Goal: Information Seeking & Learning: Learn about a topic

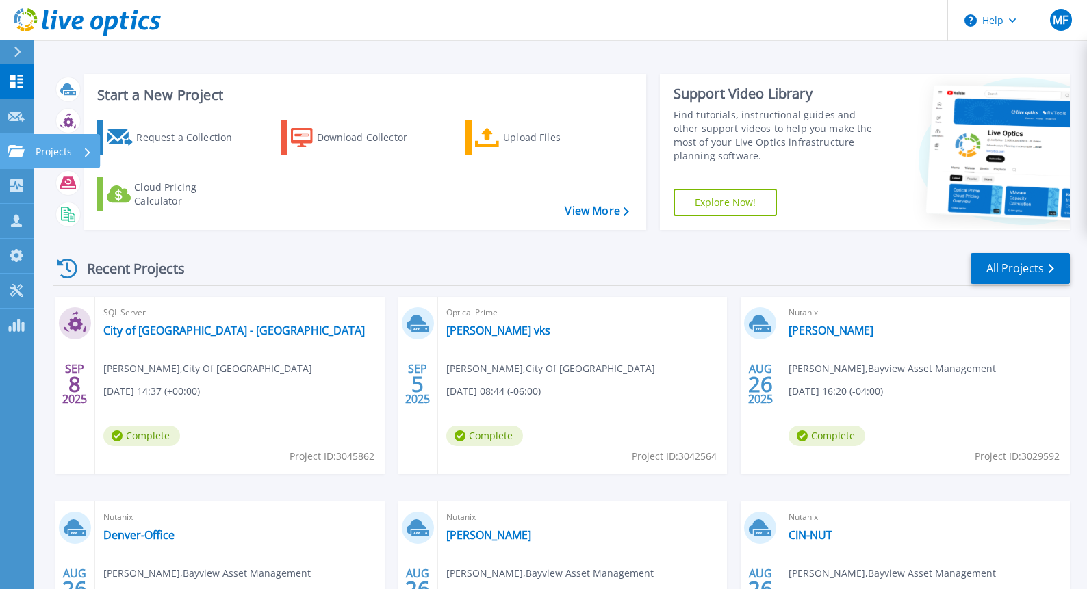
click at [38, 152] on p "Projects" at bounding box center [54, 152] width 36 height 36
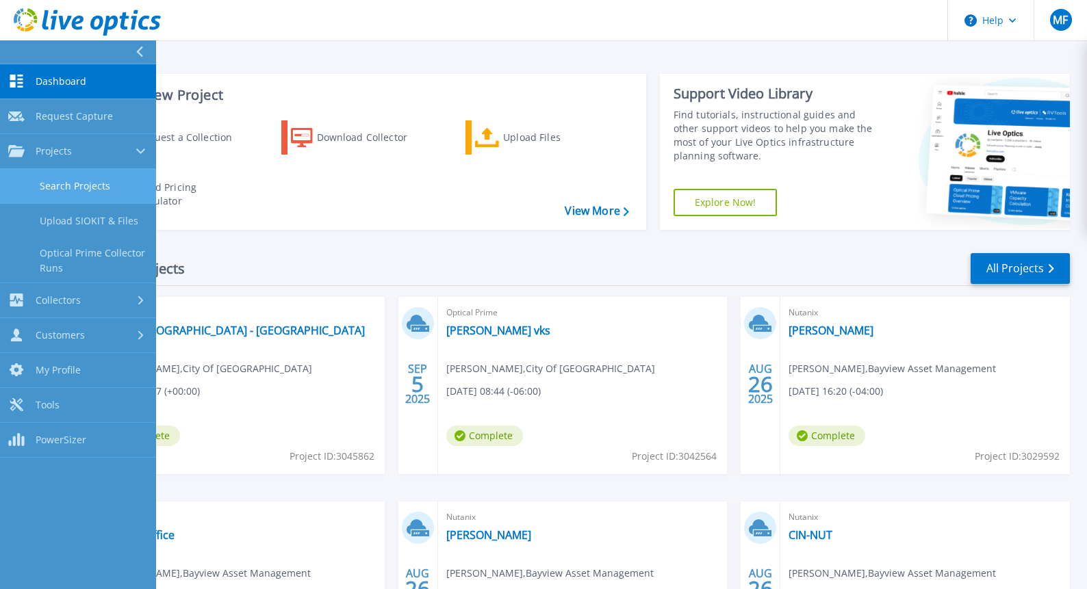
click at [55, 177] on link "Search Projects" at bounding box center [78, 186] width 156 height 35
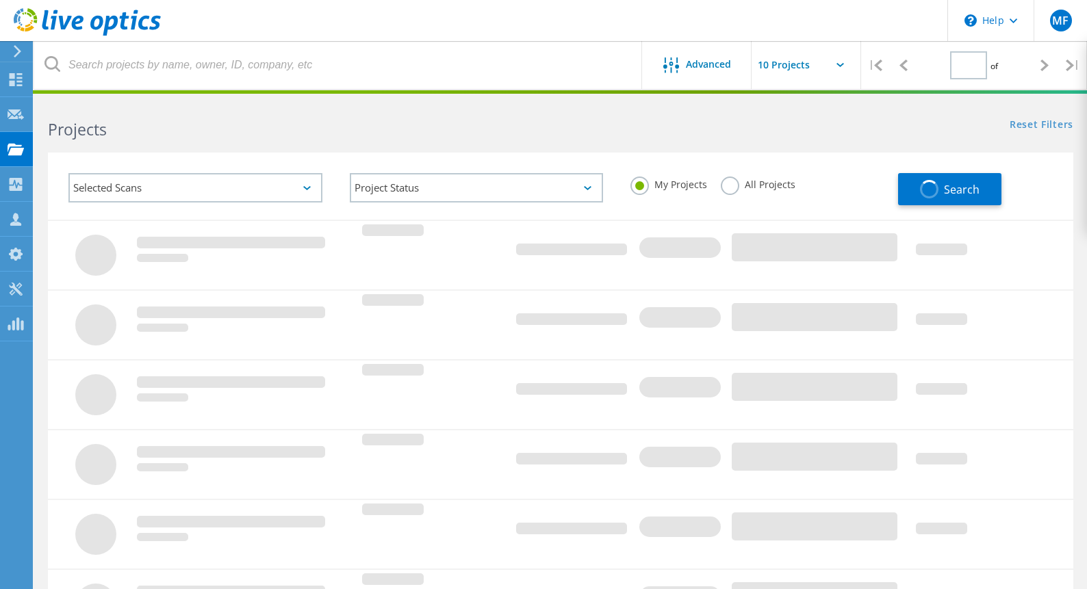
type input "1"
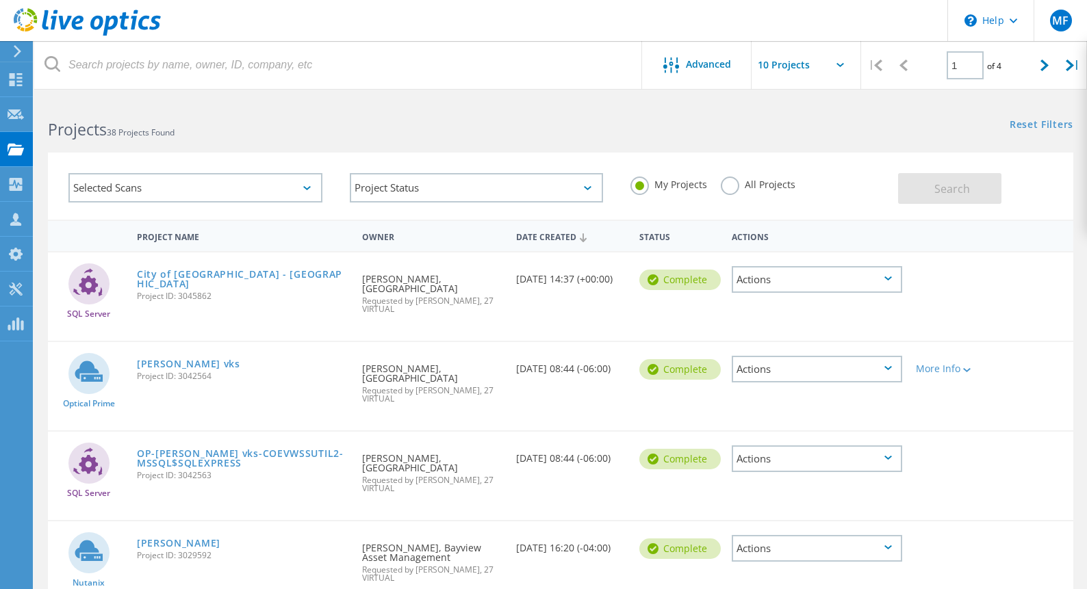
click at [736, 183] on label "All Projects" at bounding box center [758, 183] width 75 height 13
click at [0, 0] on input "All Projects" at bounding box center [0, 0] width 0 height 0
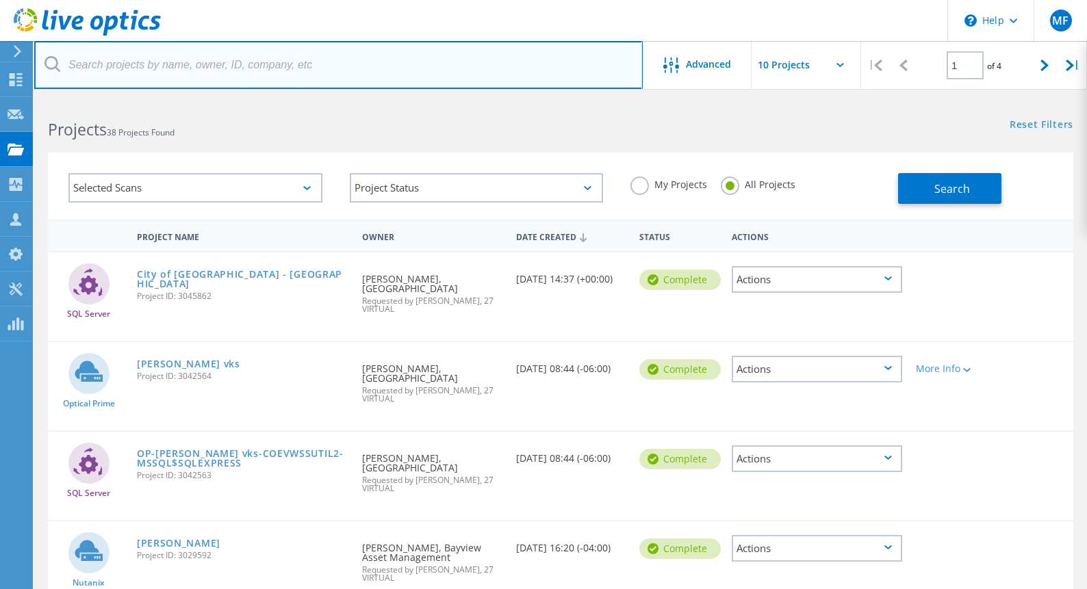
click at [270, 64] on input "text" at bounding box center [338, 65] width 609 height 48
type input "Leo"
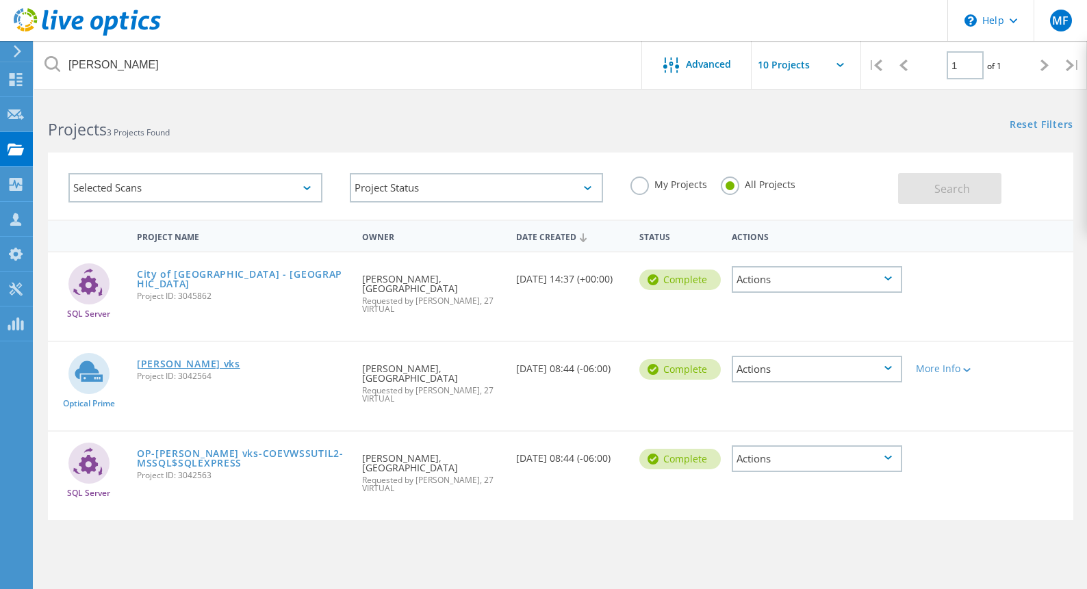
click at [155, 359] on link "[PERSON_NAME] vks" at bounding box center [188, 364] width 103 height 10
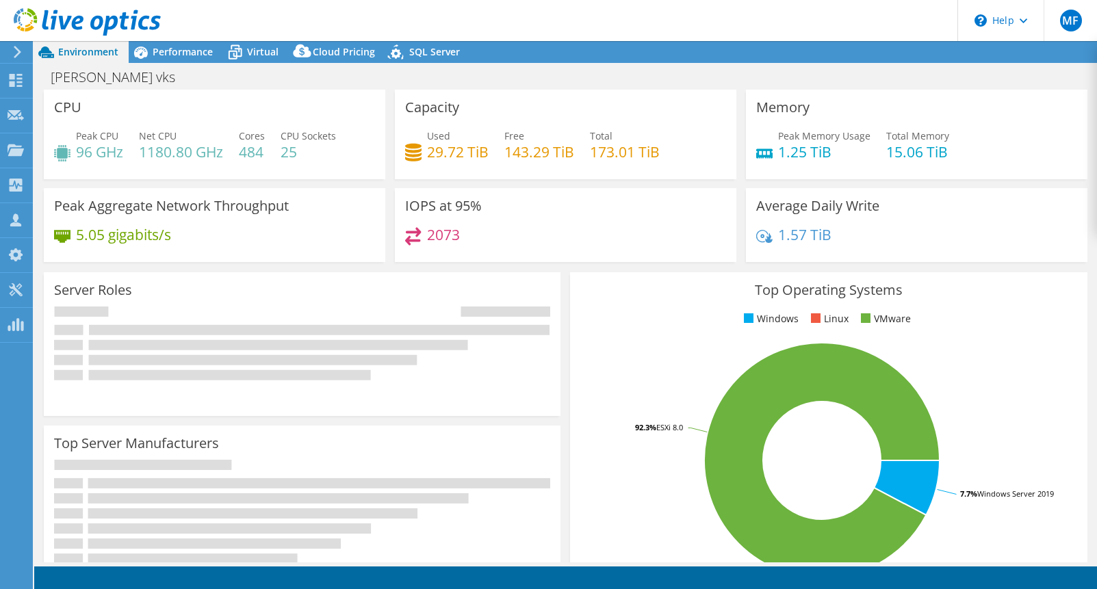
select select "USD"
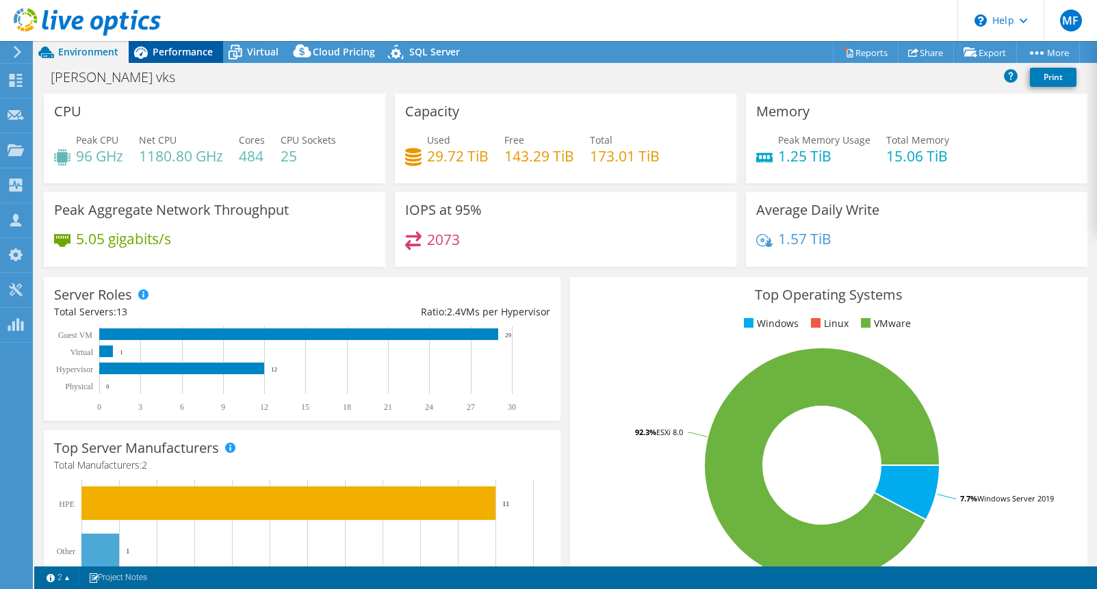
click at [179, 60] on div "Performance" at bounding box center [176, 52] width 94 height 22
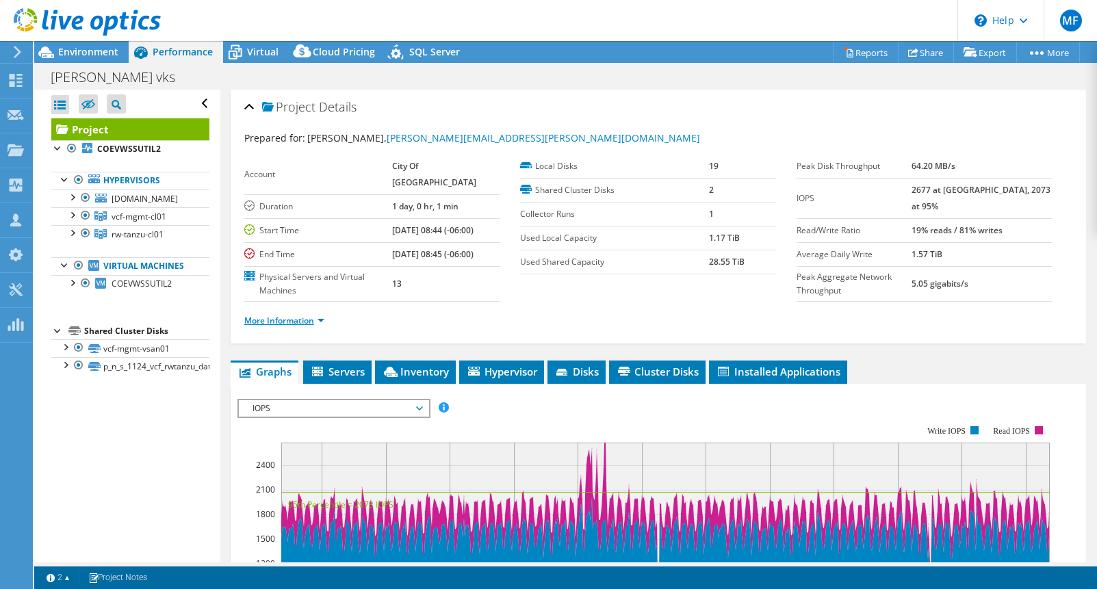
click at [313, 327] on link "More Information" at bounding box center [284, 321] width 80 height 12
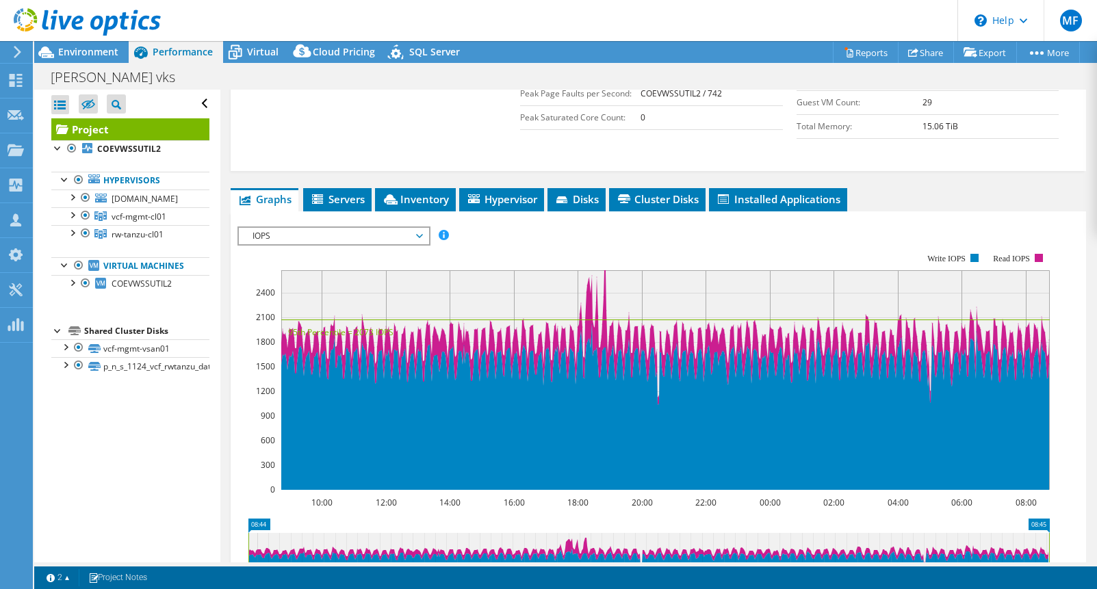
scroll to position [342, 0]
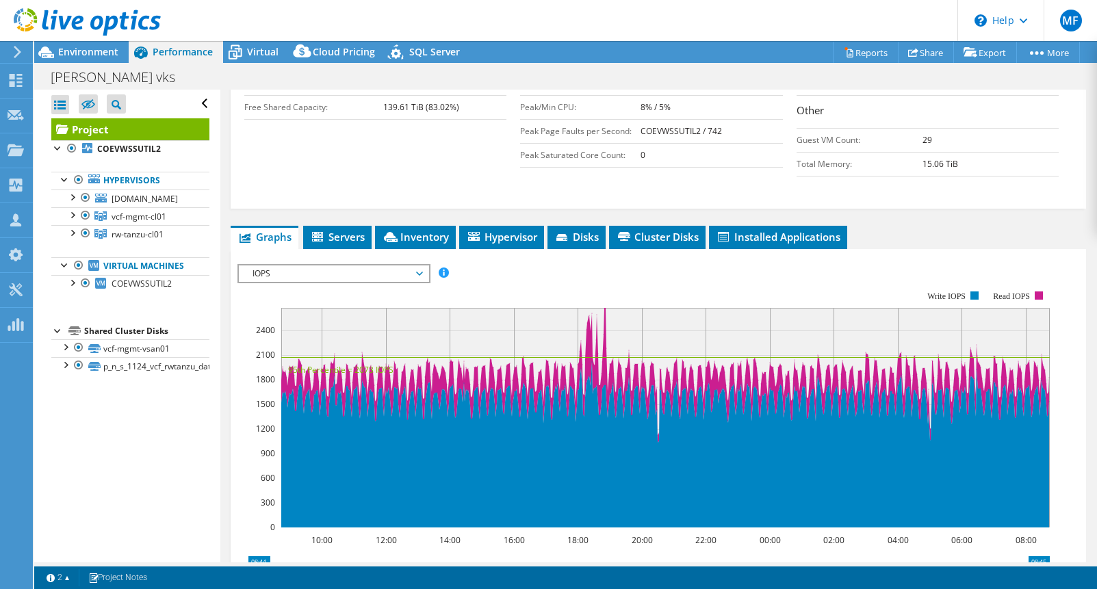
click at [357, 282] on span "IOPS" at bounding box center [334, 274] width 176 height 16
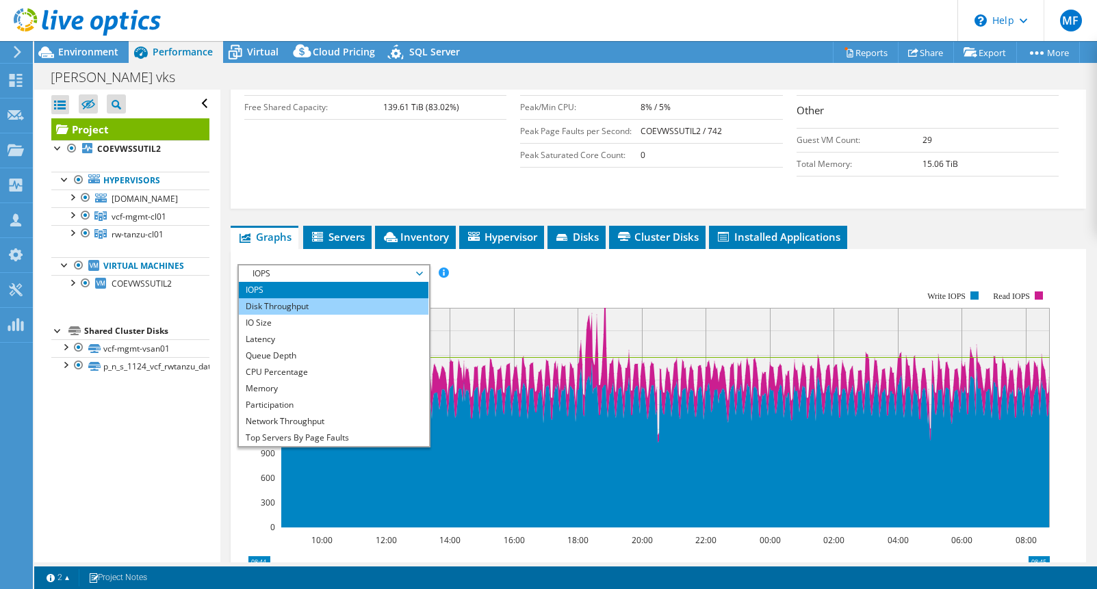
click at [356, 315] on li "Disk Throughput" at bounding box center [334, 306] width 190 height 16
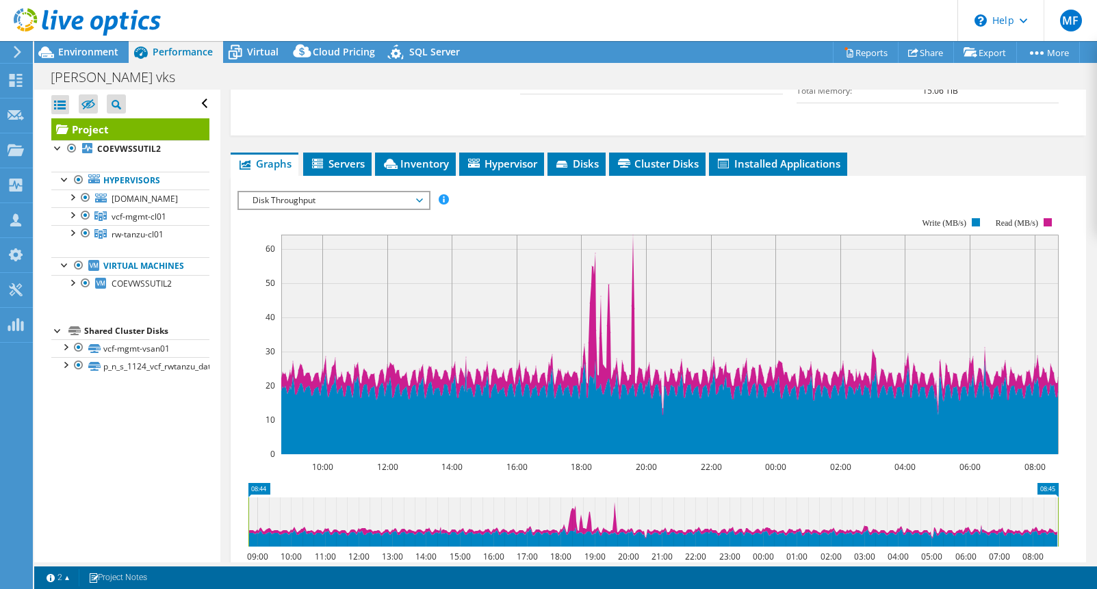
scroll to position [411, 0]
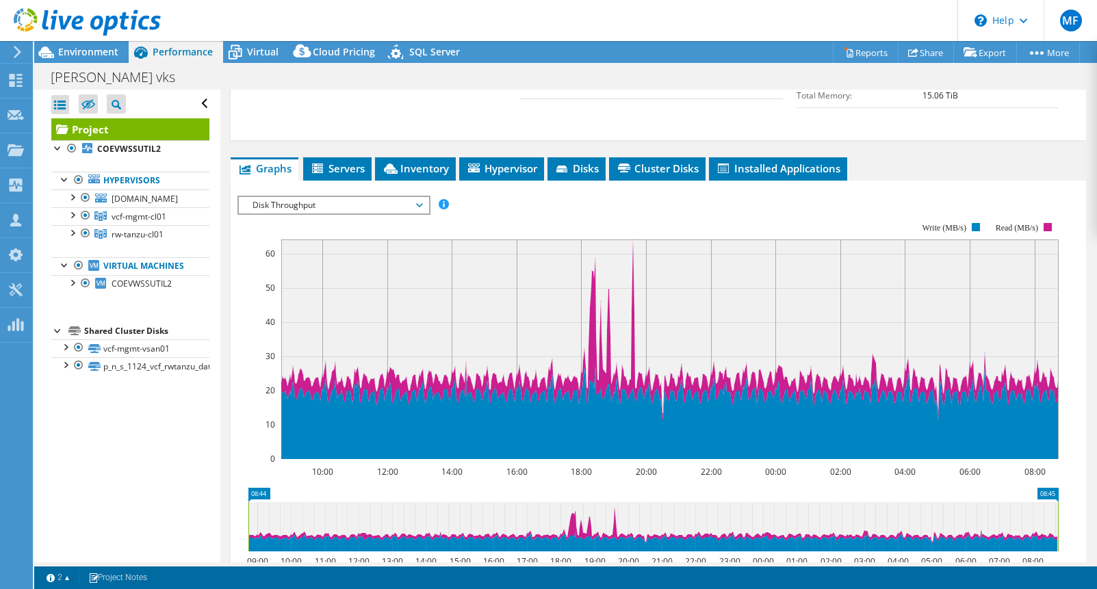
click at [255, 214] on span "Disk Throughput" at bounding box center [334, 205] width 176 height 16
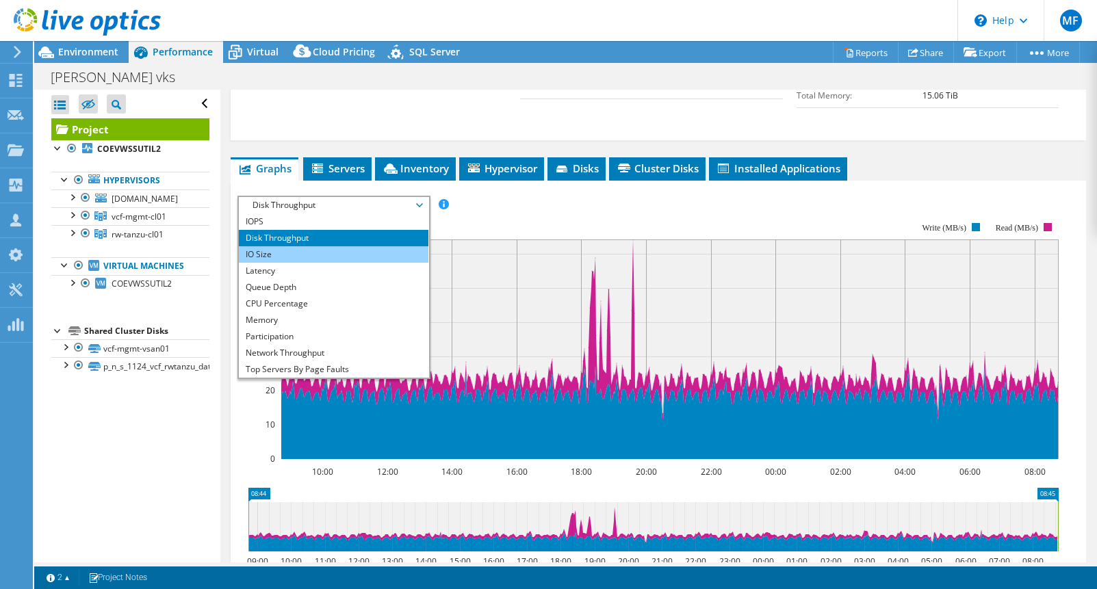
click at [250, 263] on li "IO Size" at bounding box center [334, 254] width 190 height 16
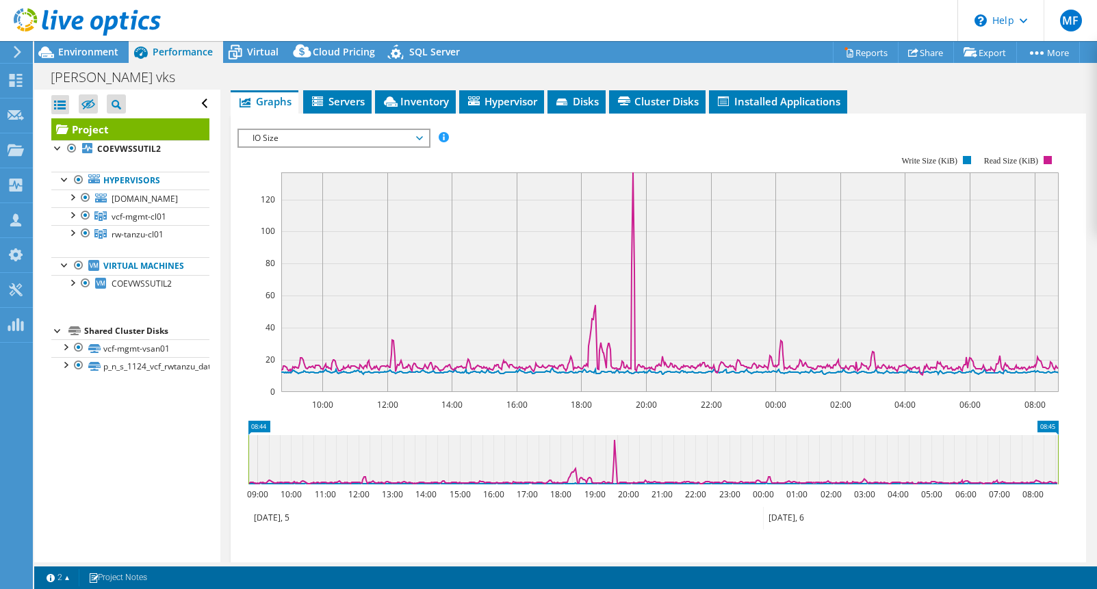
scroll to position [479, 0]
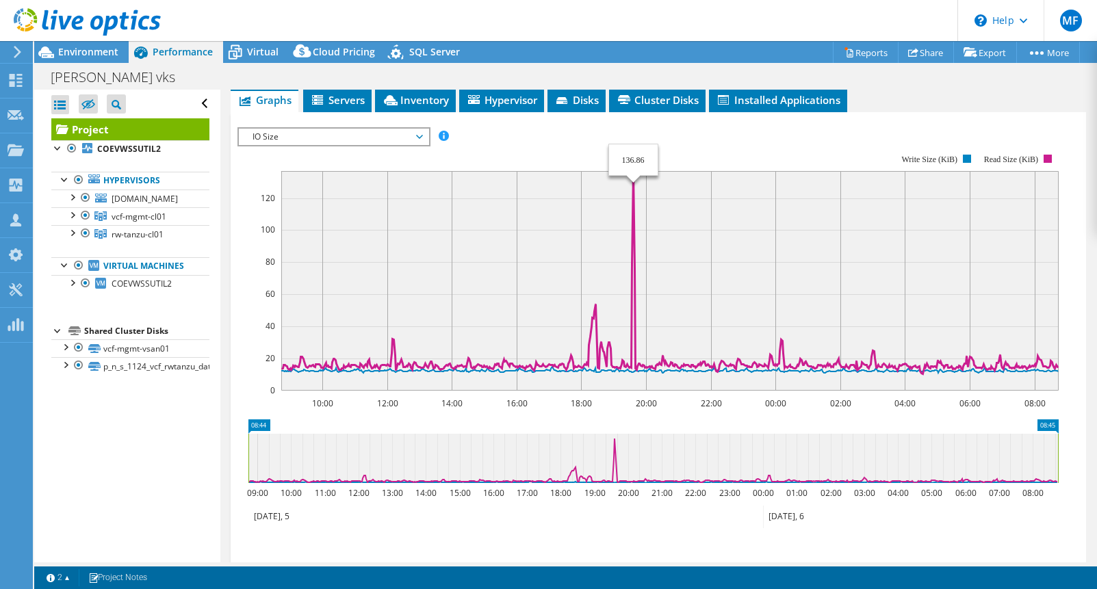
click at [633, 189] on icon at bounding box center [669, 272] width 777 height 203
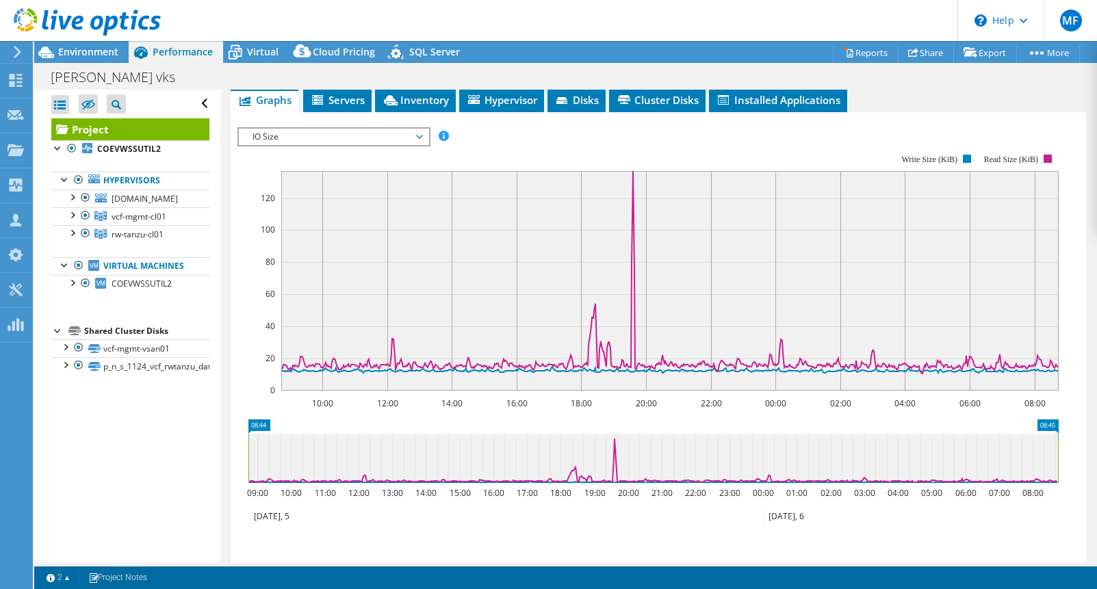
click at [312, 145] on span "IO Size" at bounding box center [334, 137] width 176 height 16
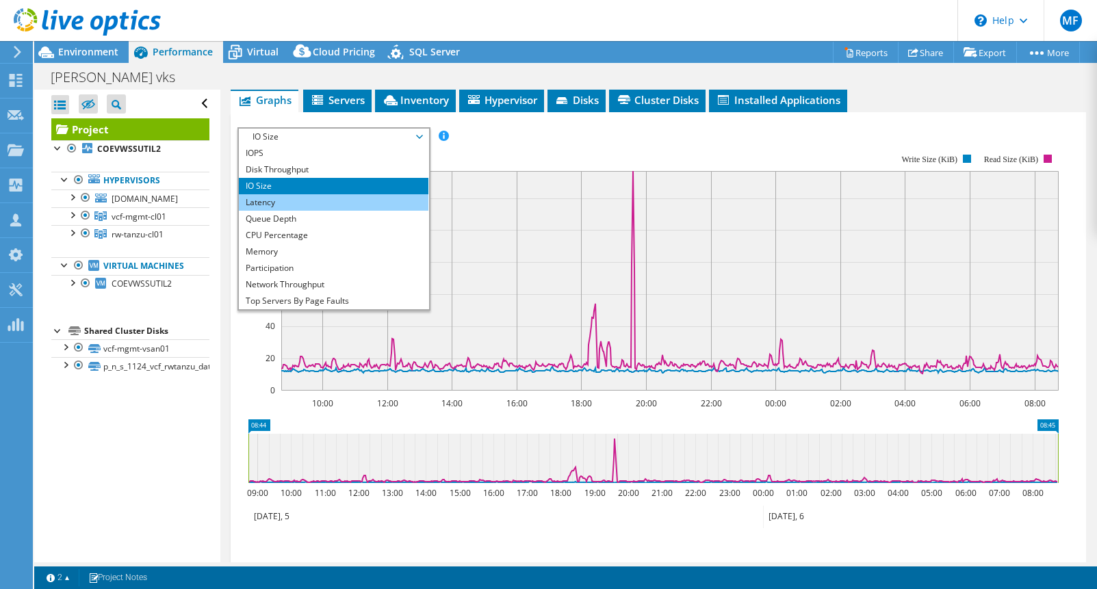
click at [294, 211] on li "Latency" at bounding box center [334, 202] width 190 height 16
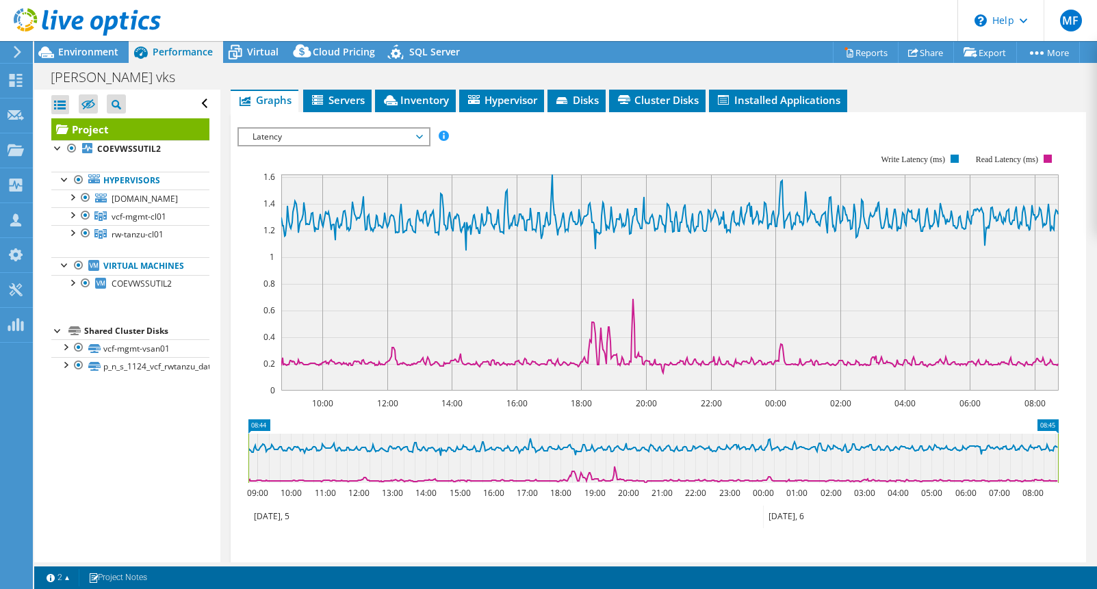
click at [284, 145] on span "Latency" at bounding box center [334, 137] width 176 height 16
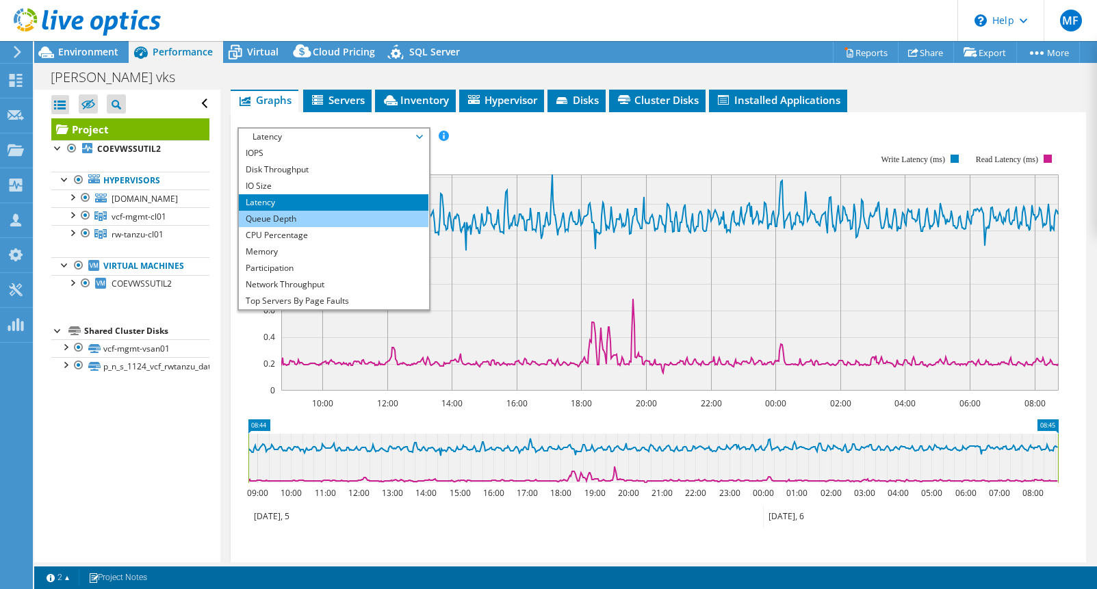
click at [272, 227] on li "Queue Depth" at bounding box center [334, 219] width 190 height 16
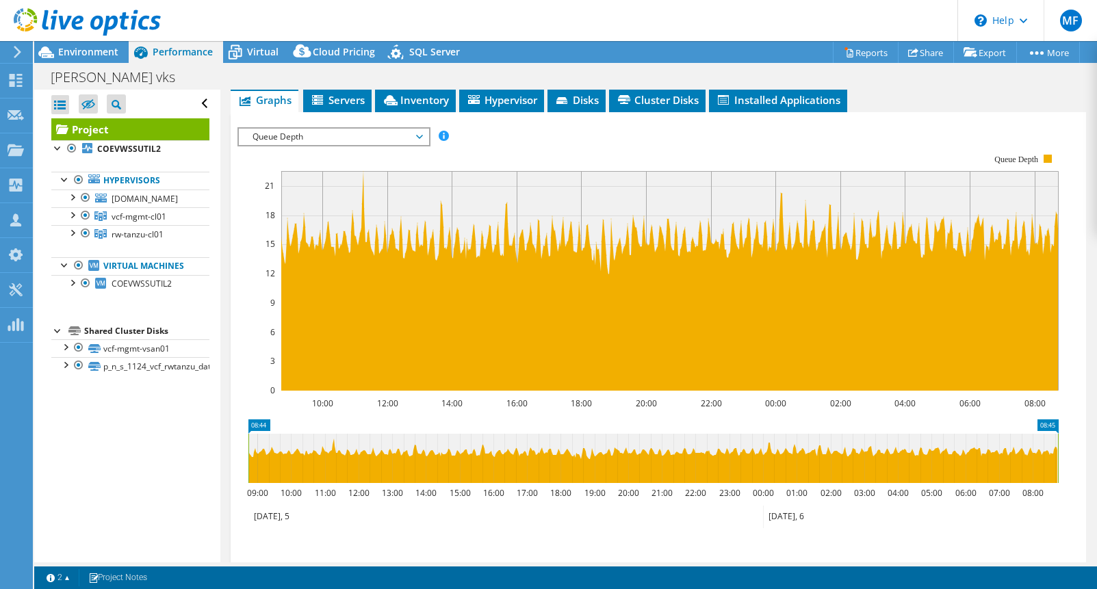
click at [296, 145] on span "Queue Depth" at bounding box center [334, 137] width 176 height 16
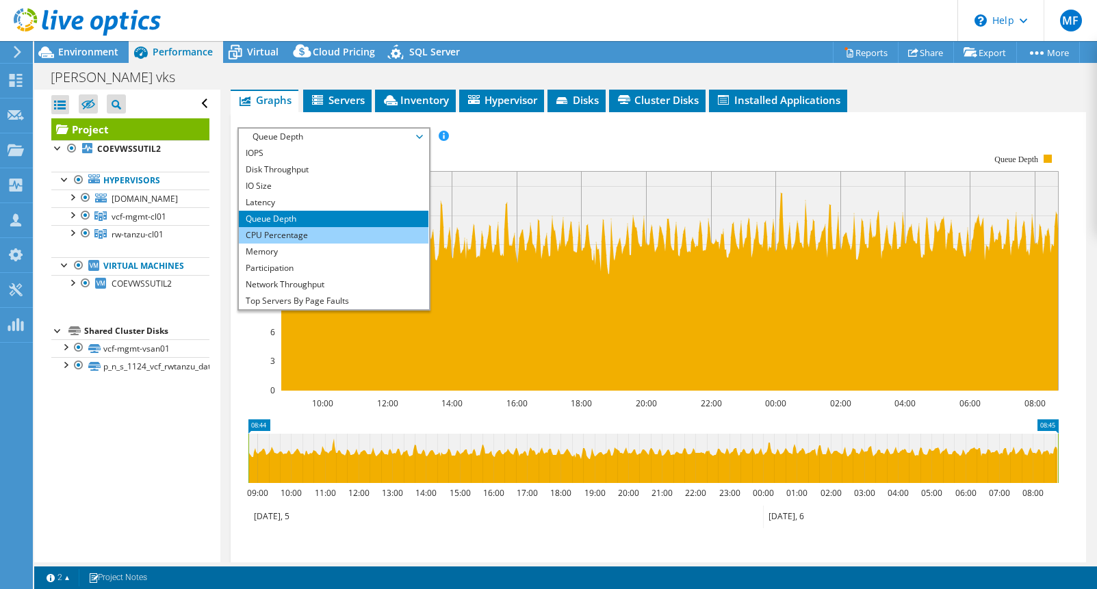
click at [268, 244] on li "CPU Percentage" at bounding box center [334, 235] width 190 height 16
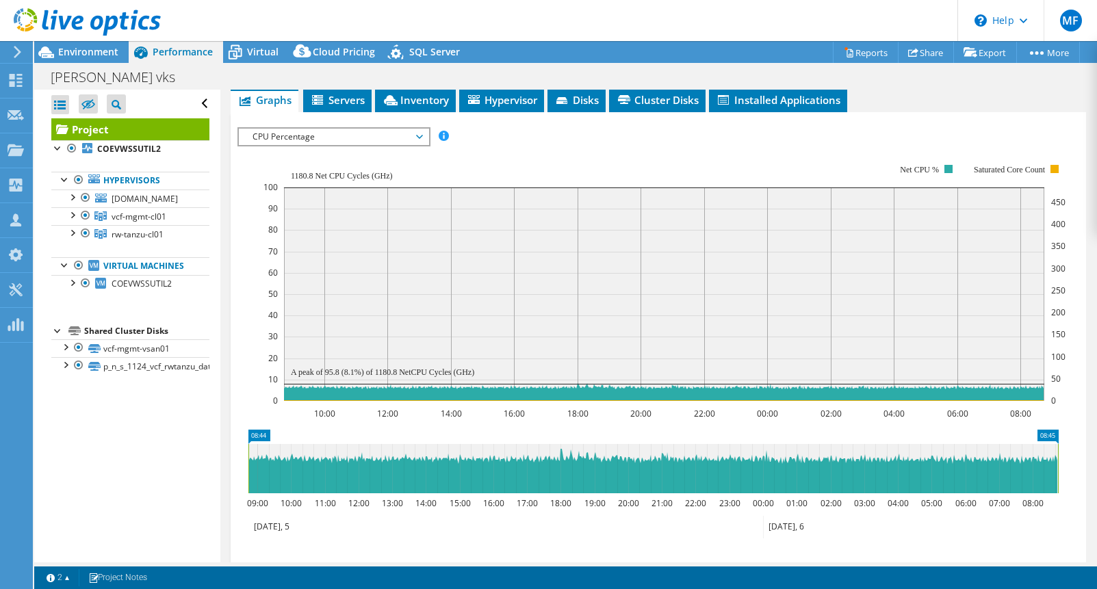
click at [322, 145] on span "CPU Percentage" at bounding box center [334, 137] width 176 height 16
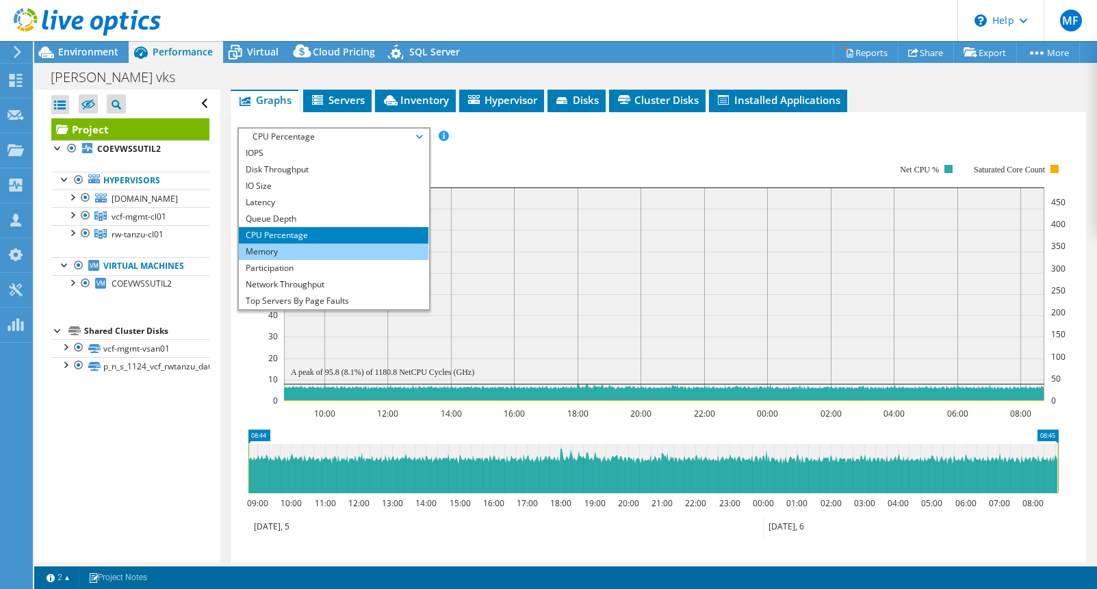
click at [273, 260] on li "Memory" at bounding box center [334, 252] width 190 height 16
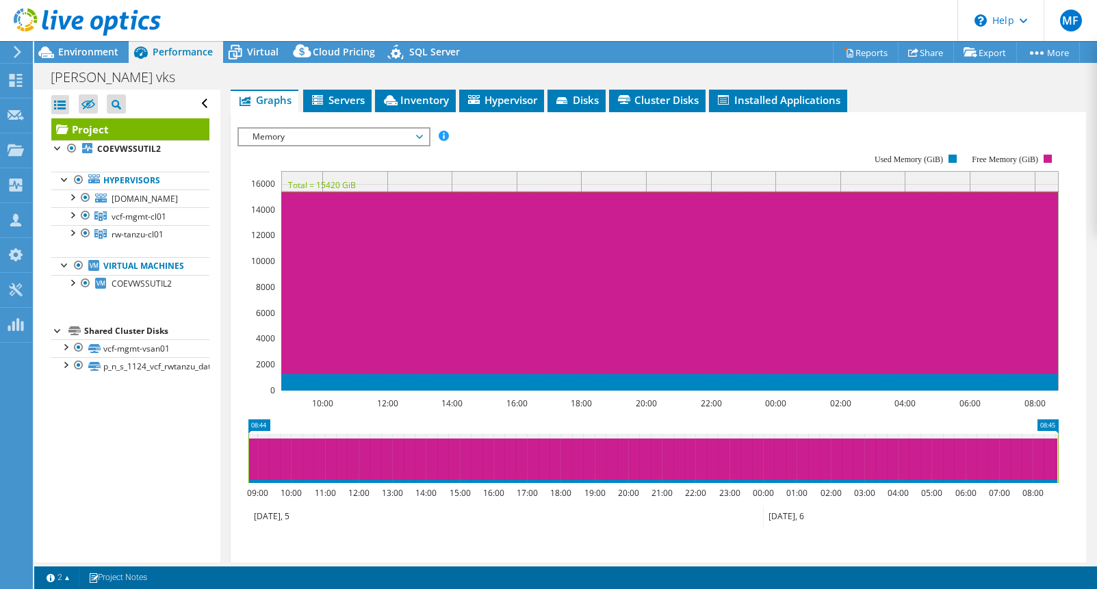
click at [292, 145] on span "Memory" at bounding box center [334, 137] width 176 height 16
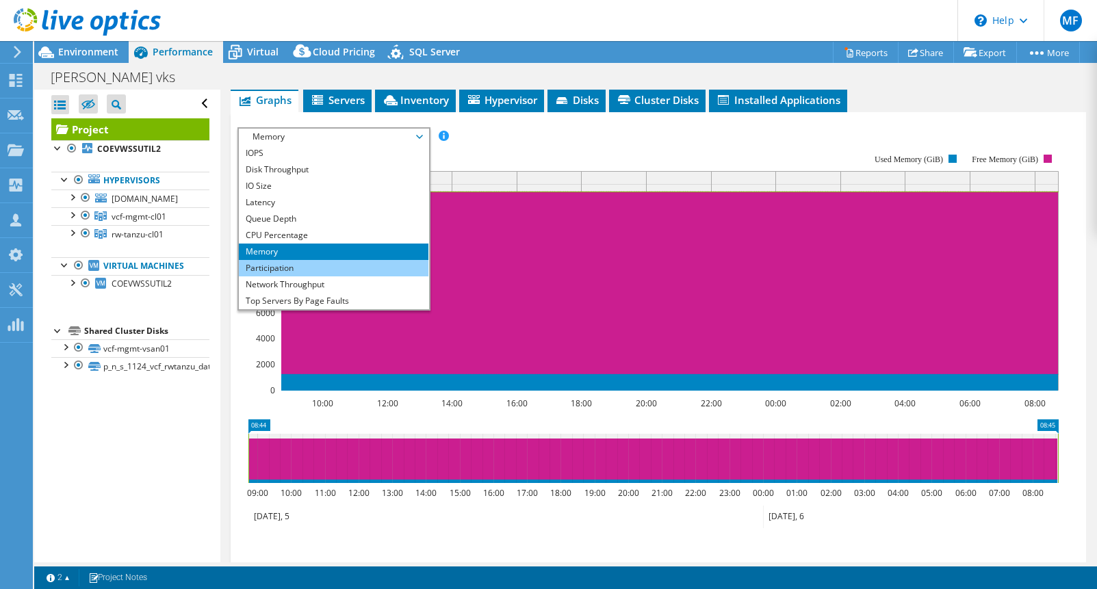
click at [264, 277] on li "Participation" at bounding box center [334, 268] width 190 height 16
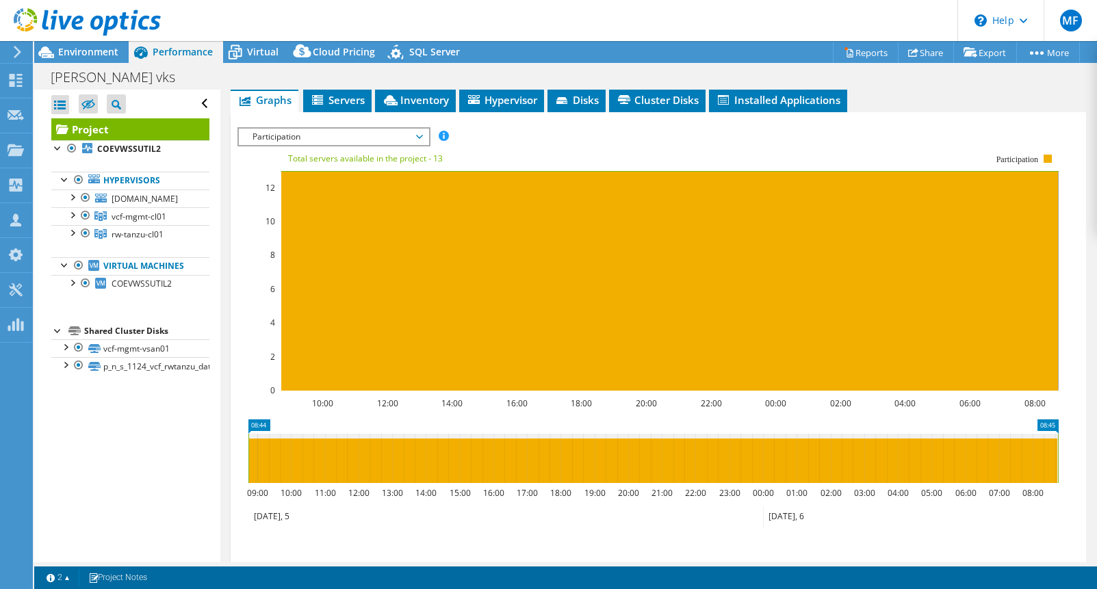
click at [269, 145] on span "Participation" at bounding box center [334, 137] width 176 height 16
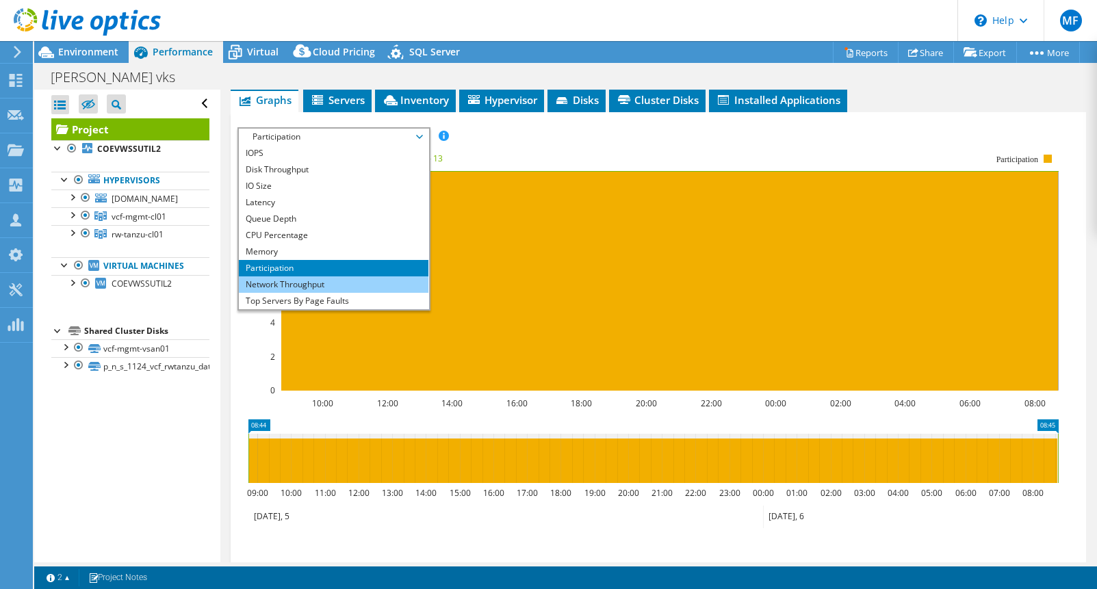
click at [258, 293] on li "Network Throughput" at bounding box center [334, 285] width 190 height 16
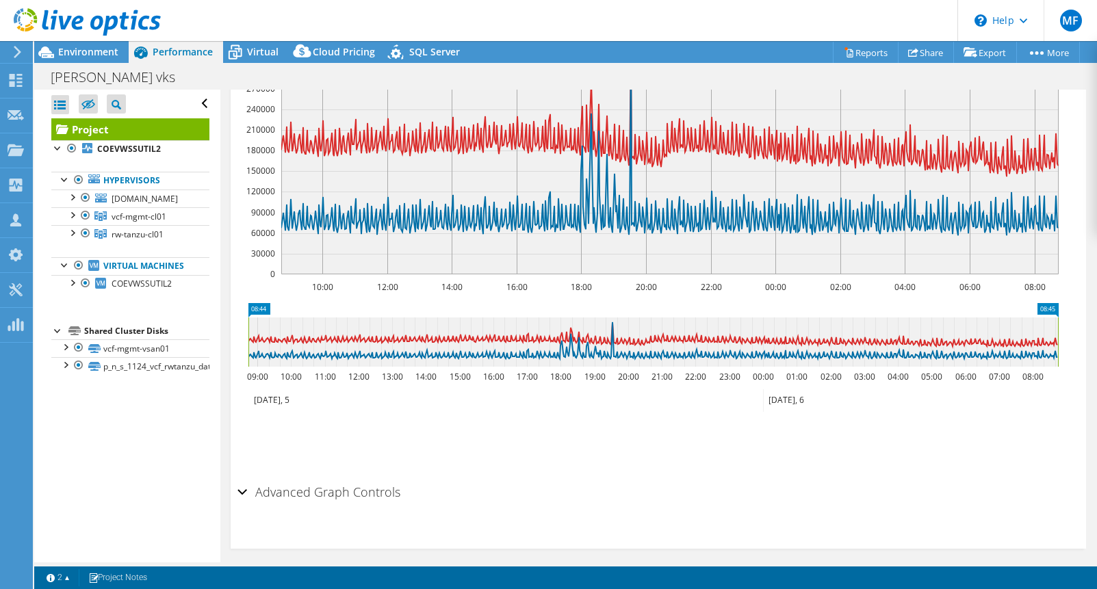
scroll to position [622, 0]
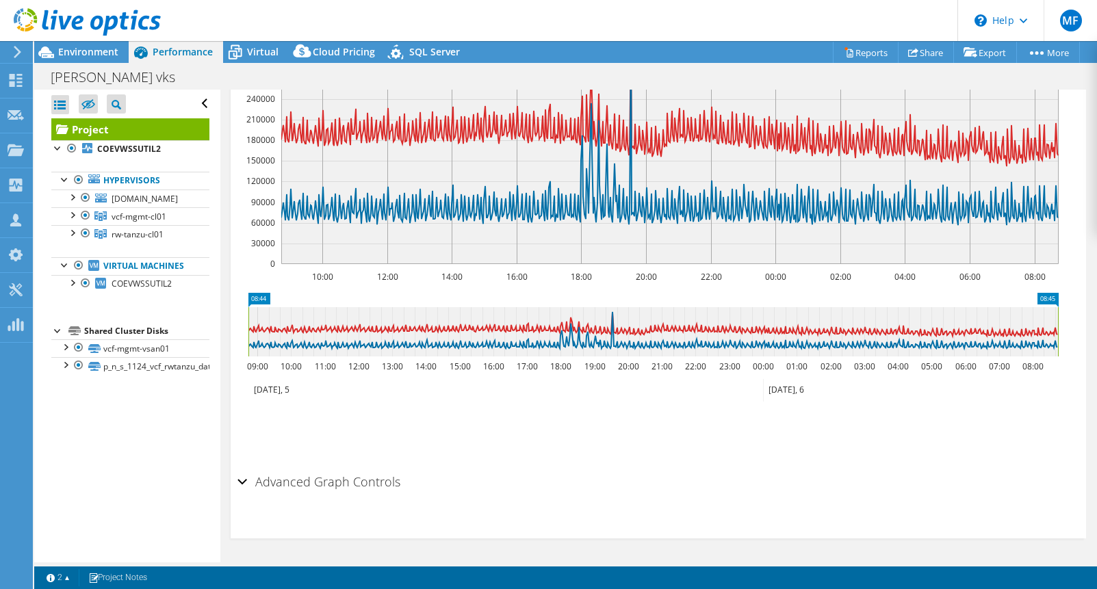
click at [286, 487] on h2 "Advanced Graph Controls" at bounding box center [319, 481] width 163 height 27
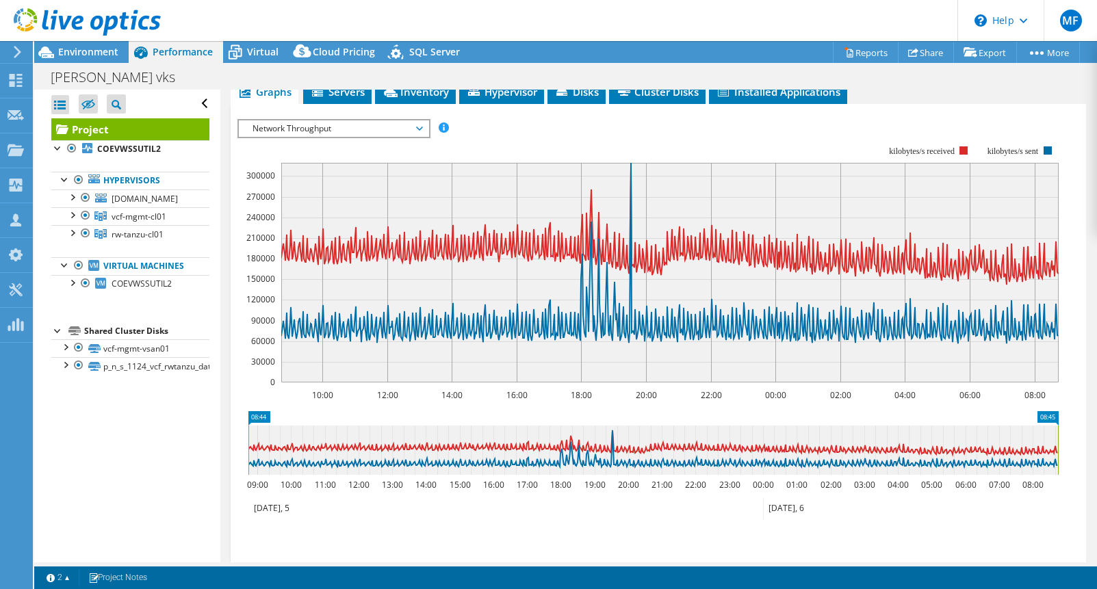
scroll to position [540, 0]
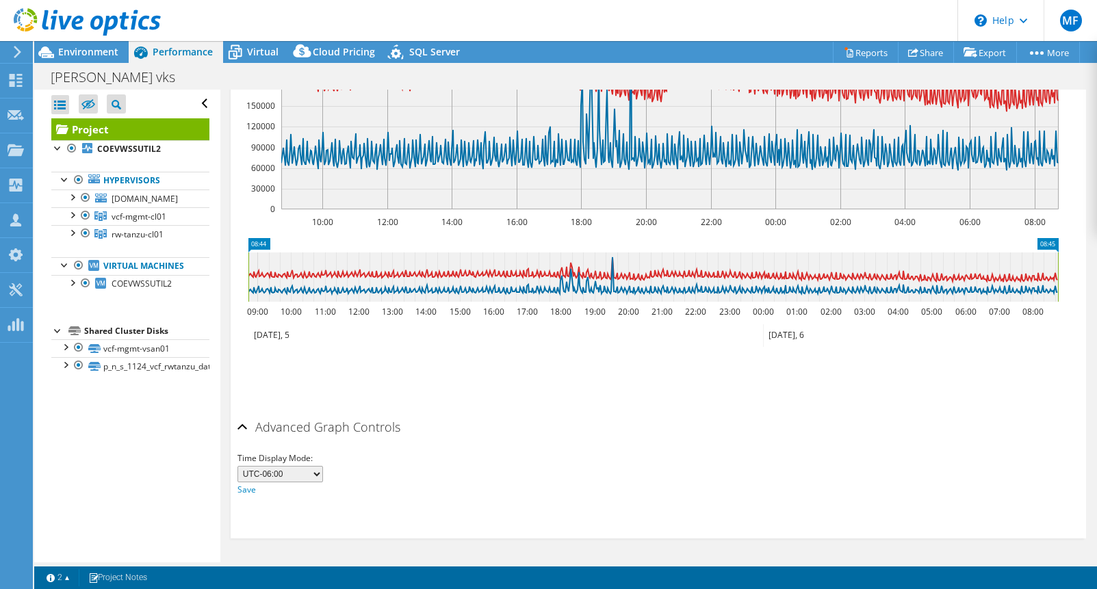
click at [280, 429] on h2 "Advanced Graph Controls" at bounding box center [319, 426] width 163 height 27
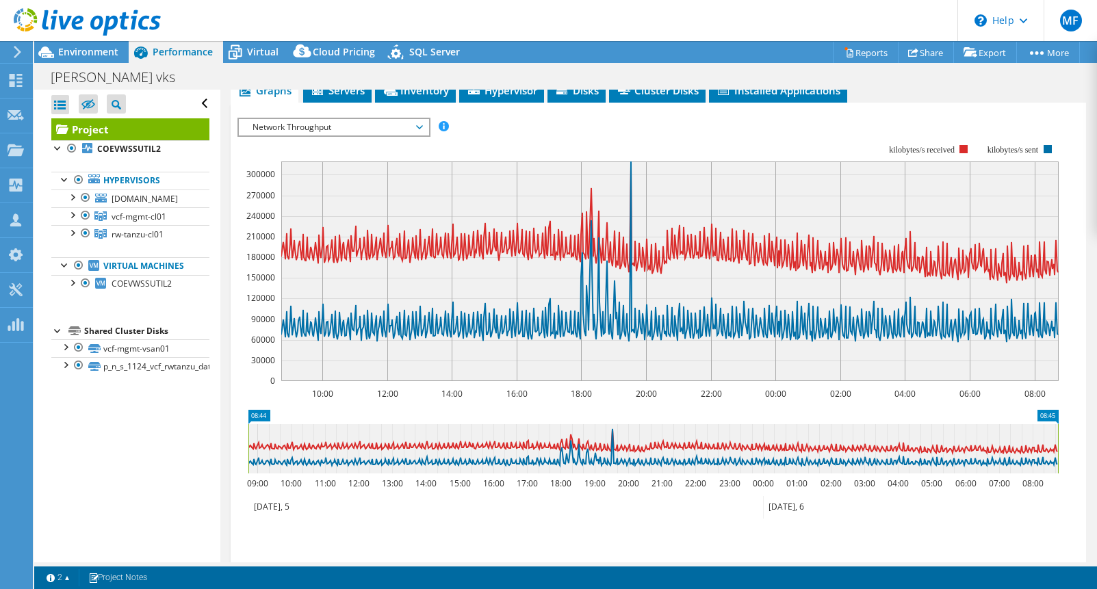
scroll to position [485, 0]
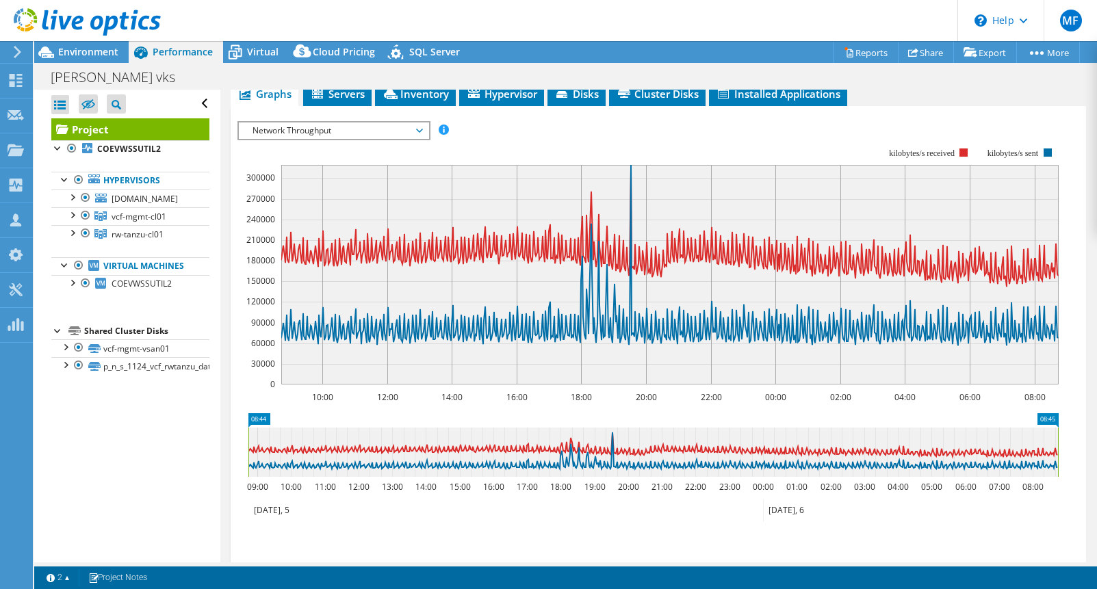
click at [318, 139] on span "Network Throughput" at bounding box center [334, 131] width 176 height 16
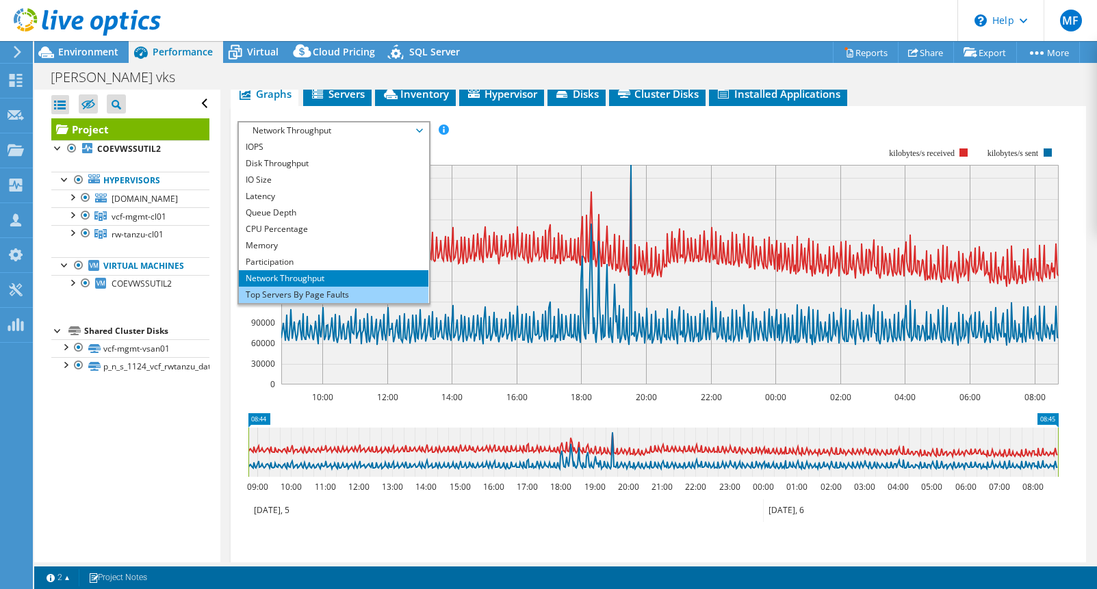
scroll to position [49, 0]
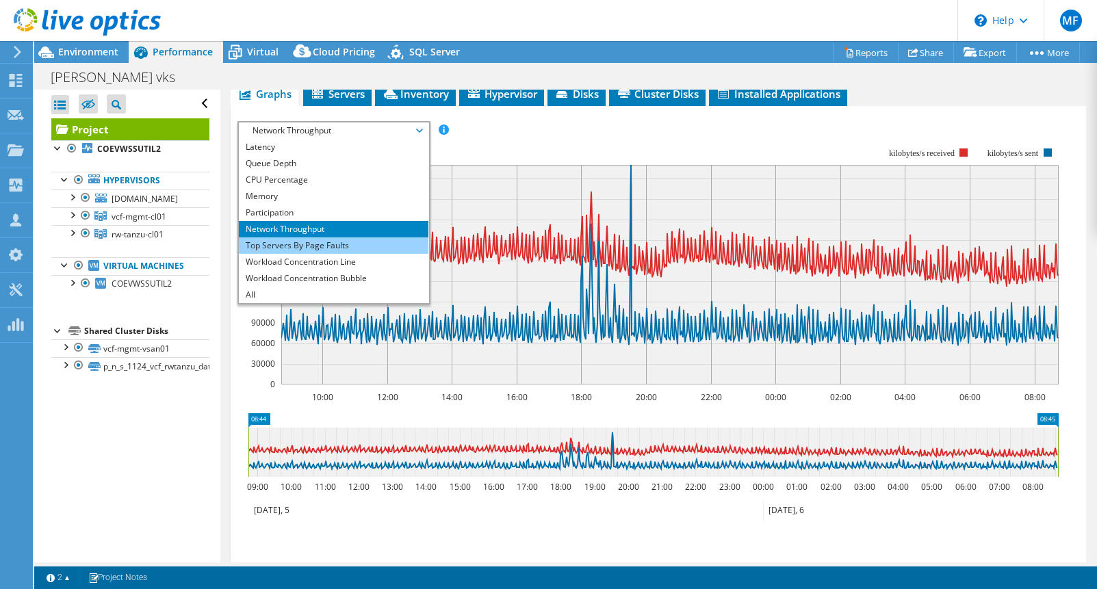
click at [337, 254] on li "Top Servers By Page Faults" at bounding box center [334, 246] width 190 height 16
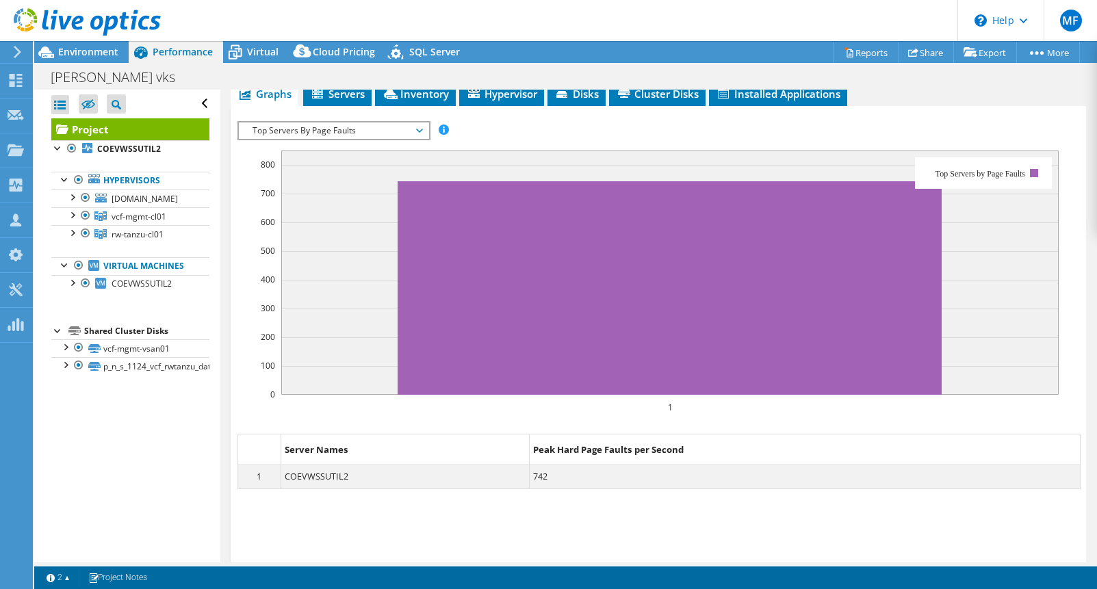
click at [421, 139] on span "Top Servers By Page Faults" at bounding box center [334, 131] width 176 height 16
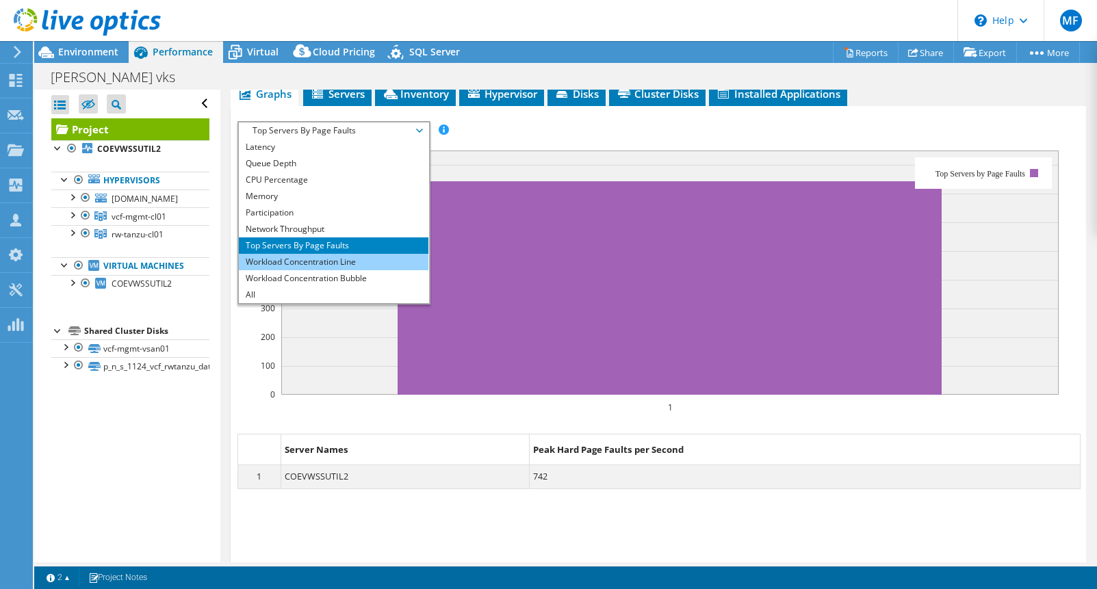
click at [327, 270] on li "Workload Concentration Line" at bounding box center [334, 262] width 190 height 16
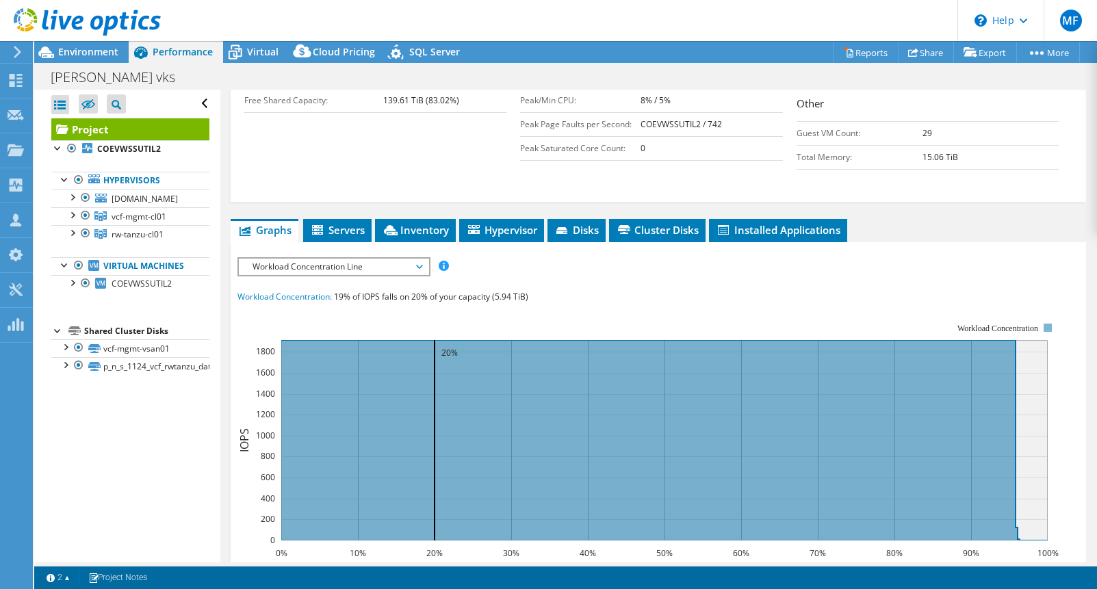
scroll to position [348, 0]
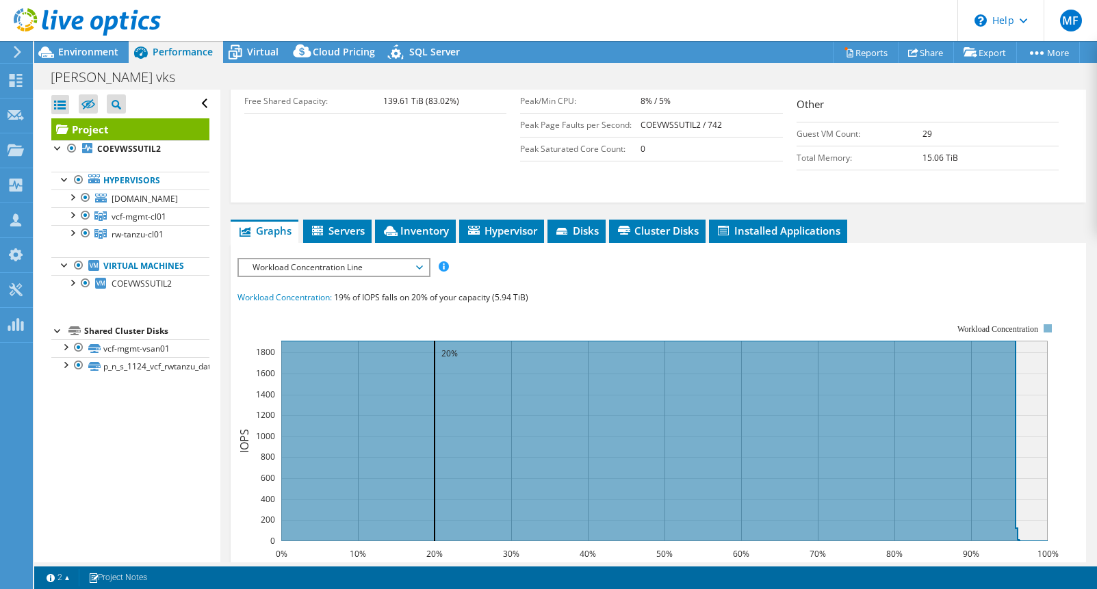
click at [295, 276] on span "Workload Concentration Line" at bounding box center [334, 267] width 176 height 16
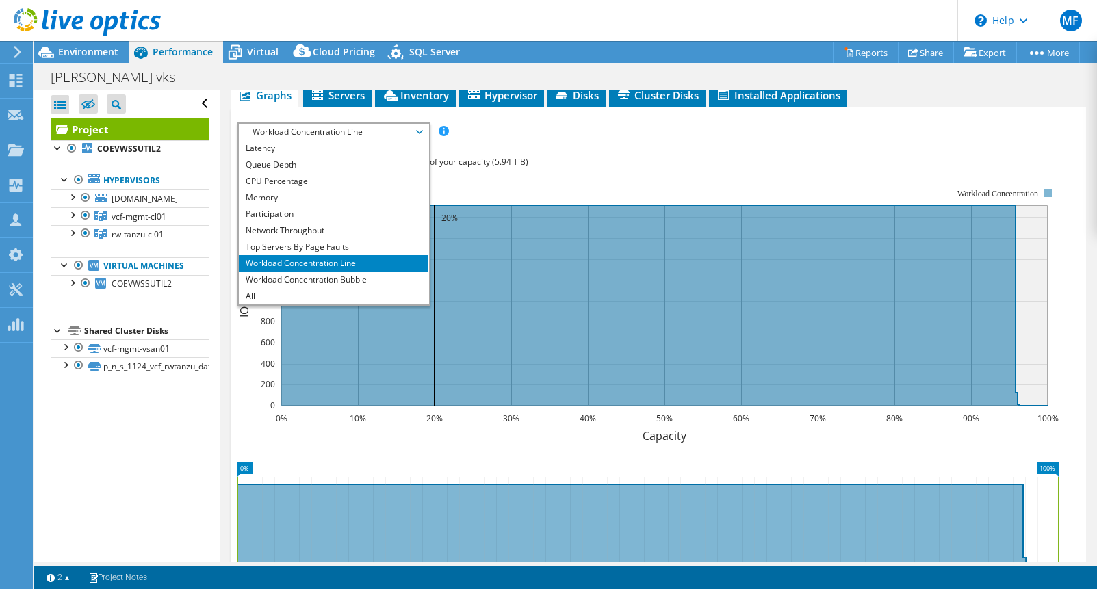
scroll to position [485, 0]
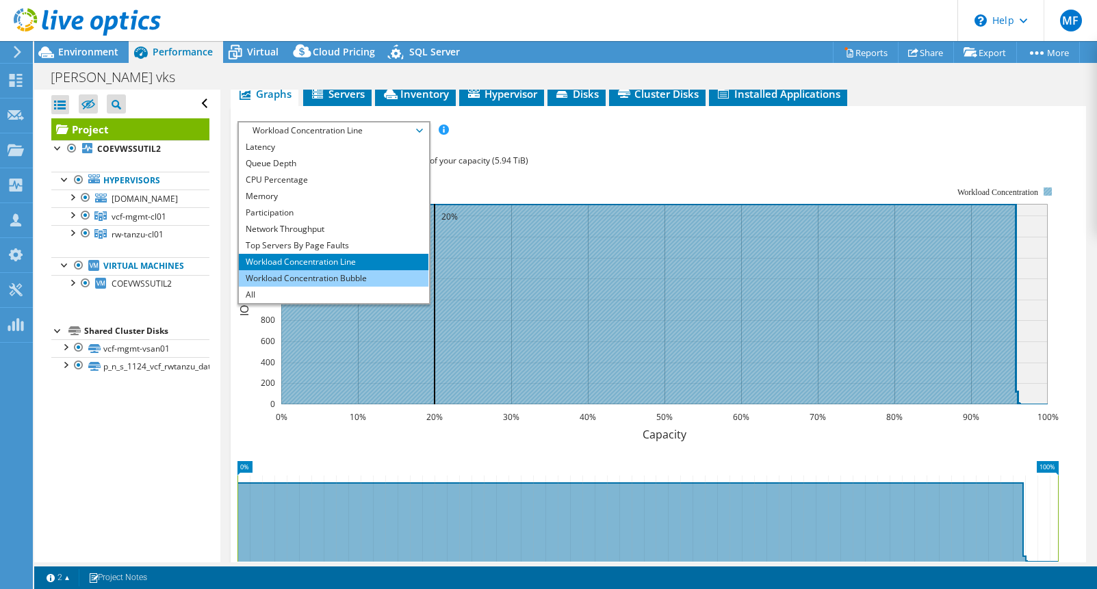
click at [298, 287] on li "Workload Concentration Bubble" at bounding box center [334, 278] width 190 height 16
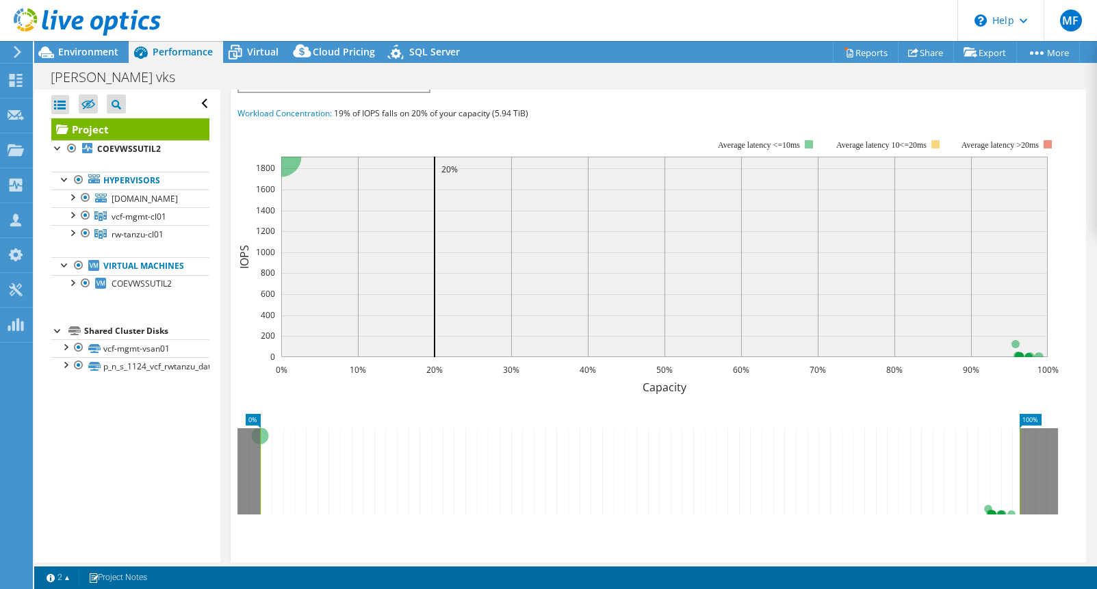
scroll to position [524, 0]
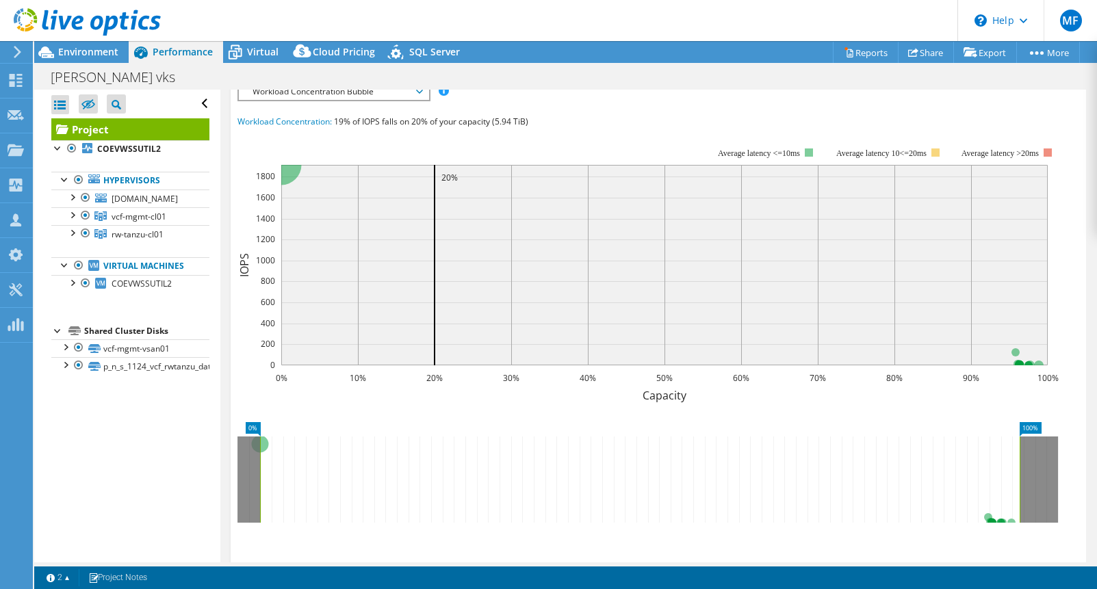
click at [379, 100] on span "Workload Concentration Bubble" at bounding box center [334, 92] width 176 height 16
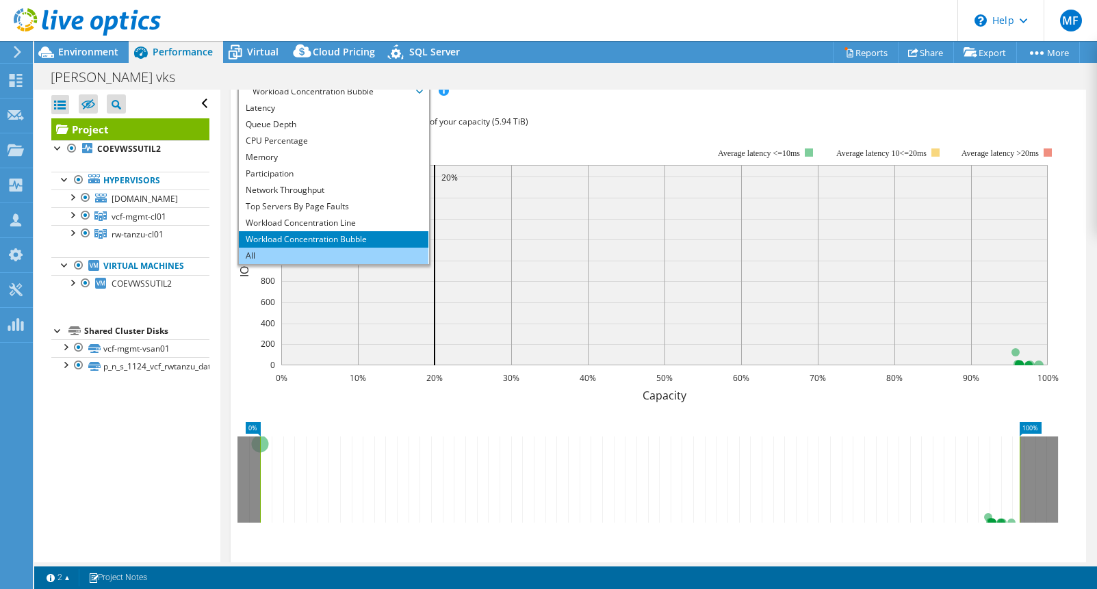
click at [283, 264] on li "All" at bounding box center [334, 256] width 190 height 16
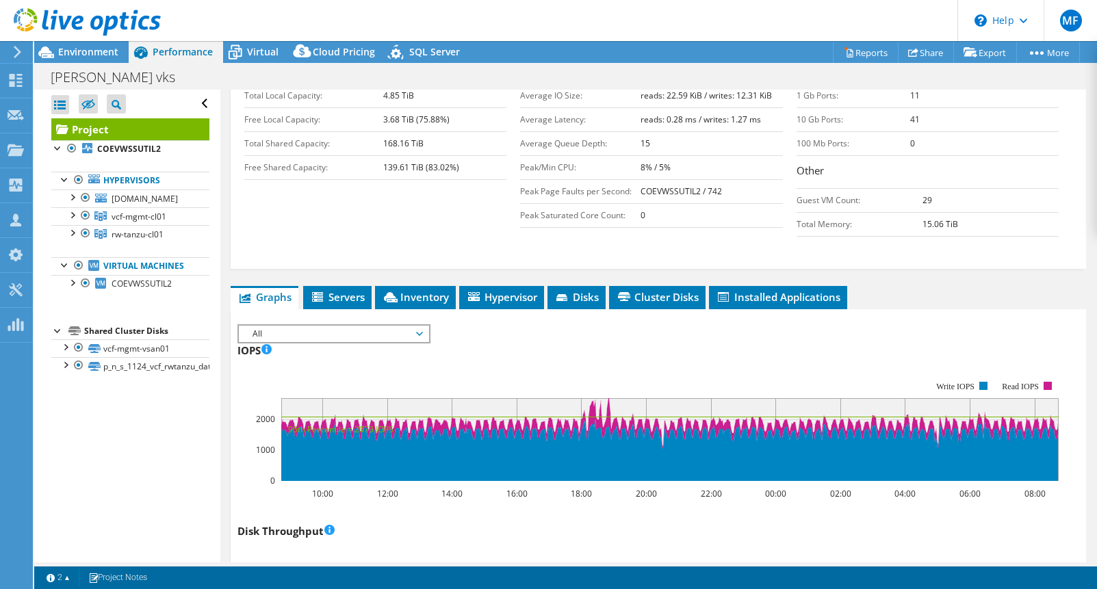
scroll to position [205, 0]
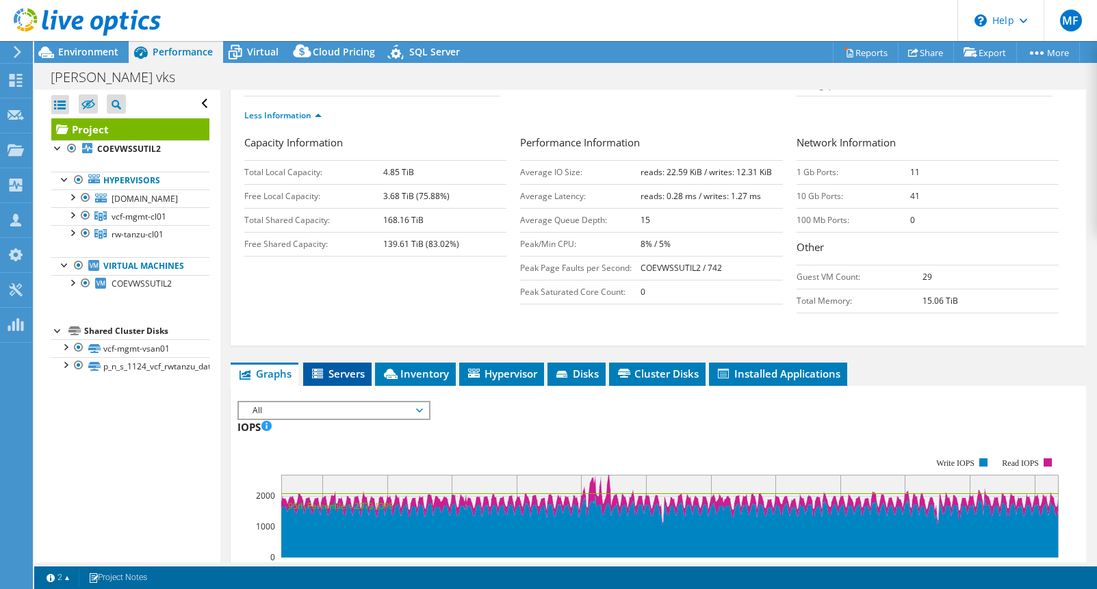
click at [331, 381] on span "Servers" at bounding box center [337, 374] width 55 height 14
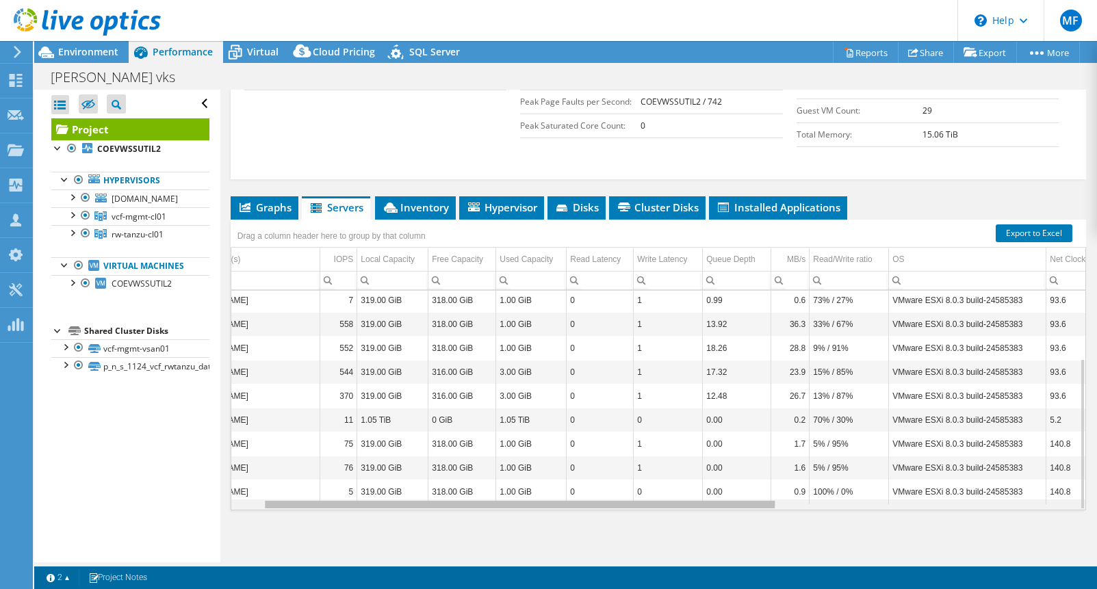
scroll to position [0, 0]
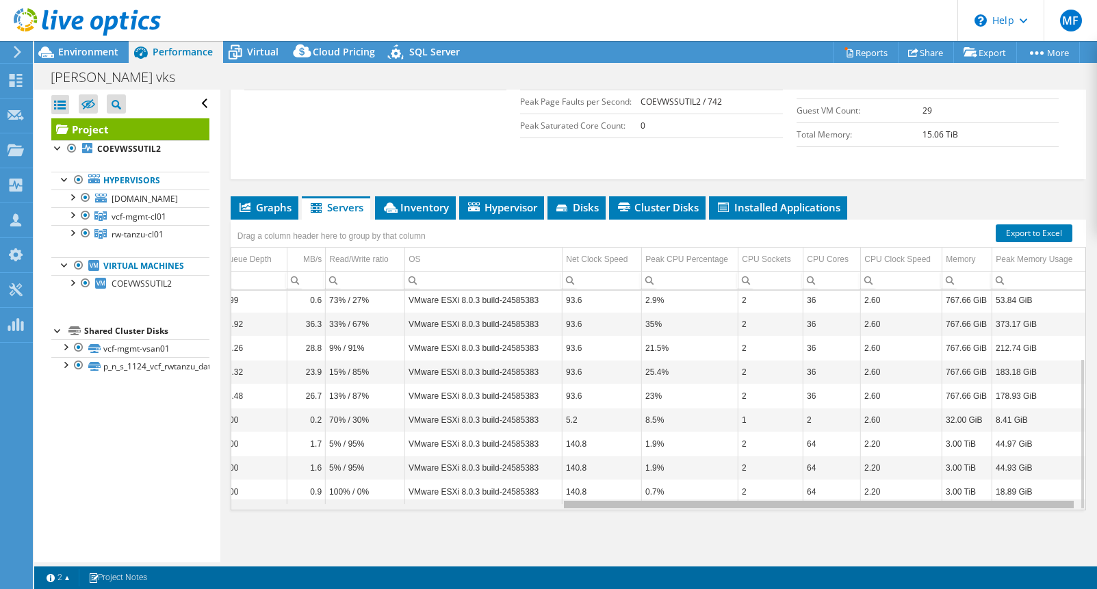
drag, startPoint x: 516, startPoint y: 507, endPoint x: 839, endPoint y: 507, distance: 323.1
click at [839, 507] on body "MF Channel Partner [PERSON_NAME] [EMAIL_ADDRESS][PERSON_NAME][DOMAIN_NAME] 27 V…" at bounding box center [548, 294] width 1097 height 589
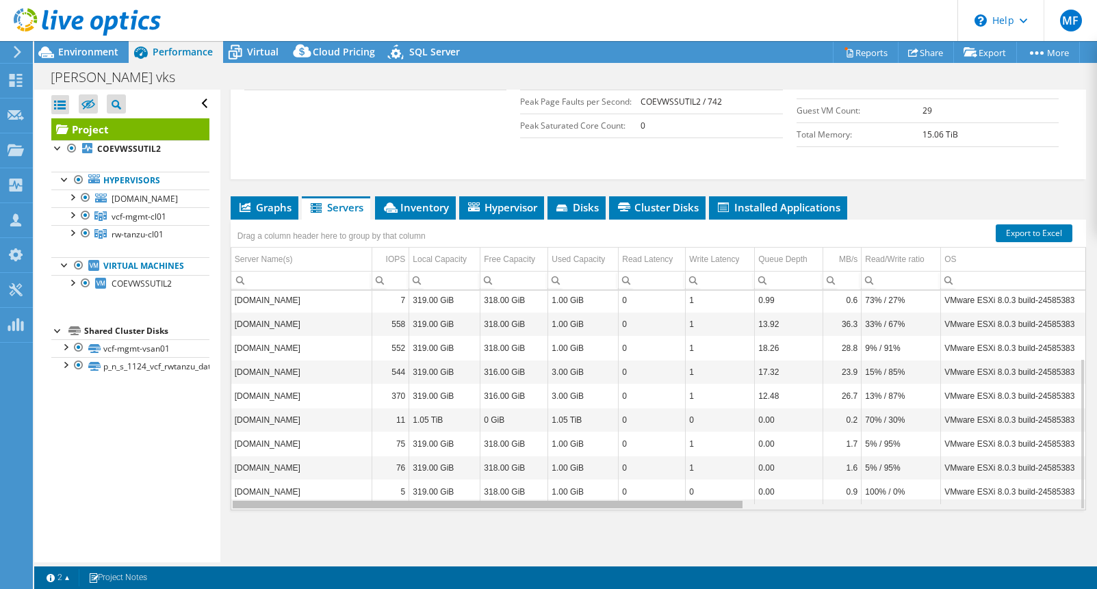
drag, startPoint x: 600, startPoint y: 507, endPoint x: 190, endPoint y: 533, distance: 410.9
click at [190, 533] on body "MF Channel Partner [PERSON_NAME] [EMAIL_ADDRESS][PERSON_NAME][DOMAIN_NAME] 27 V…" at bounding box center [548, 294] width 1097 height 589
drag, startPoint x: 323, startPoint y: 506, endPoint x: 305, endPoint y: 509, distance: 18.7
click at [305, 509] on body "MF Channel Partner [PERSON_NAME] [EMAIL_ADDRESS][PERSON_NAME][DOMAIN_NAME] 27 V…" at bounding box center [548, 294] width 1097 height 589
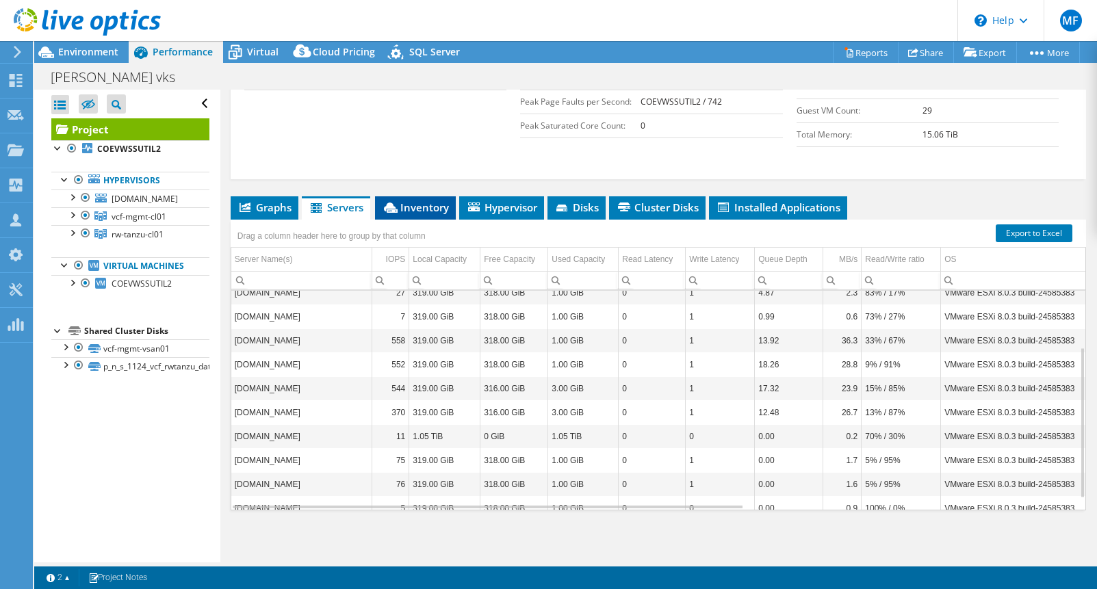
click at [412, 205] on span "Inventory" at bounding box center [415, 208] width 67 height 14
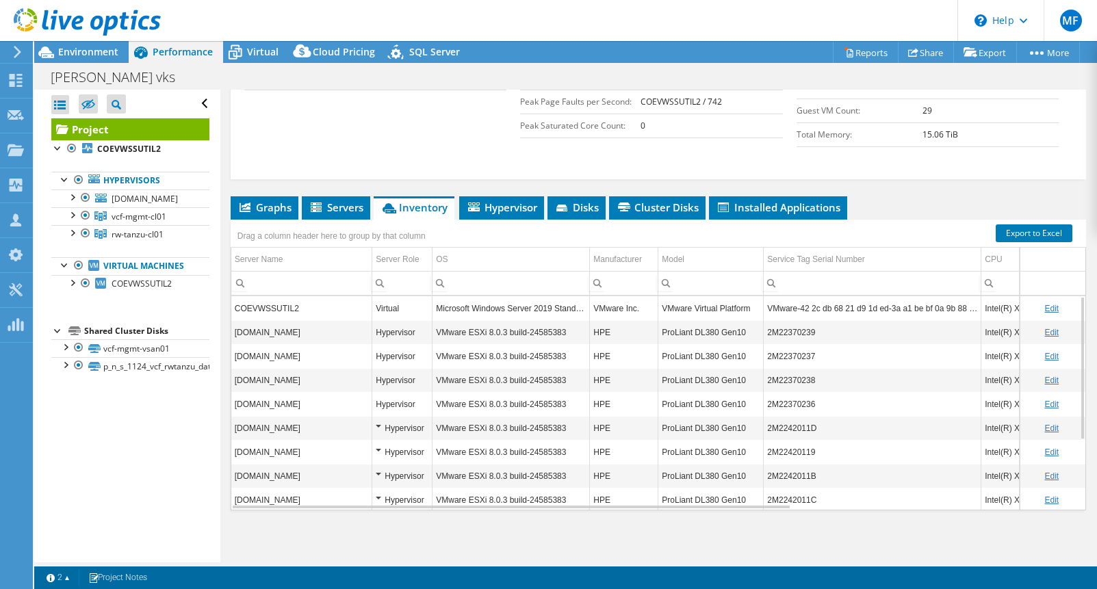
scroll to position [82, 0]
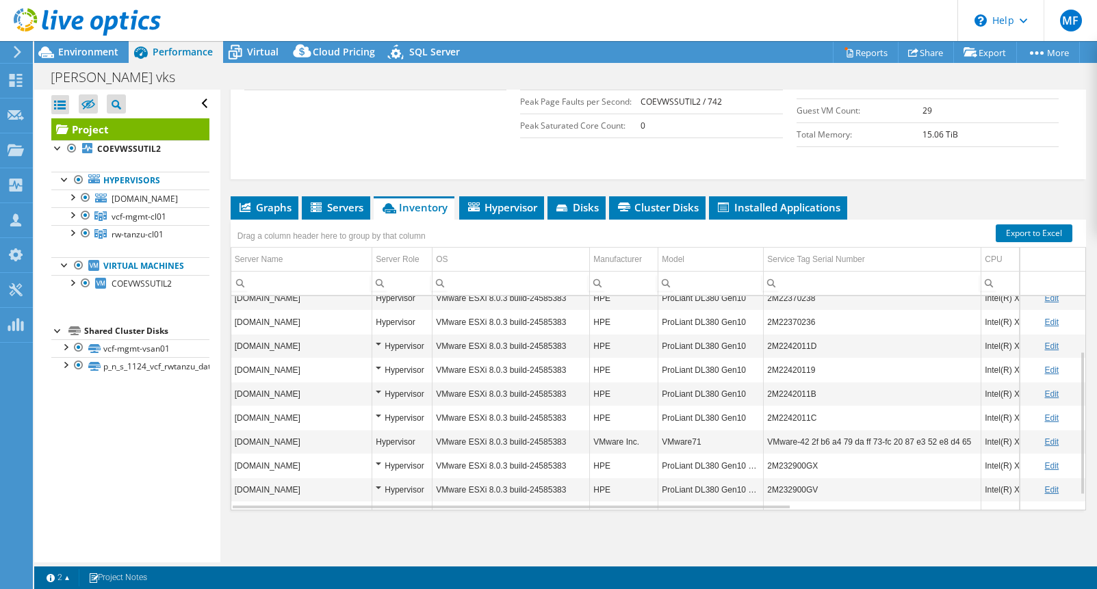
click at [380, 418] on div "Hypervisor" at bounding box center [402, 418] width 53 height 16
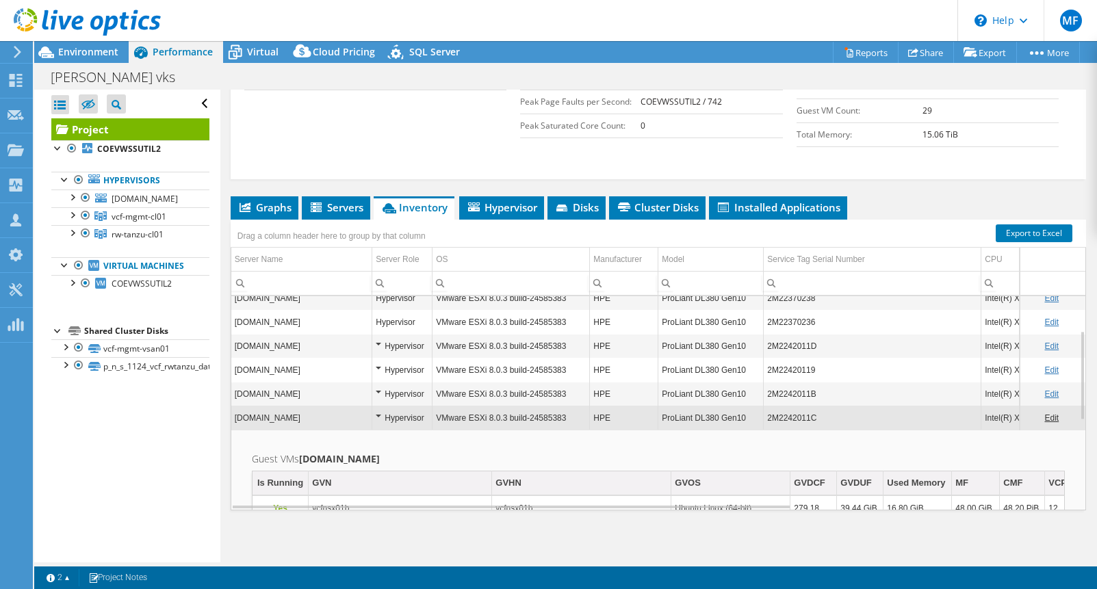
click at [380, 418] on div "Hypervisor" at bounding box center [402, 418] width 53 height 16
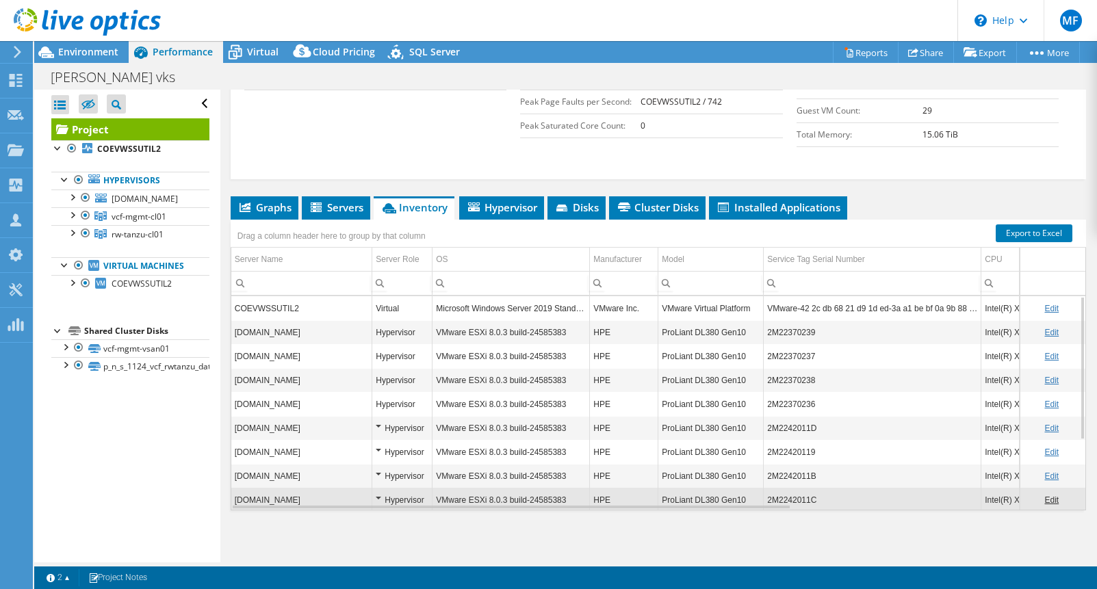
scroll to position [388, 0]
click at [401, 333] on div "Hypervisor" at bounding box center [402, 332] width 53 height 16
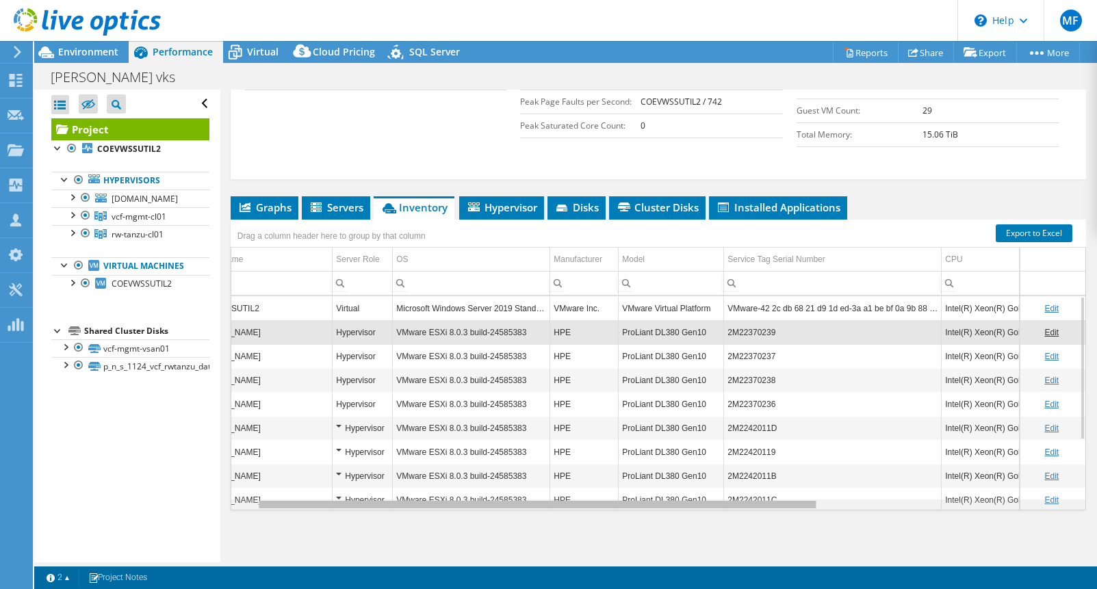
scroll to position [0, 45]
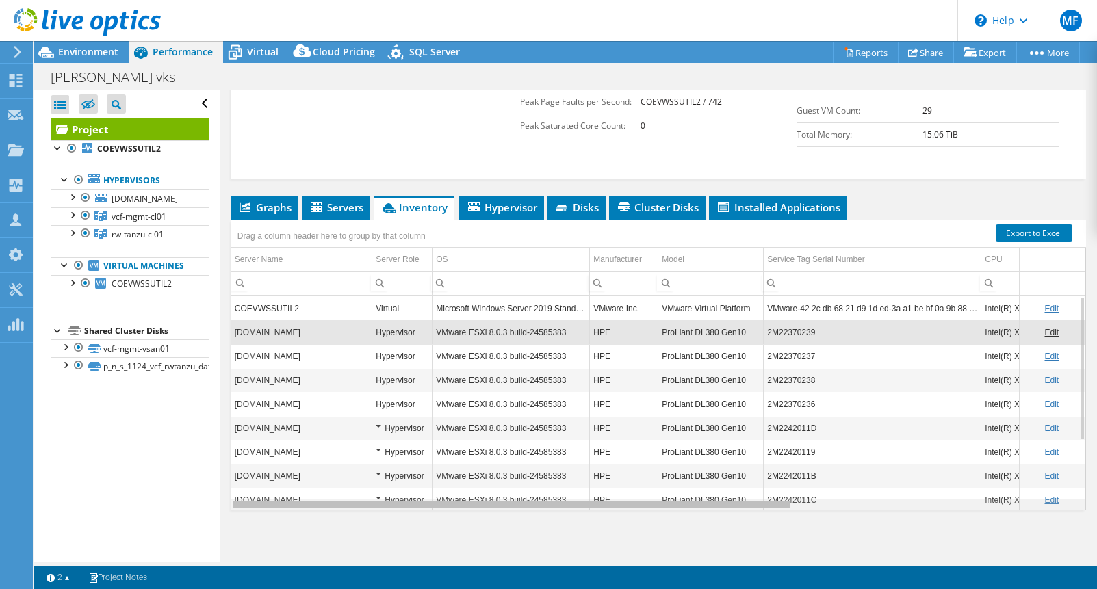
drag, startPoint x: 620, startPoint y: 507, endPoint x: 440, endPoint y: 515, distance: 180.2
click at [455, 528] on body "MF Channel Partner [PERSON_NAME] [EMAIL_ADDRESS][PERSON_NAME][DOMAIN_NAME] 27 V…" at bounding box center [548, 294] width 1097 height 589
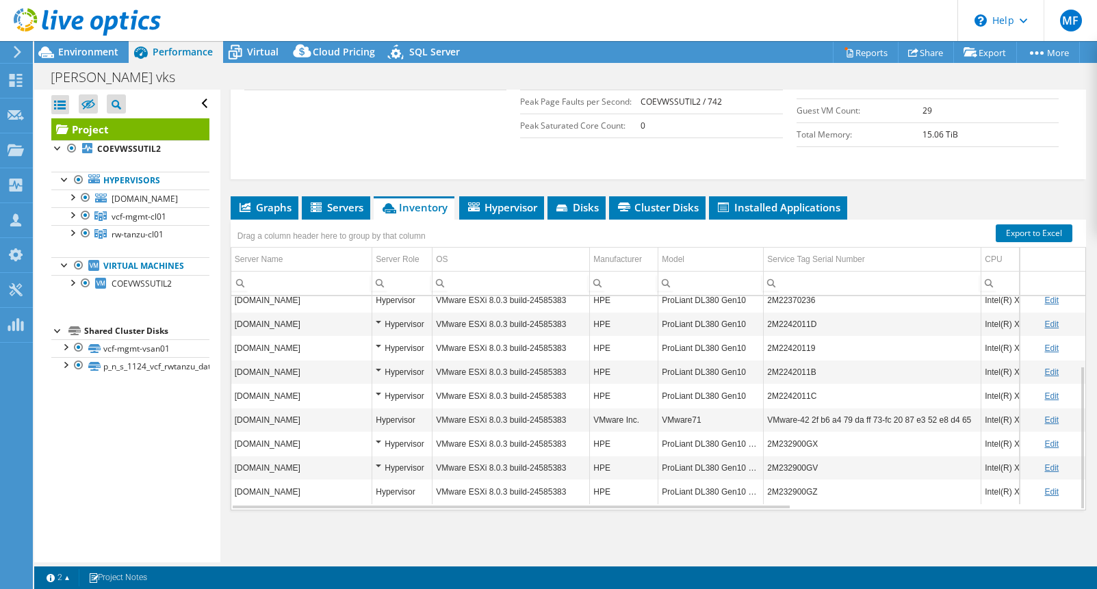
click at [380, 445] on div "Hypervisor" at bounding box center [402, 444] width 53 height 16
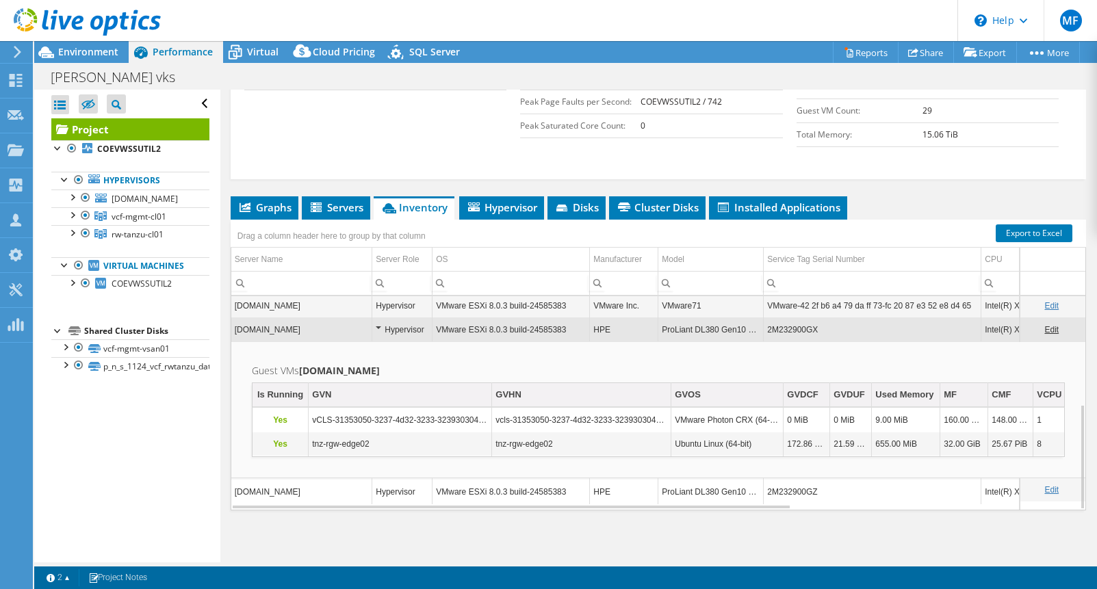
click at [377, 329] on div "Hypervisor" at bounding box center [402, 330] width 53 height 16
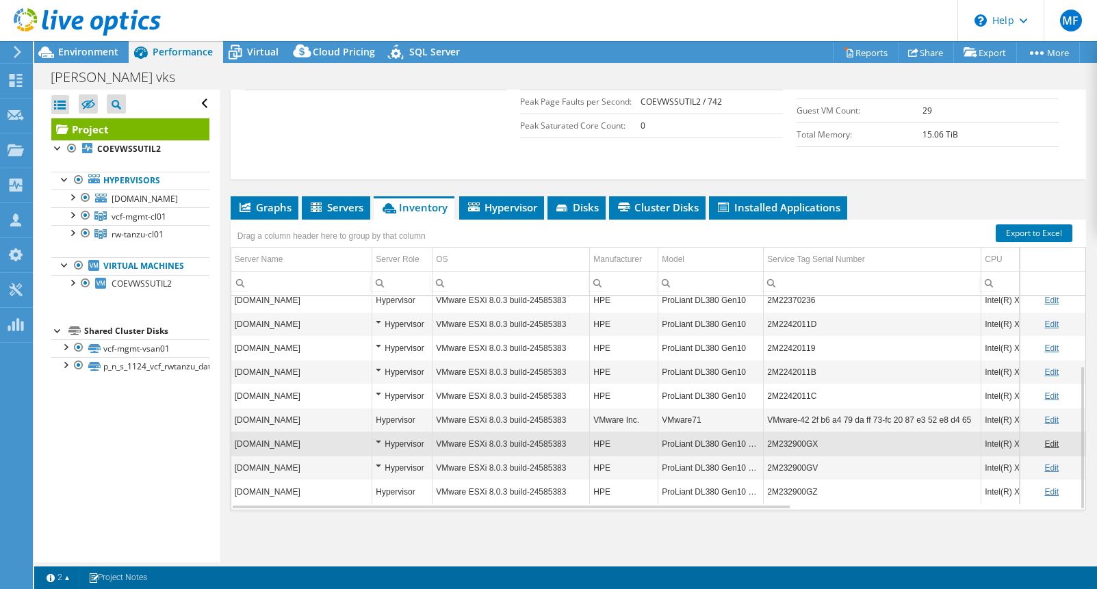
click at [385, 442] on div "Hypervisor" at bounding box center [402, 444] width 53 height 16
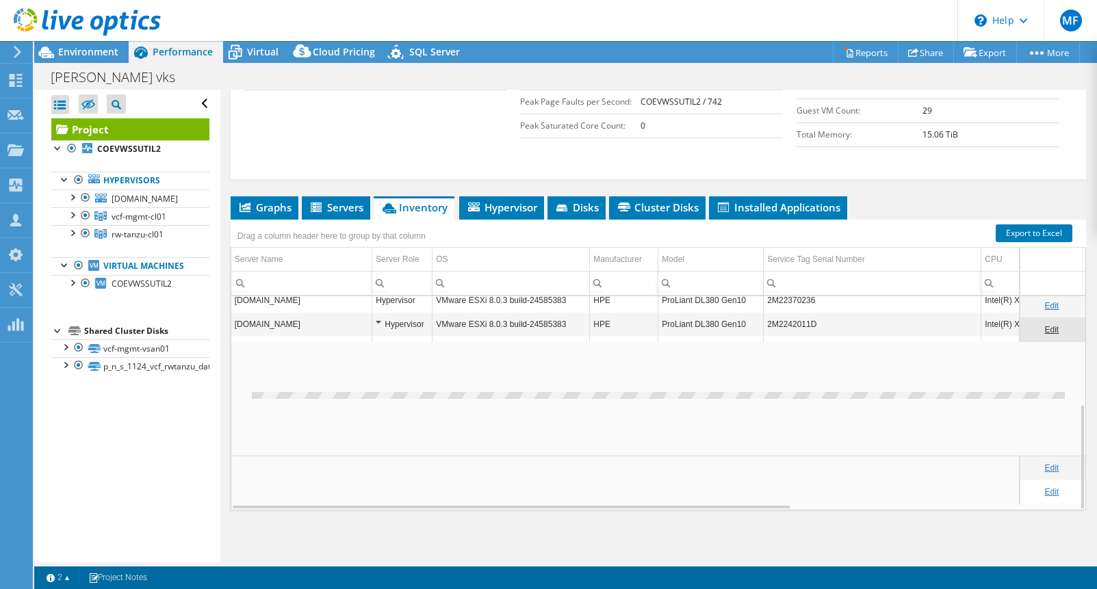
scroll to position [218, 0]
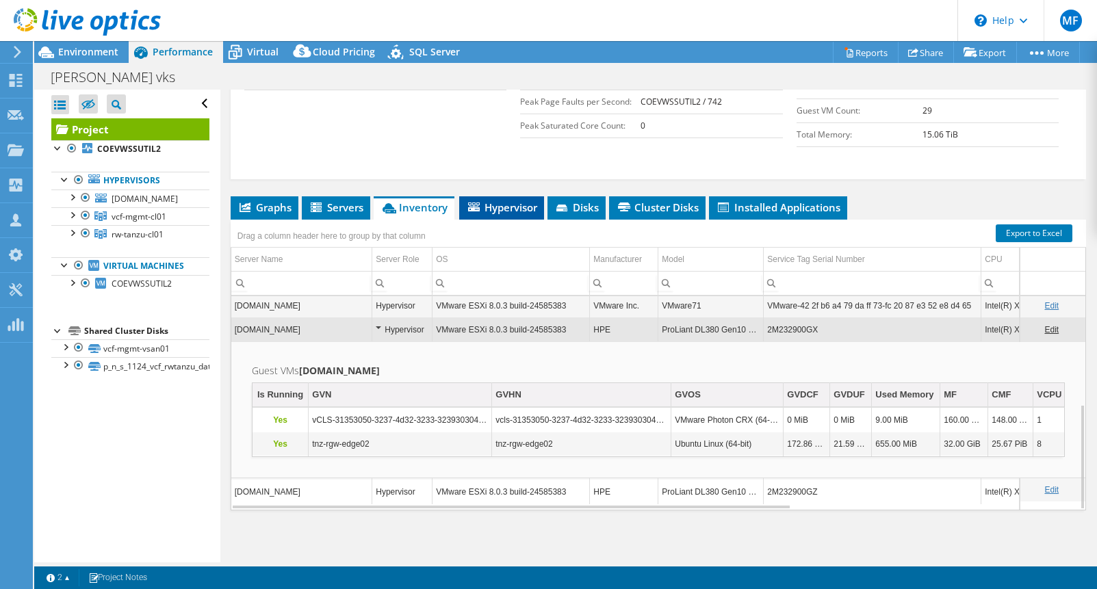
click at [500, 212] on span "Hypervisor" at bounding box center [501, 208] width 71 height 14
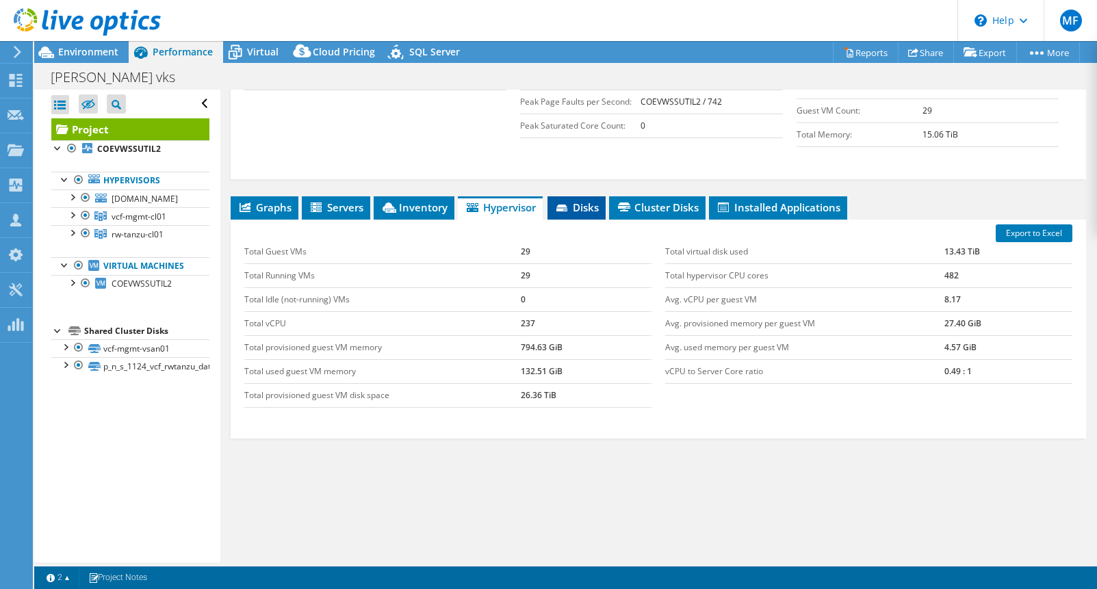
click at [580, 211] on span "Disks" at bounding box center [576, 208] width 44 height 14
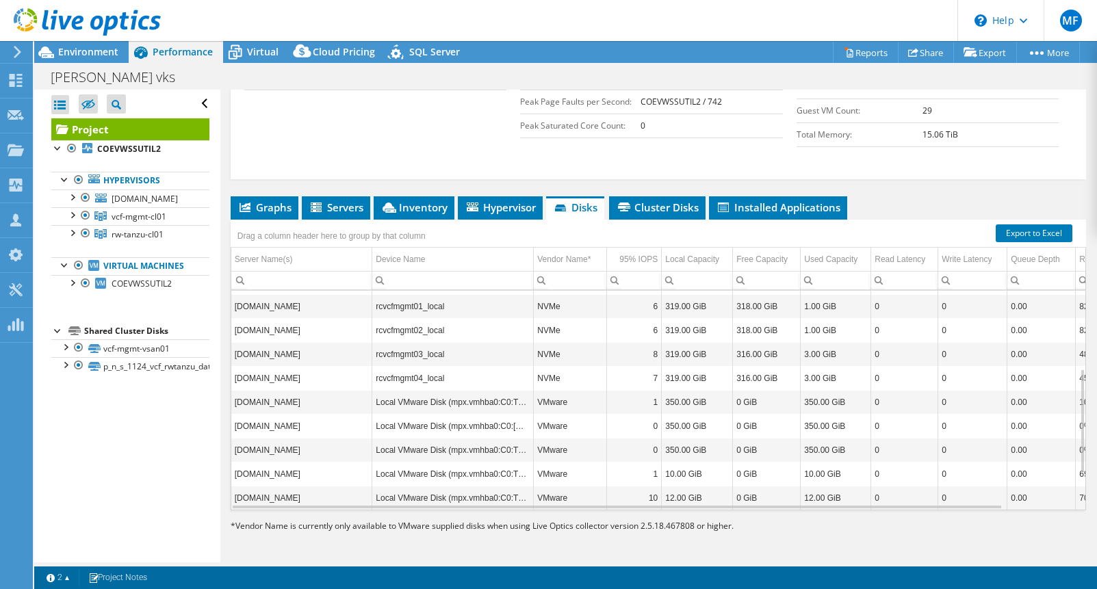
scroll to position [242, 0]
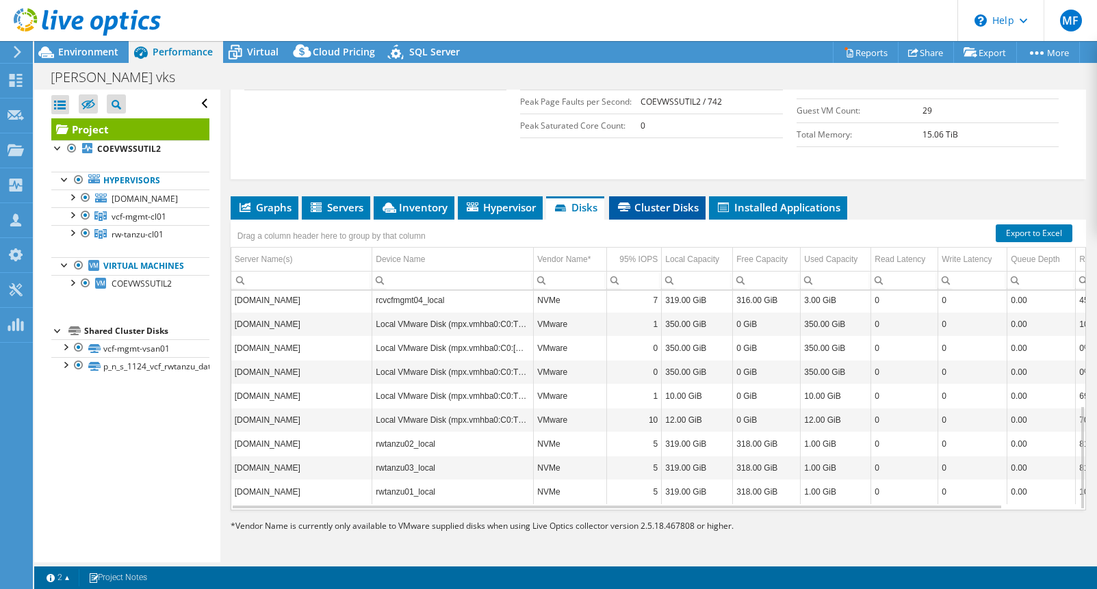
click at [675, 218] on li "Cluster Disks" at bounding box center [657, 207] width 97 height 23
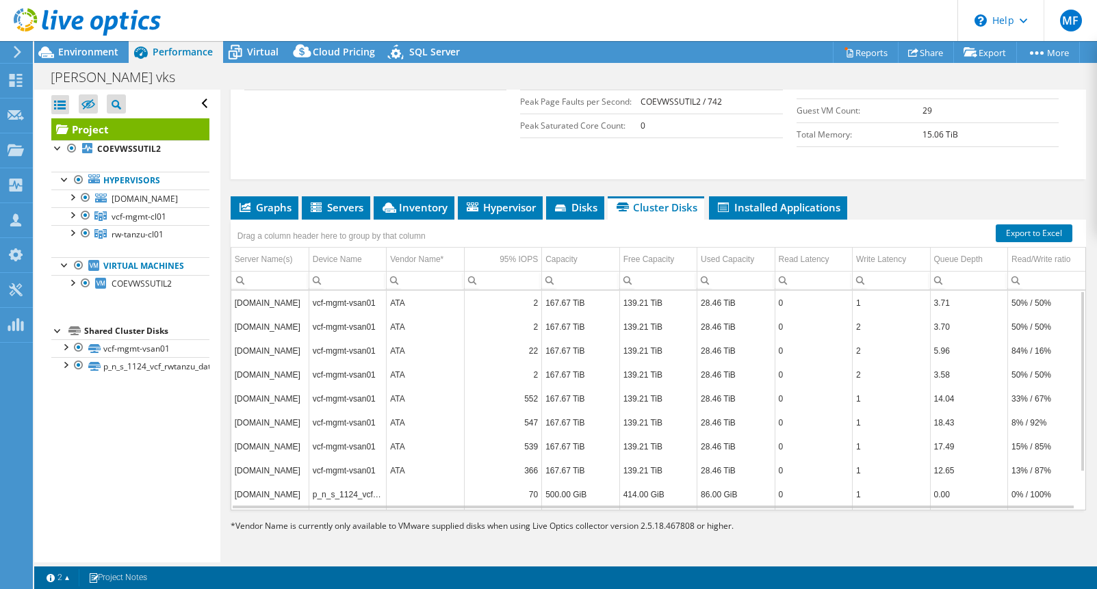
scroll to position [45, 0]
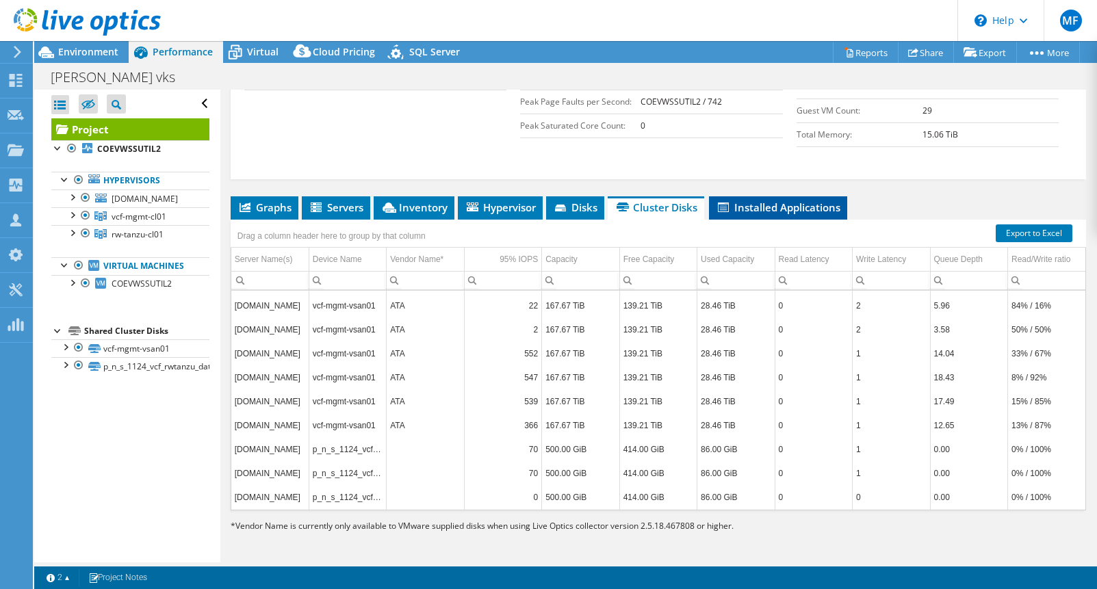
click at [781, 210] on span "Installed Applications" at bounding box center [778, 208] width 125 height 14
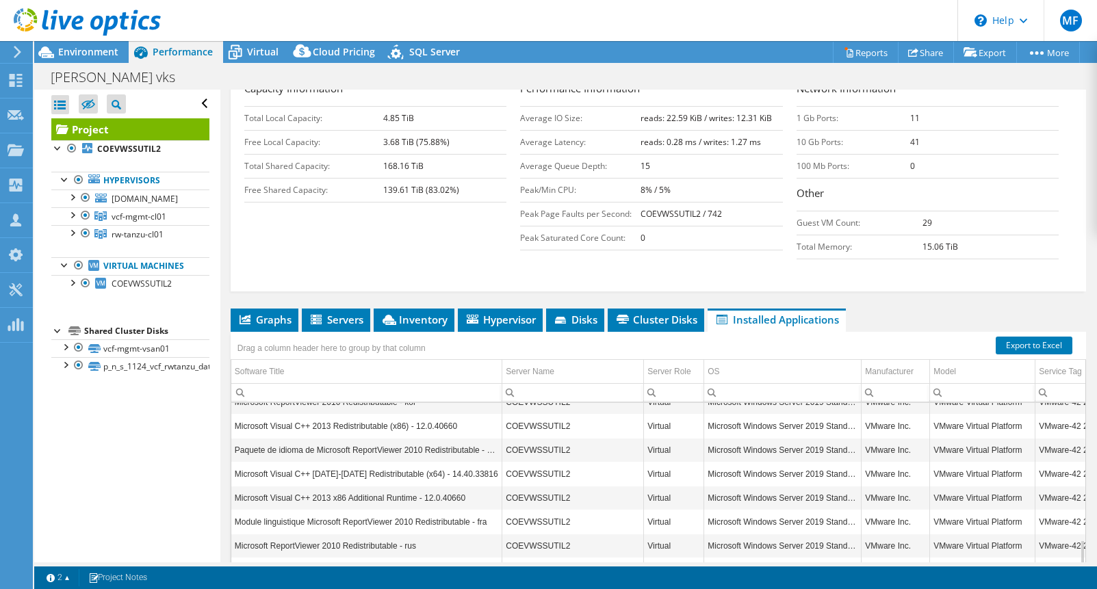
scroll to position [274, 0]
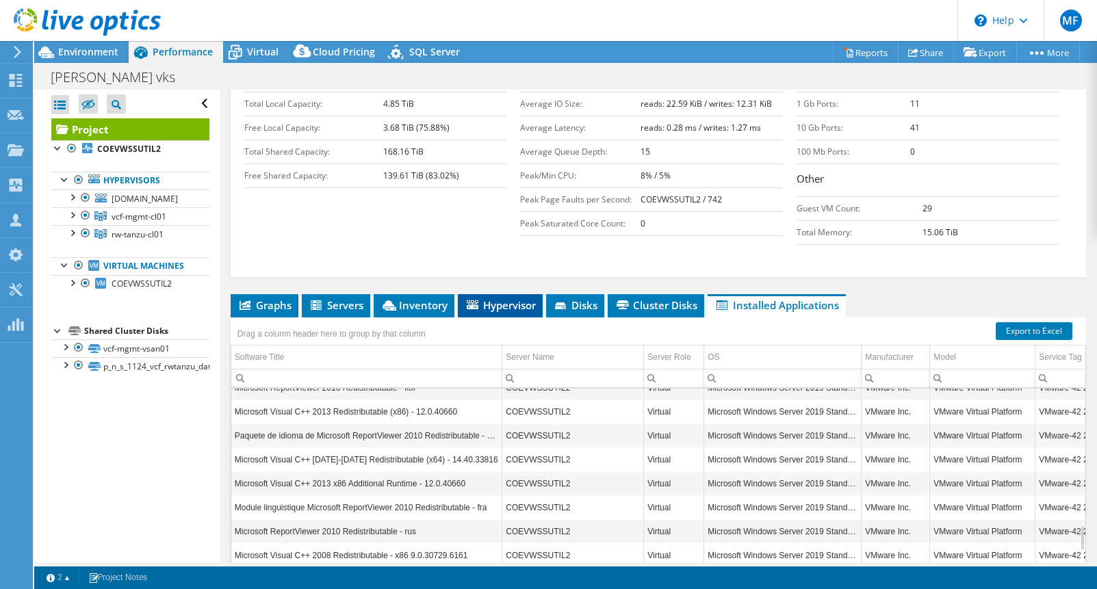
click at [495, 312] on span "Hypervisor" at bounding box center [500, 305] width 71 height 14
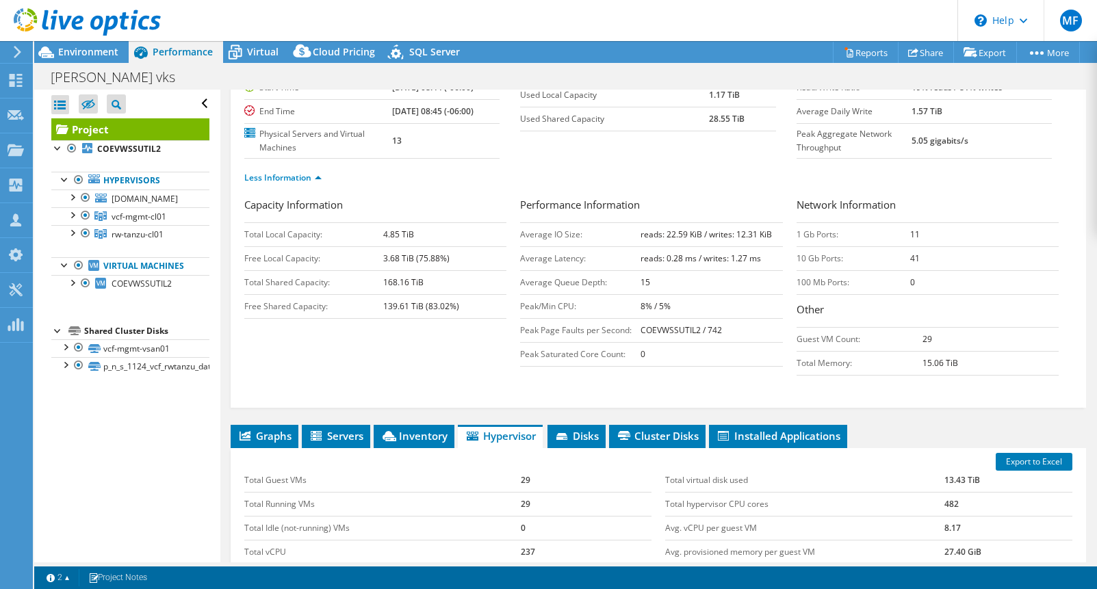
scroll to position [0, 0]
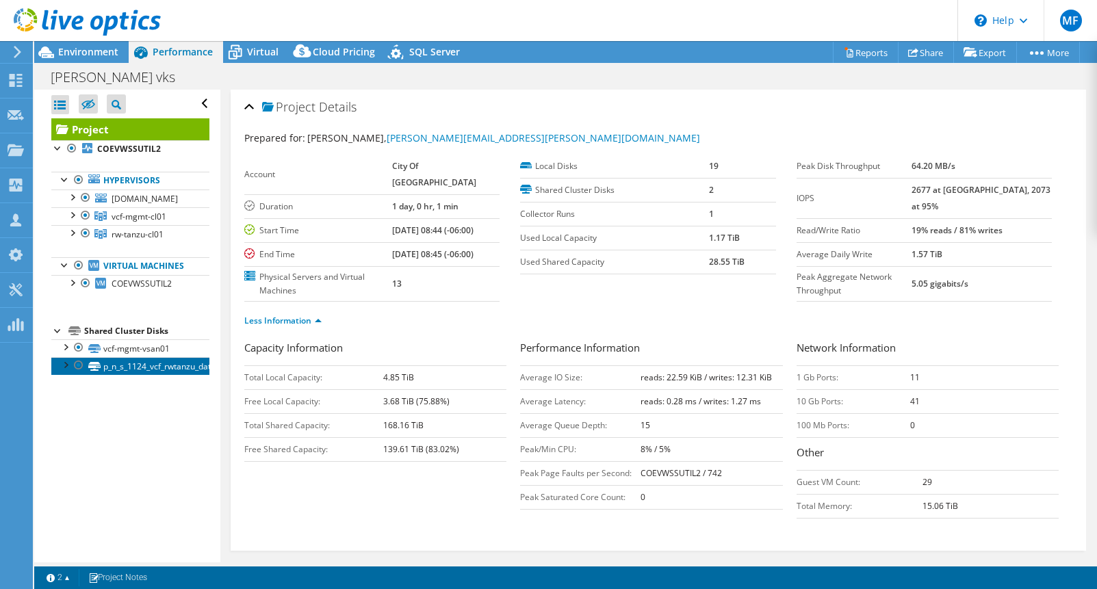
click at [154, 375] on link "p_n_s_1124_vcf_rwtanzu_datastr" at bounding box center [130, 366] width 158 height 18
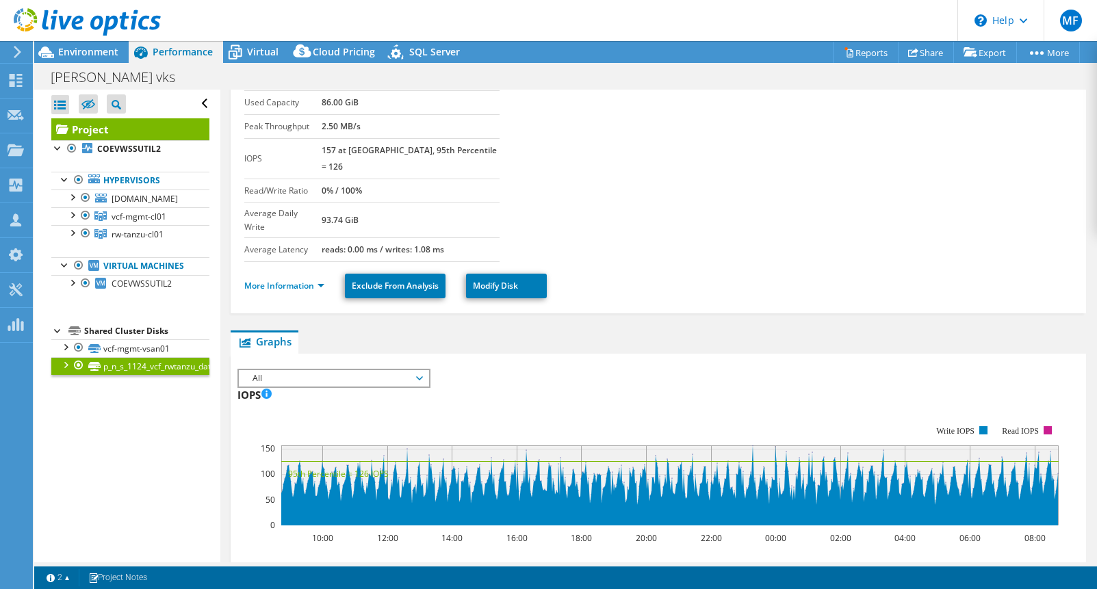
scroll to position [68, 0]
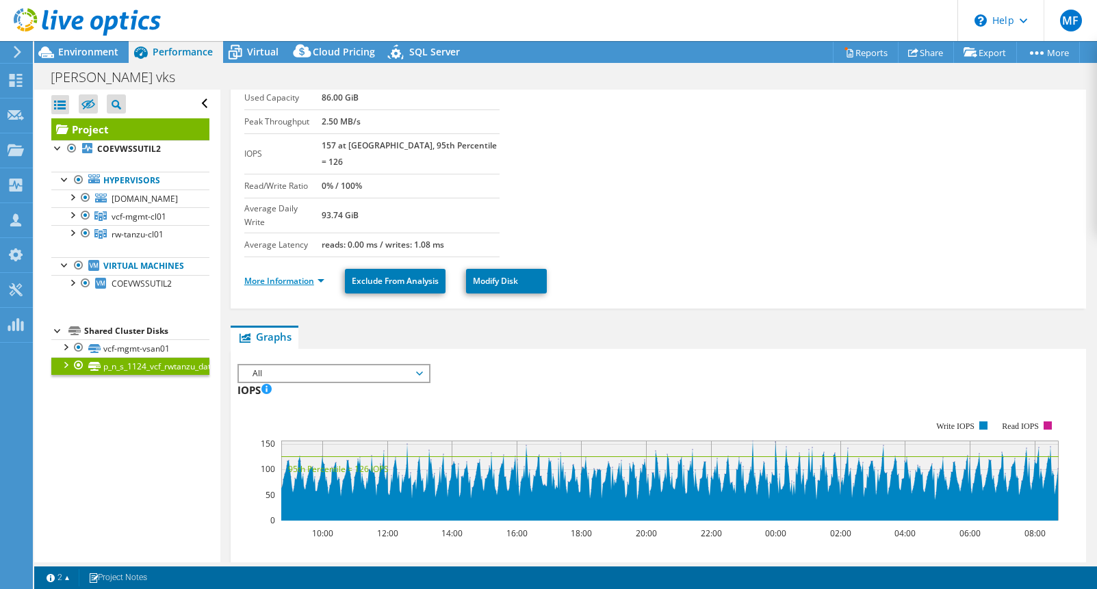
click at [276, 275] on link "More Information" at bounding box center [284, 281] width 80 height 12
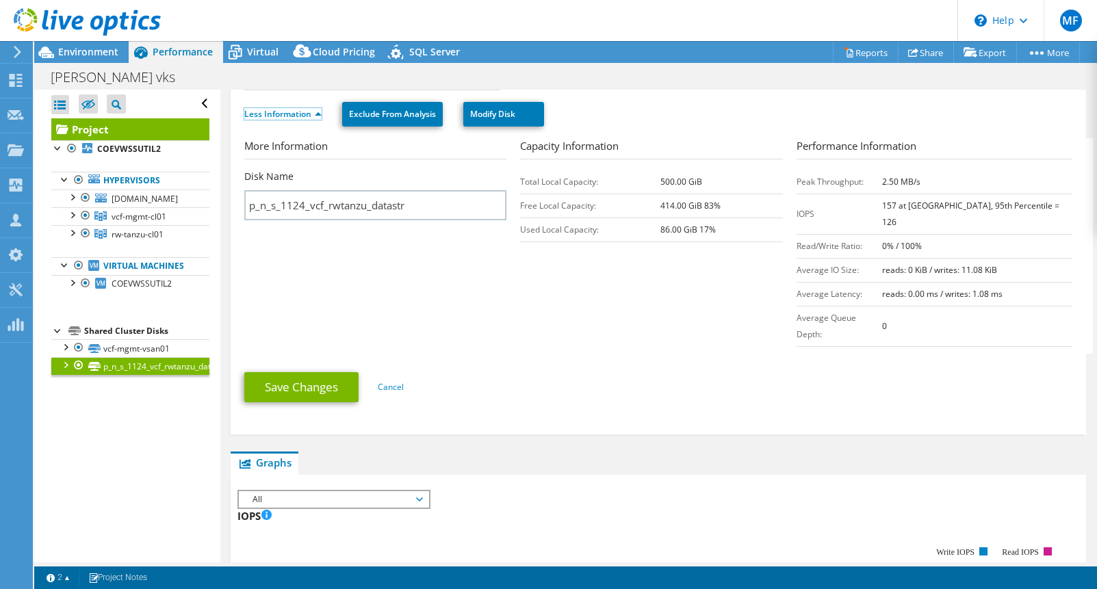
scroll to position [205, 0]
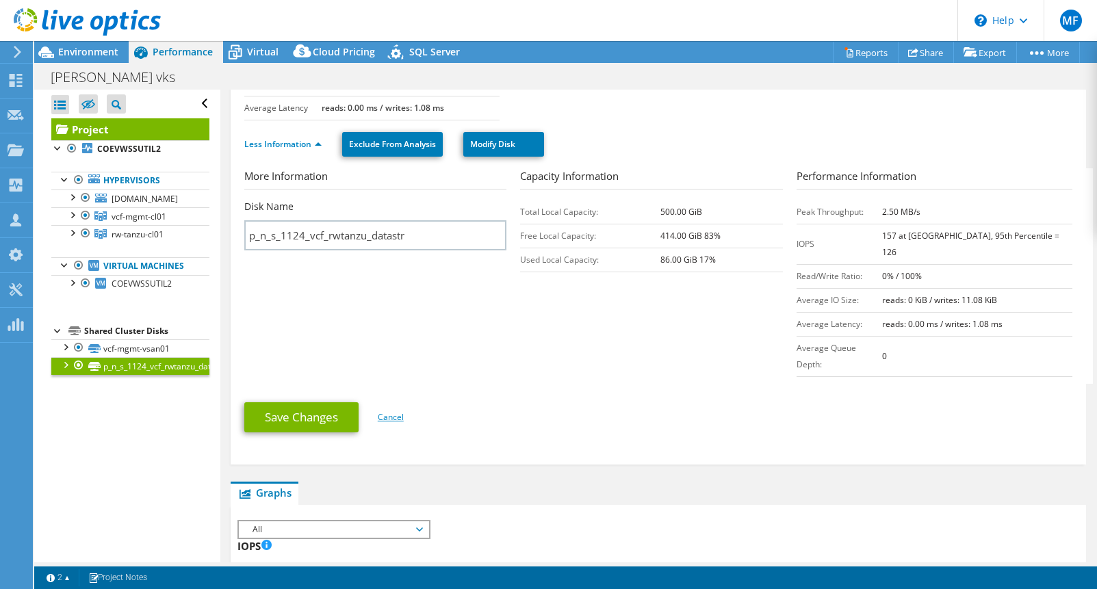
click at [396, 411] on link "Cancel" at bounding box center [391, 417] width 26 height 12
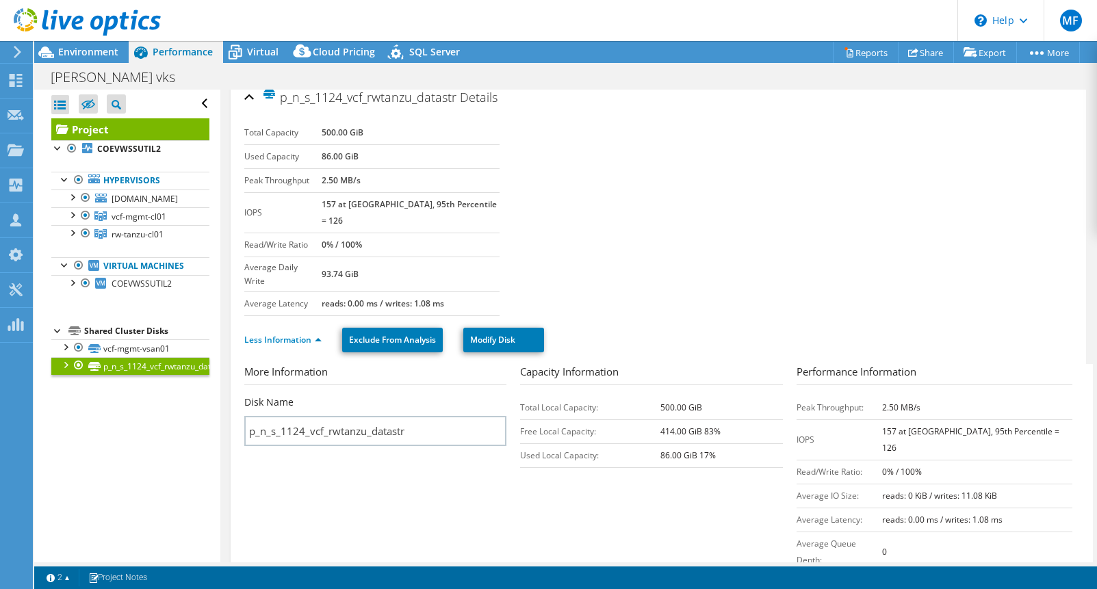
scroll to position [0, 0]
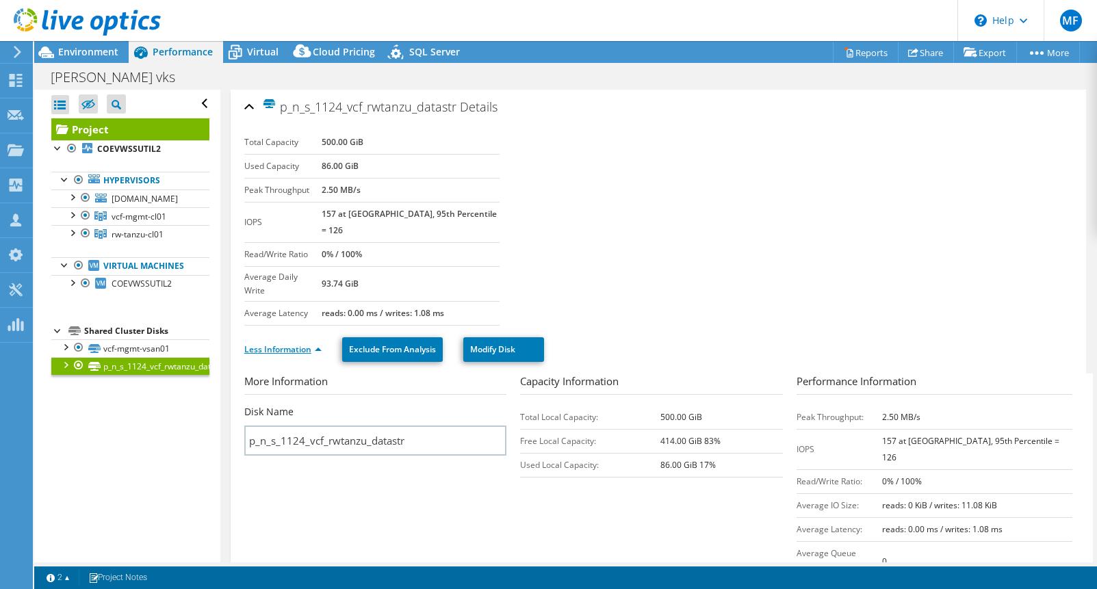
click at [302, 344] on link "Less Information" at bounding box center [282, 350] width 77 height 12
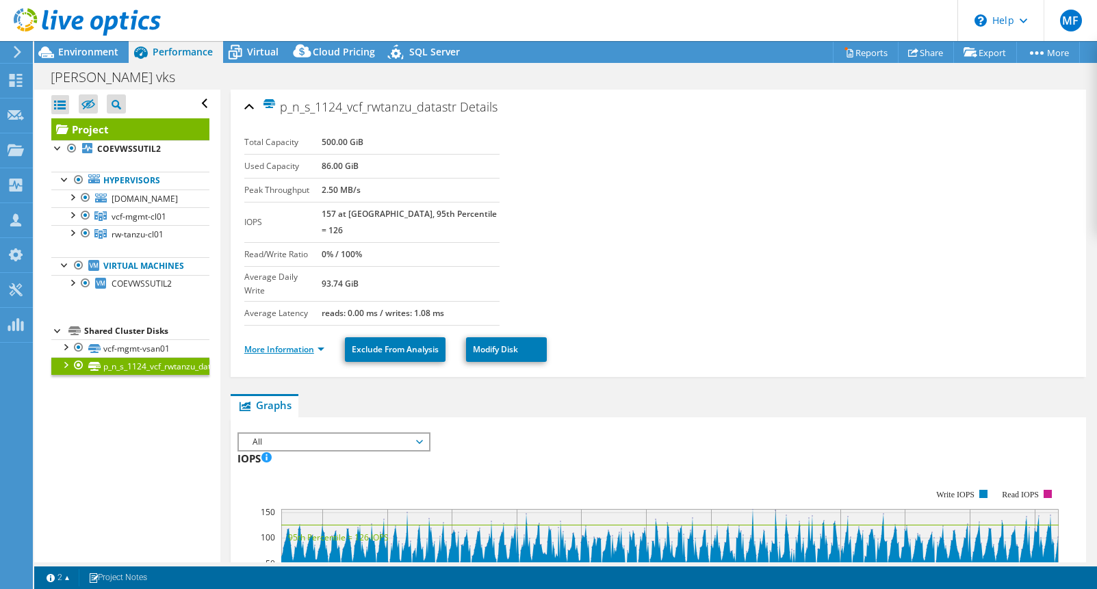
click at [302, 344] on link "More Information" at bounding box center [284, 350] width 80 height 12
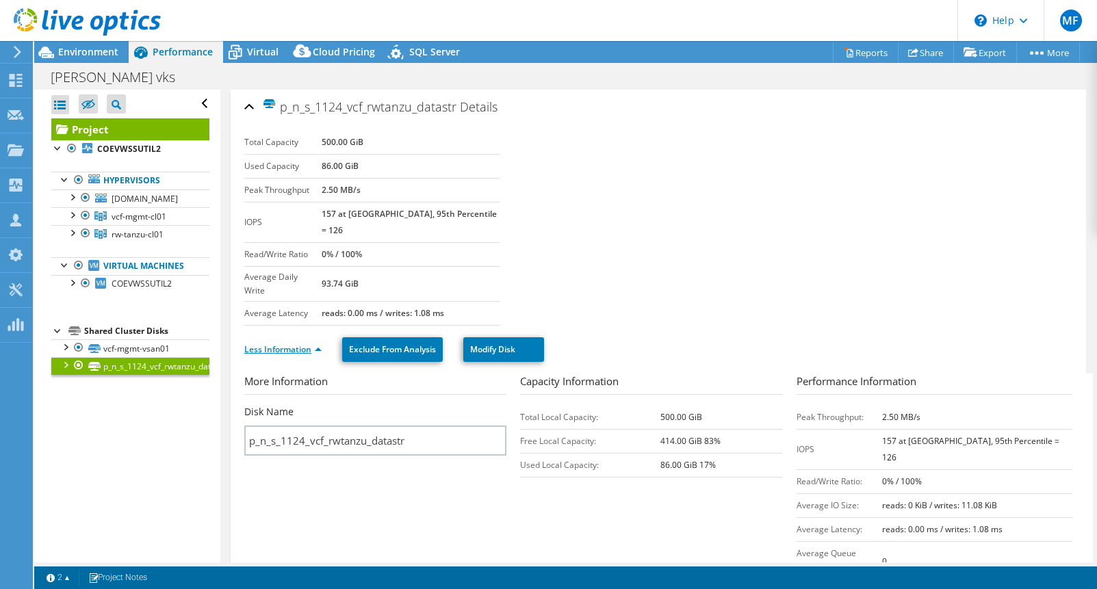
click at [281, 344] on link "Less Information" at bounding box center [282, 350] width 77 height 12
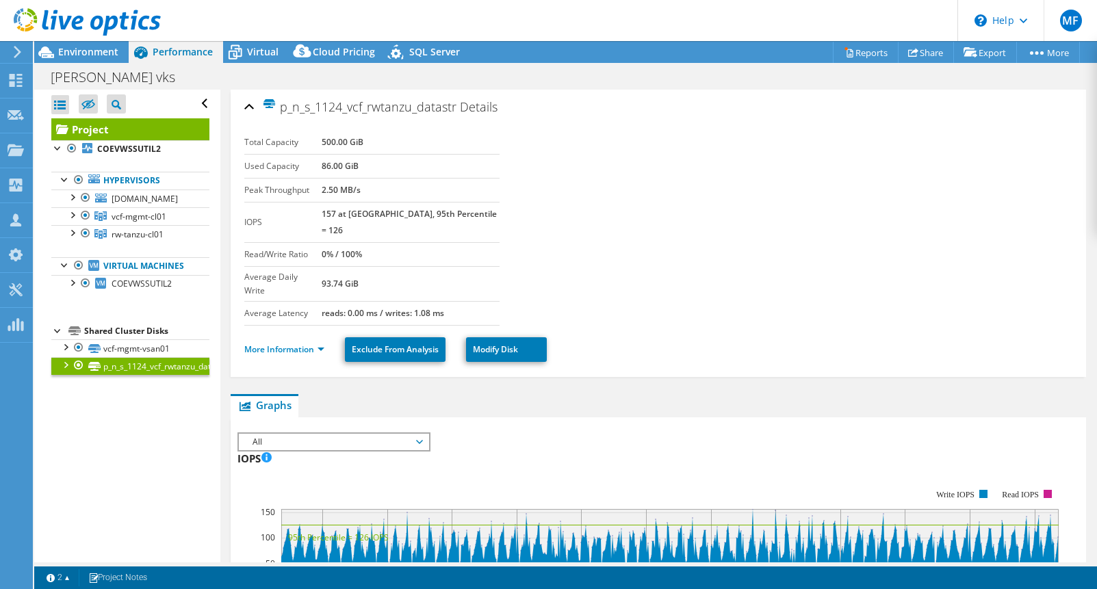
click at [64, 371] on div at bounding box center [65, 364] width 14 height 14
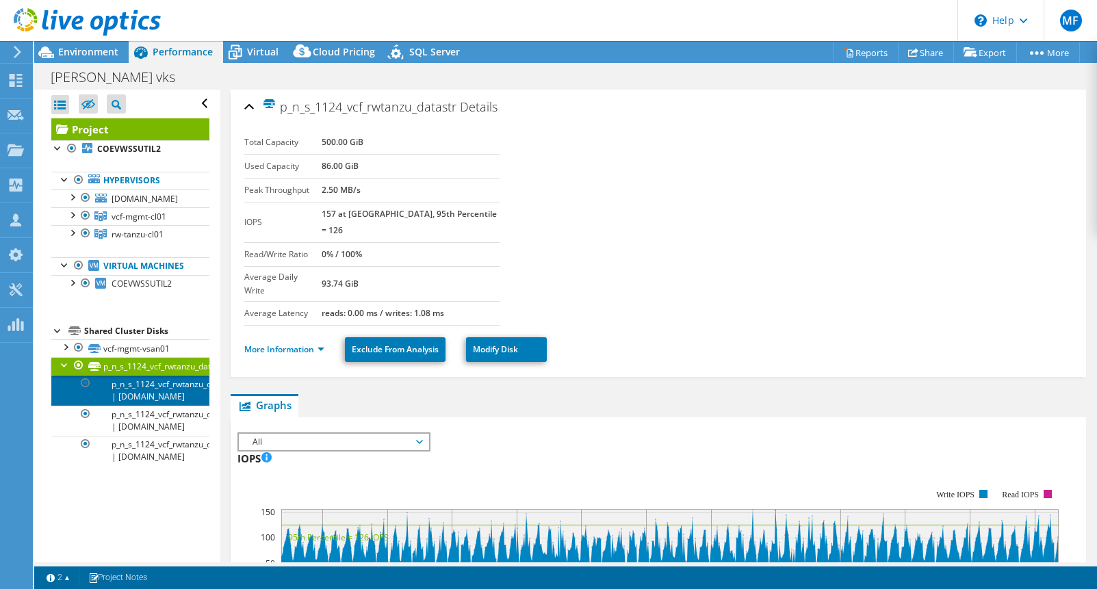
click at [181, 405] on link "p_n_s_1124_vcf_rwtanzu_datastr | [DOMAIN_NAME]" at bounding box center [130, 390] width 158 height 30
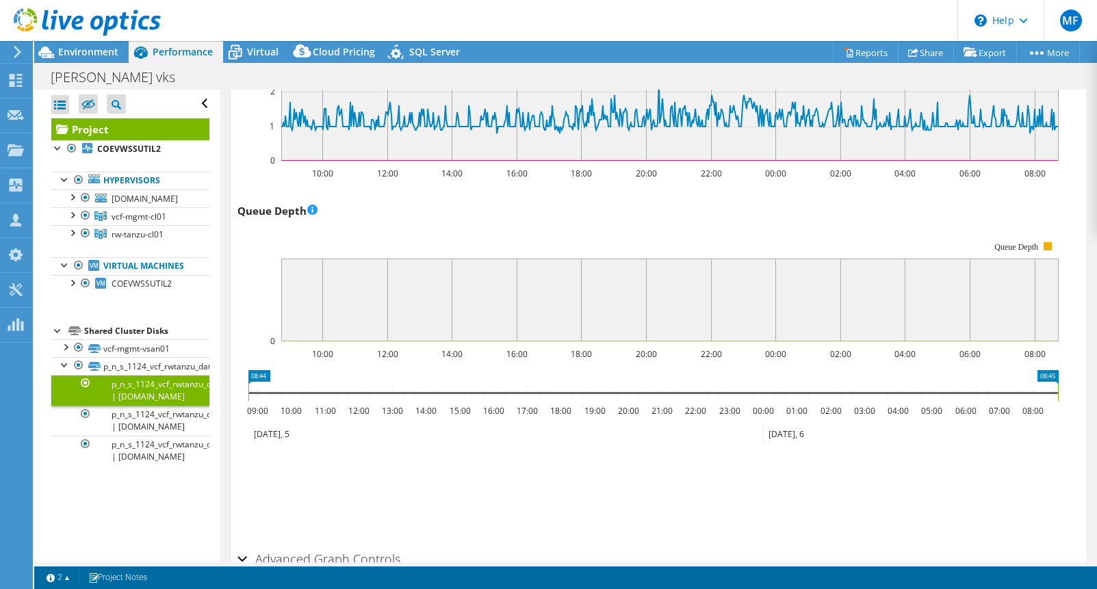
scroll to position [974, 0]
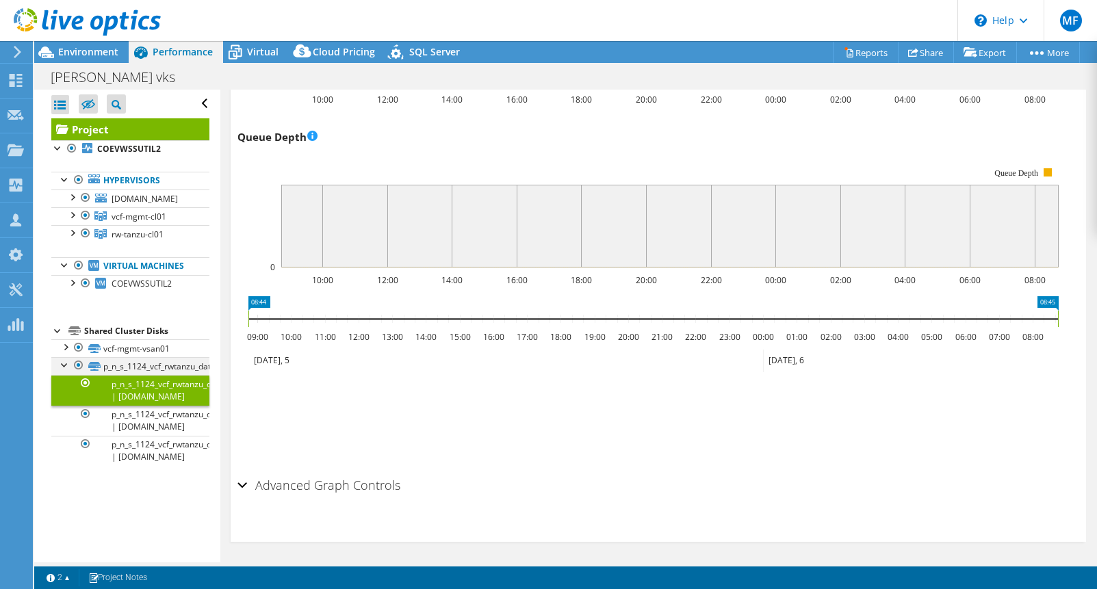
click at [65, 371] on div at bounding box center [65, 364] width 14 height 14
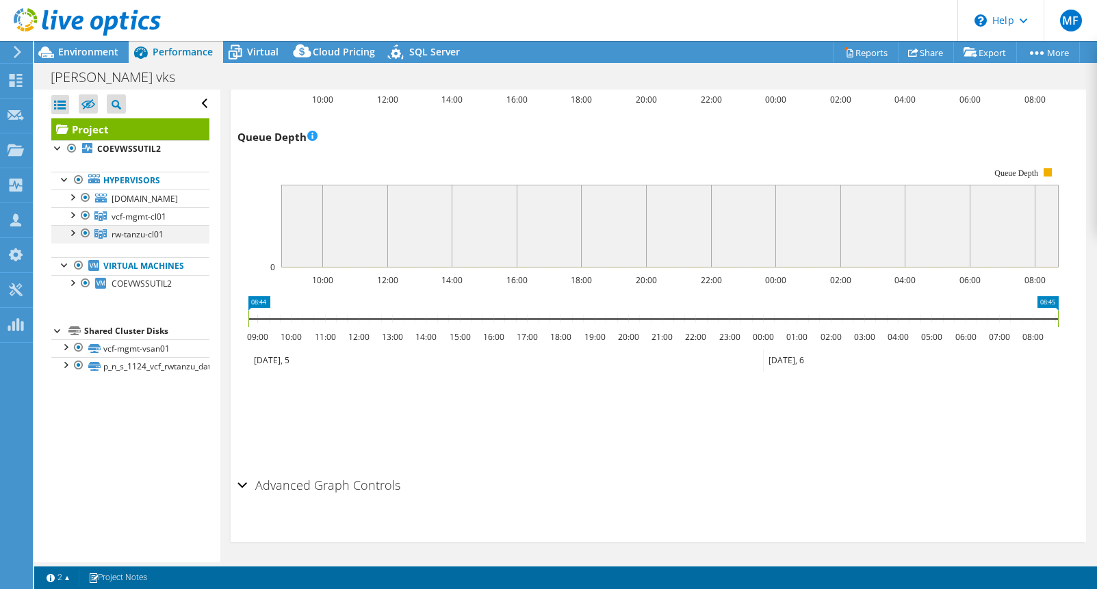
click at [73, 239] on div at bounding box center [72, 232] width 14 height 14
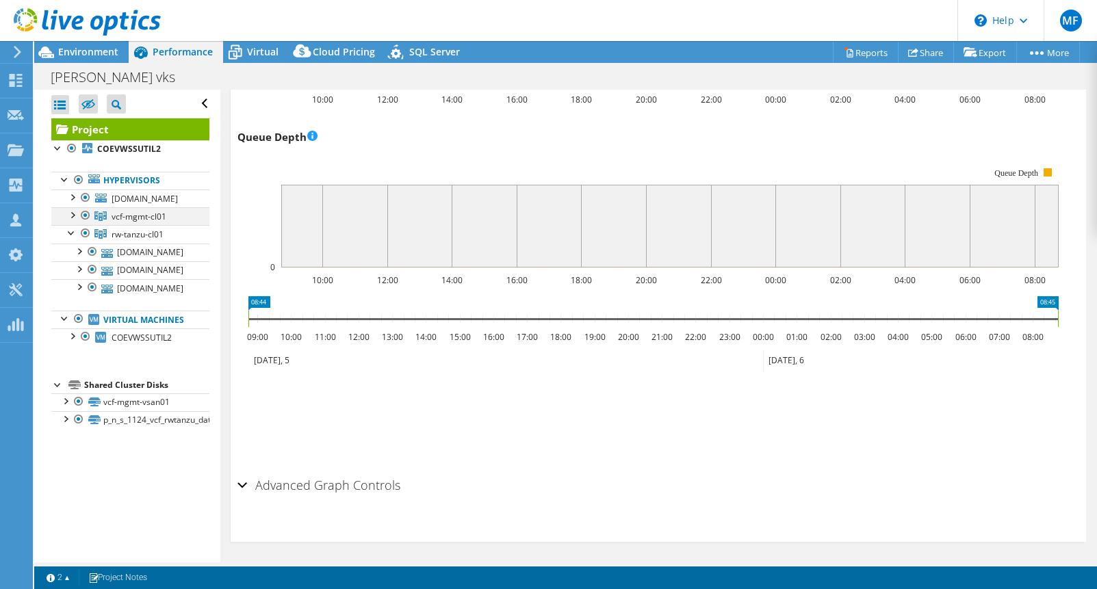
click at [75, 221] on div at bounding box center [72, 214] width 14 height 14
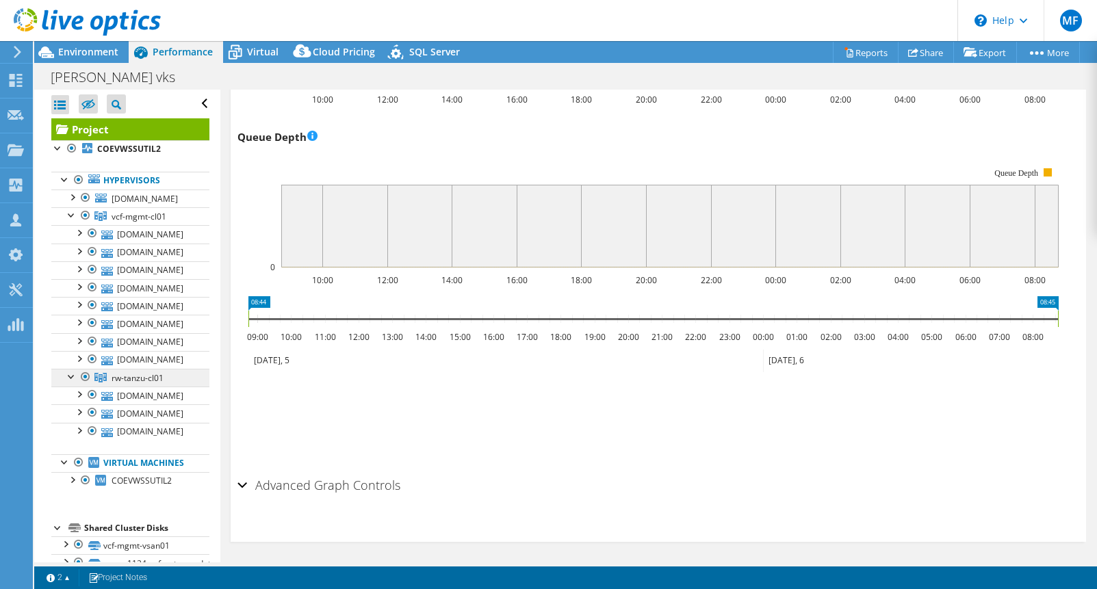
click at [138, 384] on span "rw-tanzu-cl01" at bounding box center [138, 378] width 52 height 12
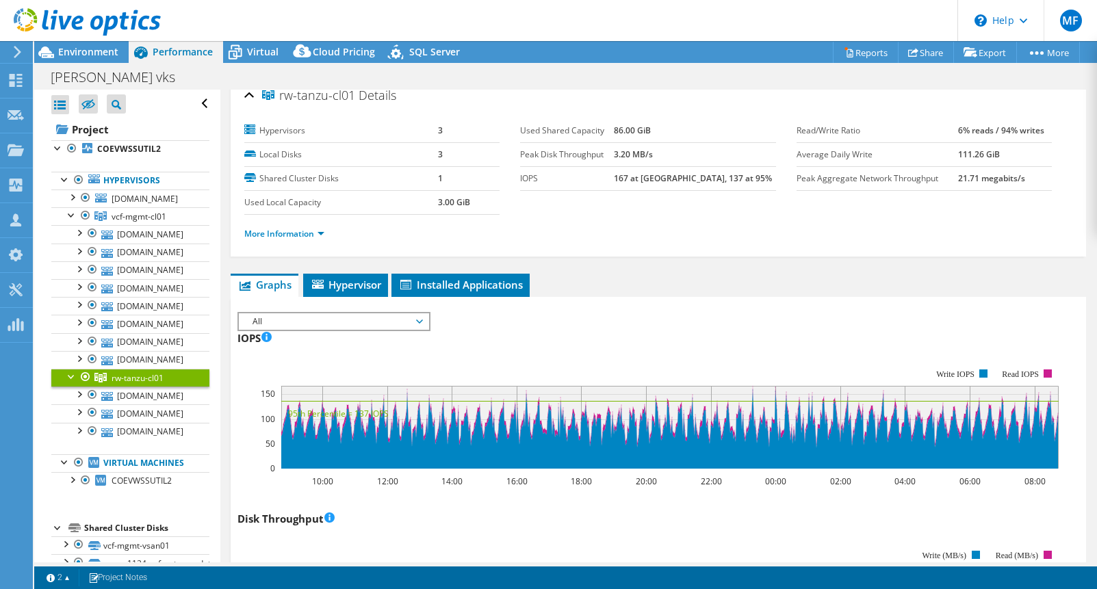
scroll to position [0, 0]
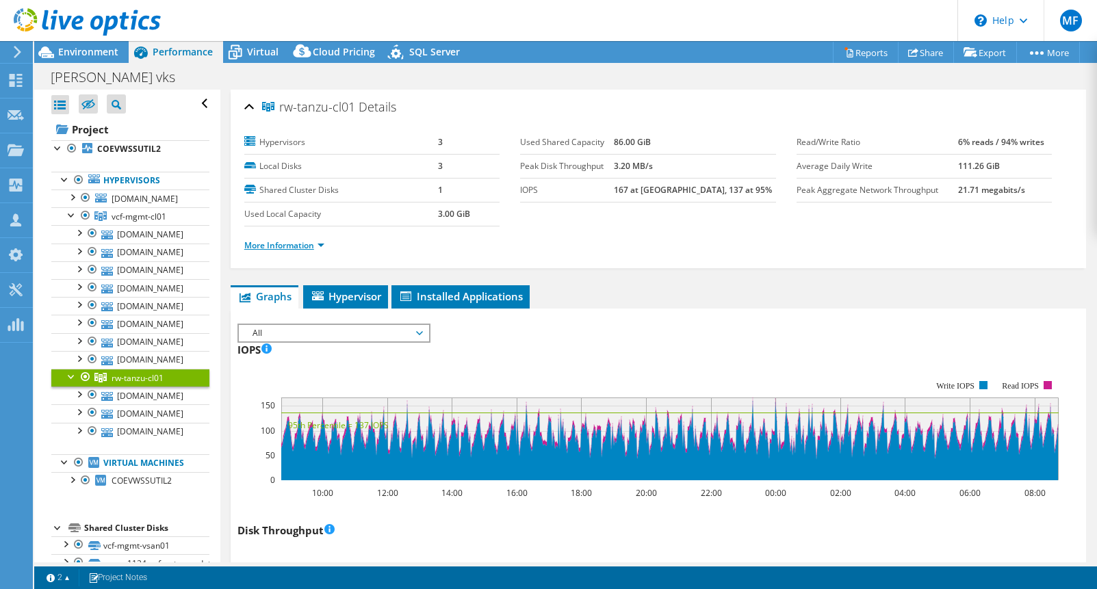
click at [319, 243] on link "More Information" at bounding box center [284, 246] width 80 height 12
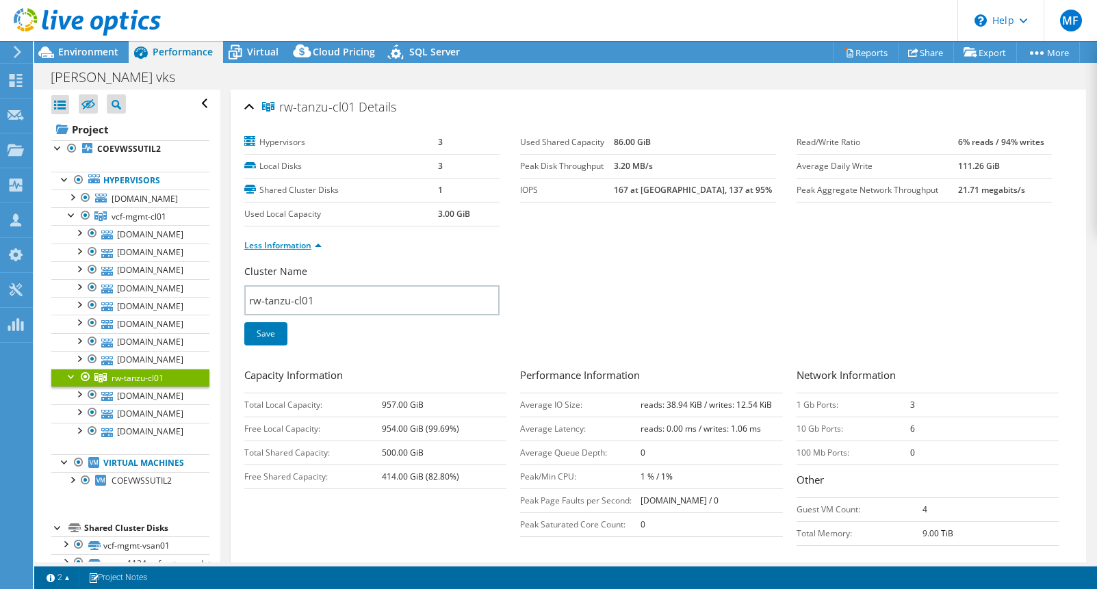
click at [309, 247] on link "Less Information" at bounding box center [282, 246] width 77 height 12
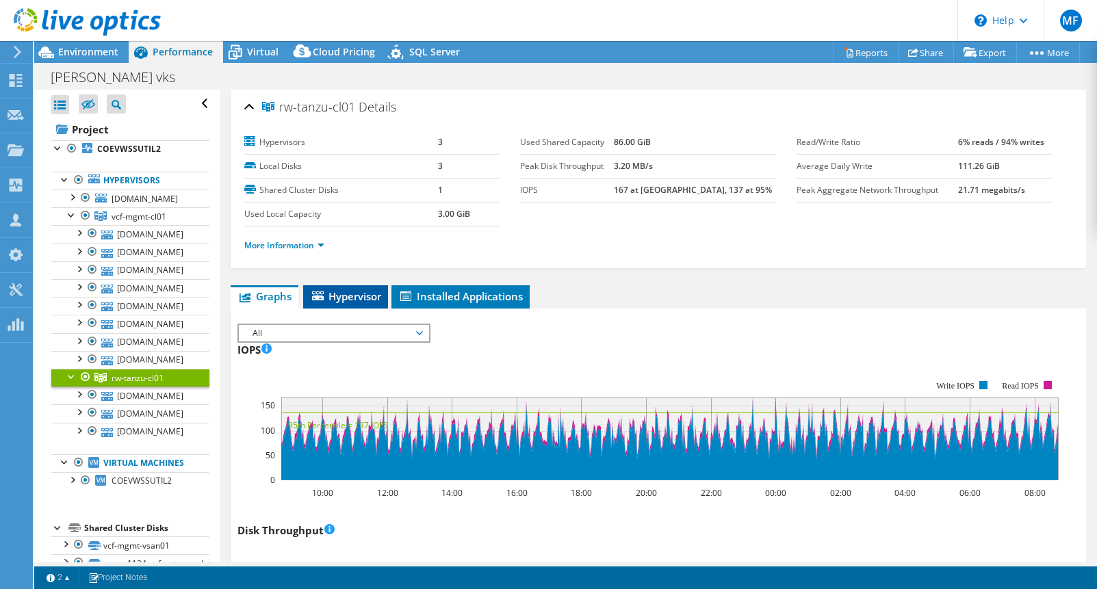
click at [324, 298] on icon at bounding box center [318, 296] width 12 height 9
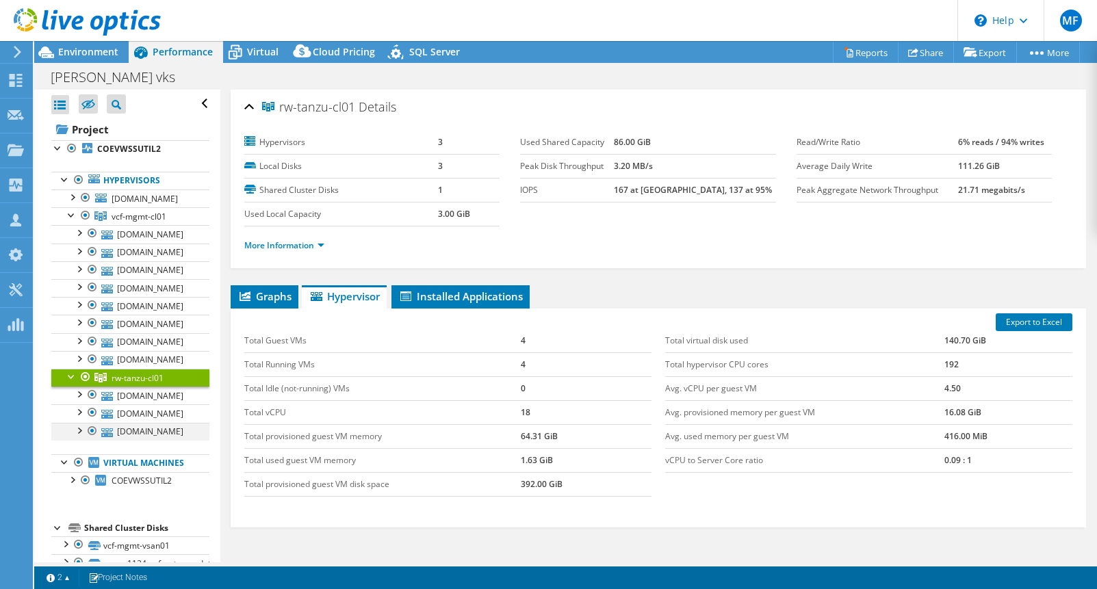
click at [80, 437] on div at bounding box center [79, 430] width 14 height 14
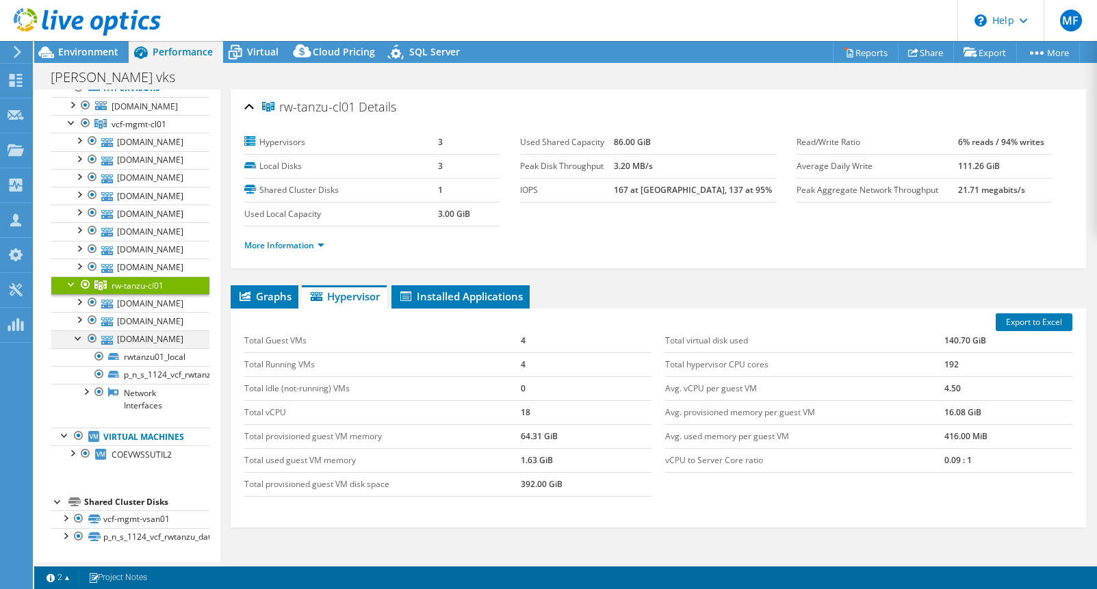
scroll to position [117, 0]
click at [140, 333] on link "[DOMAIN_NAME]" at bounding box center [130, 340] width 158 height 18
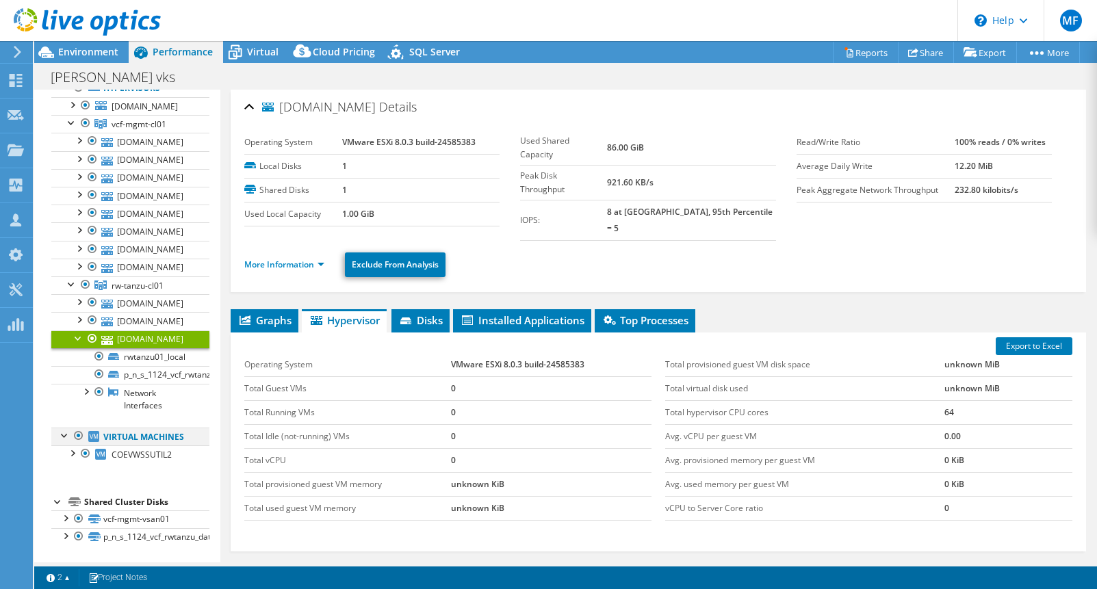
click at [64, 428] on div at bounding box center [65, 435] width 14 height 14
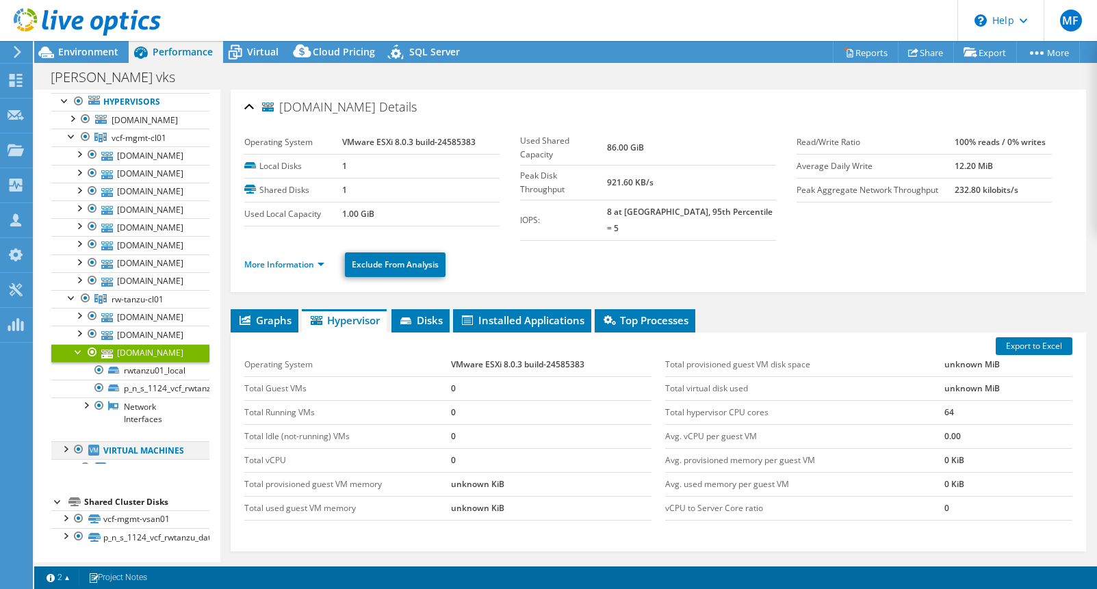
scroll to position [99, 0]
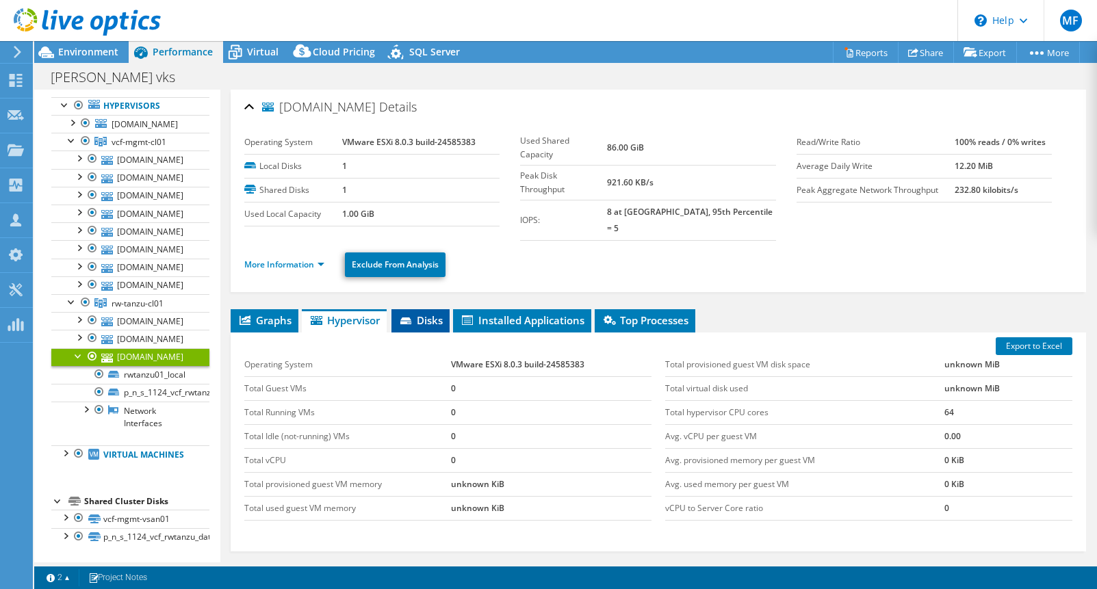
click at [431, 316] on li "Disks" at bounding box center [421, 320] width 58 height 23
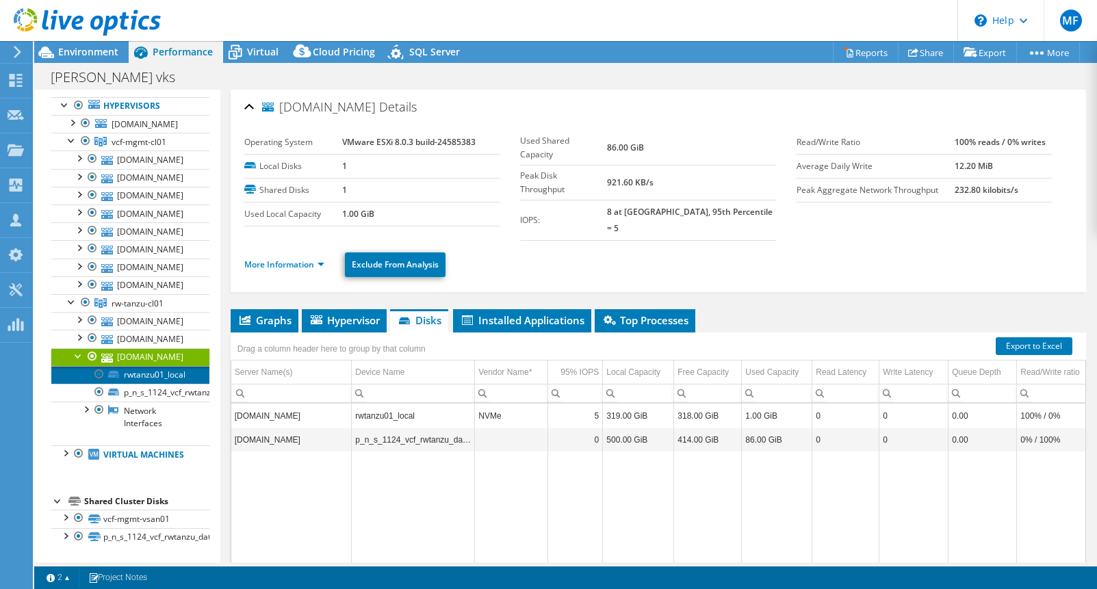
click at [170, 366] on link "rwtanzu01_local" at bounding box center [130, 375] width 158 height 18
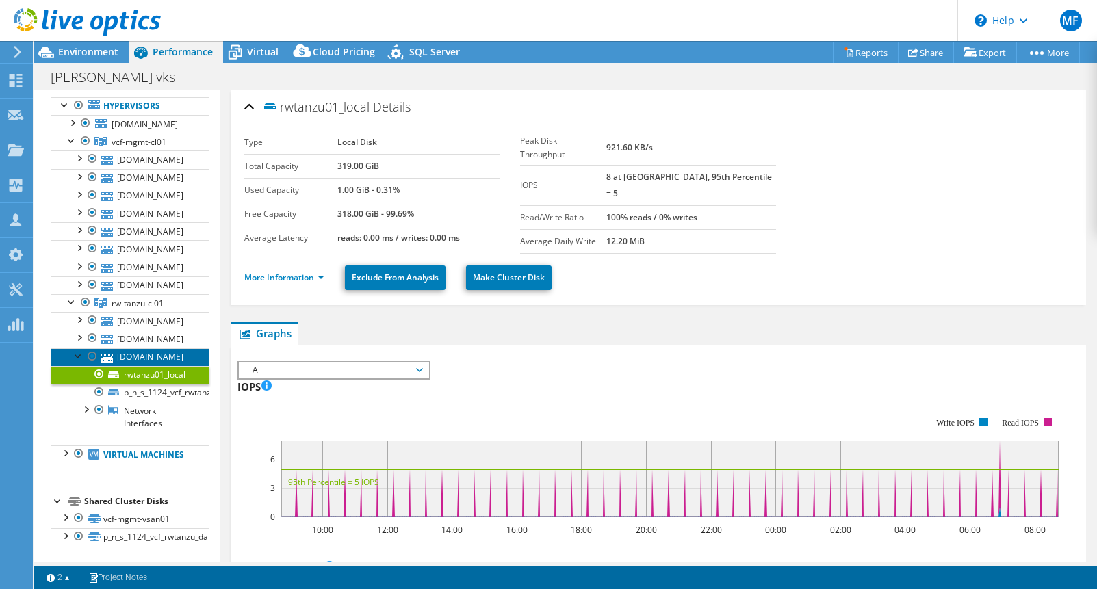
click at [153, 348] on link "[DOMAIN_NAME]" at bounding box center [130, 357] width 158 height 18
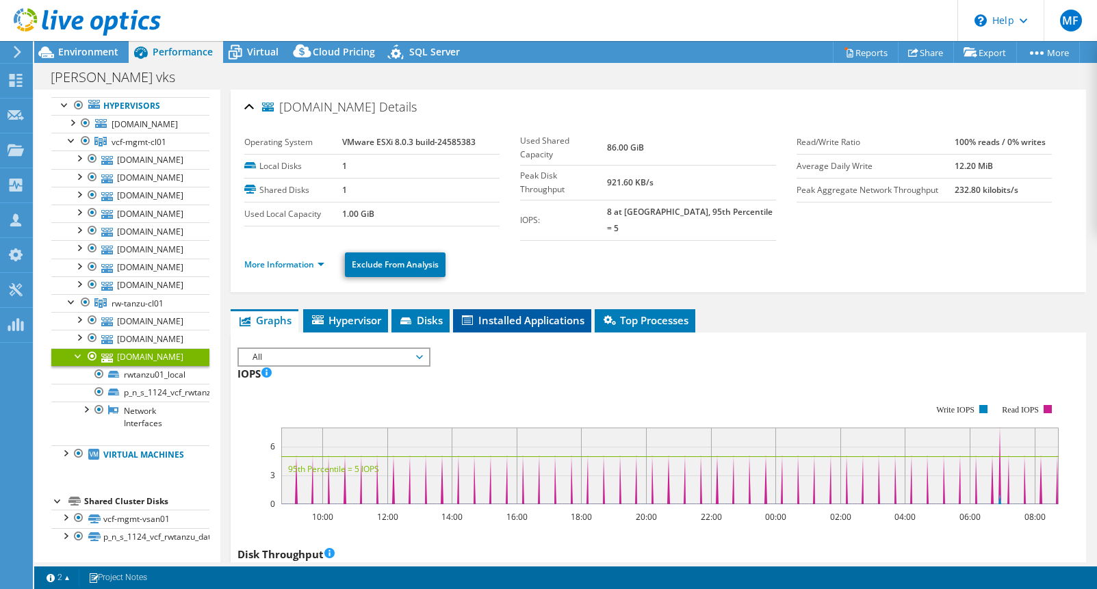
click at [559, 314] on span "Installed Applications" at bounding box center [522, 321] width 125 height 14
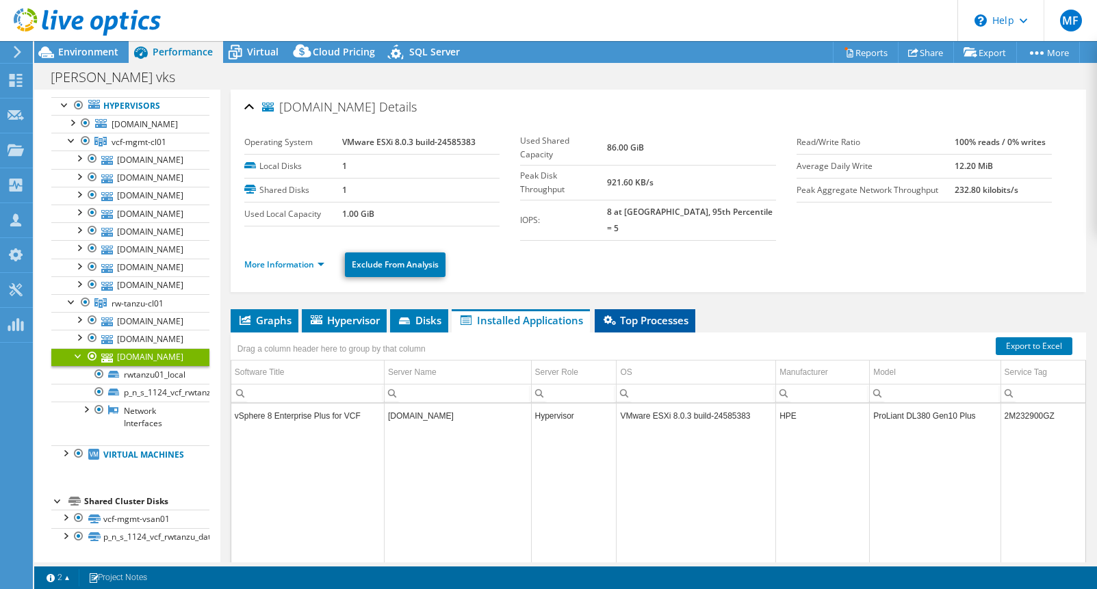
click at [660, 314] on span "Top Processes" at bounding box center [645, 321] width 87 height 14
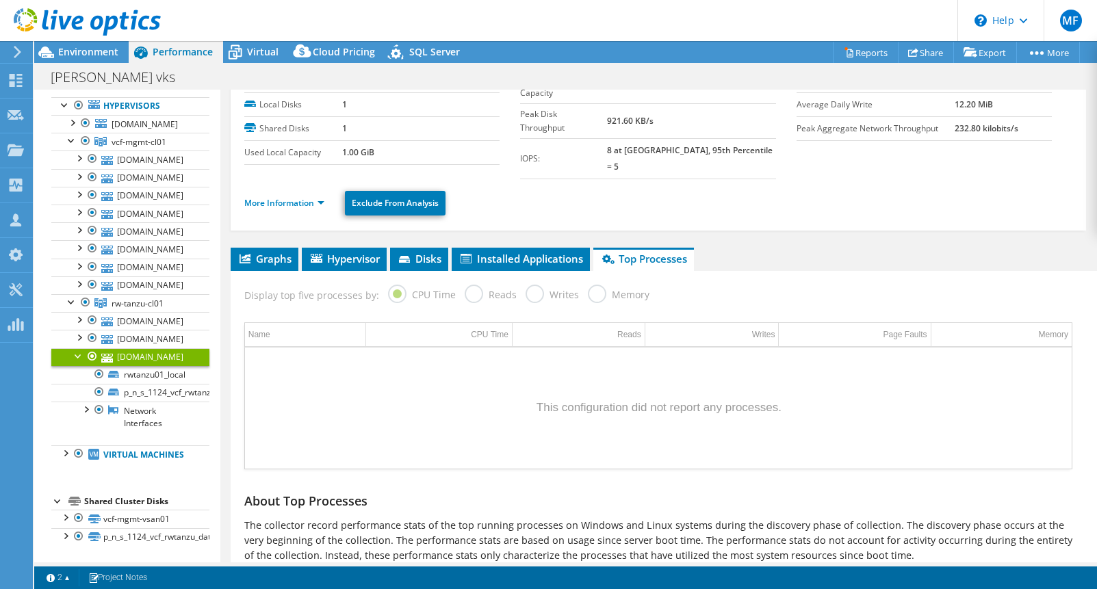
scroll to position [0, 0]
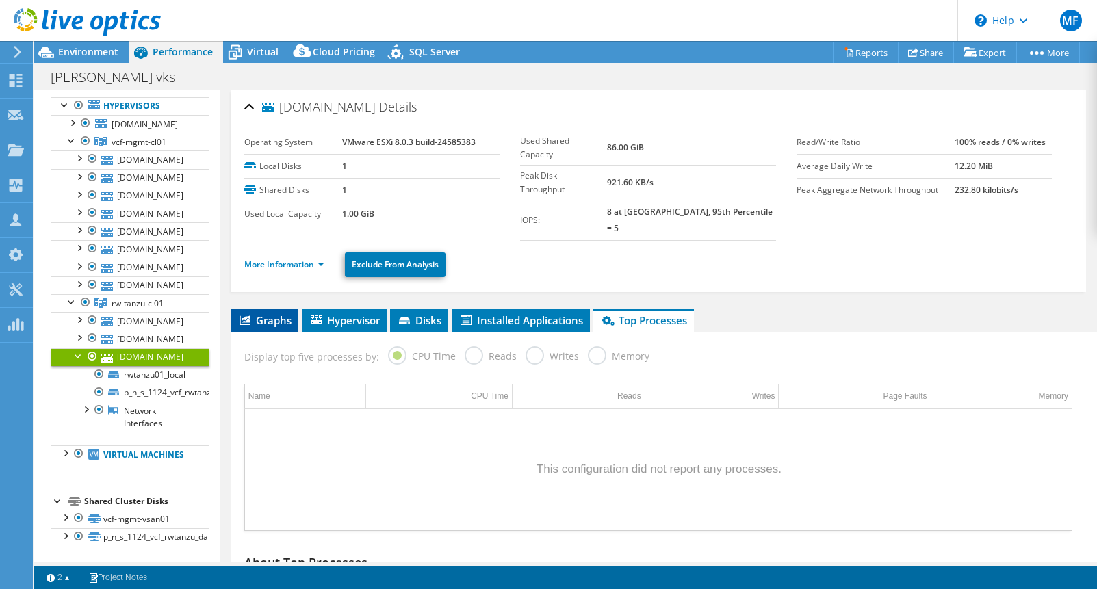
click at [270, 314] on span "Graphs" at bounding box center [265, 321] width 54 height 14
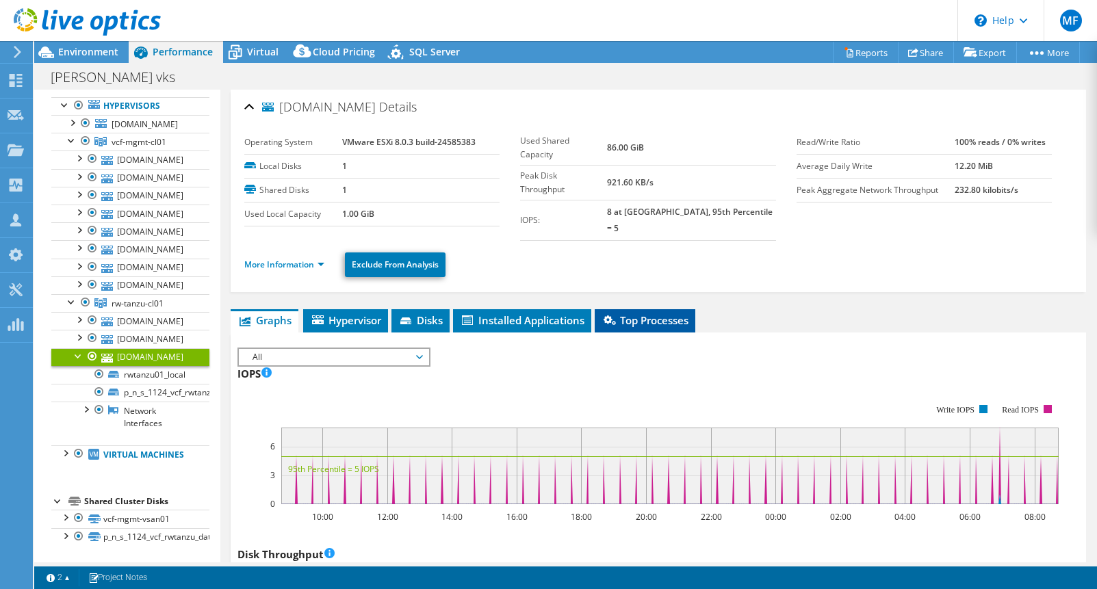
click at [650, 314] on span "Top Processes" at bounding box center [645, 321] width 87 height 14
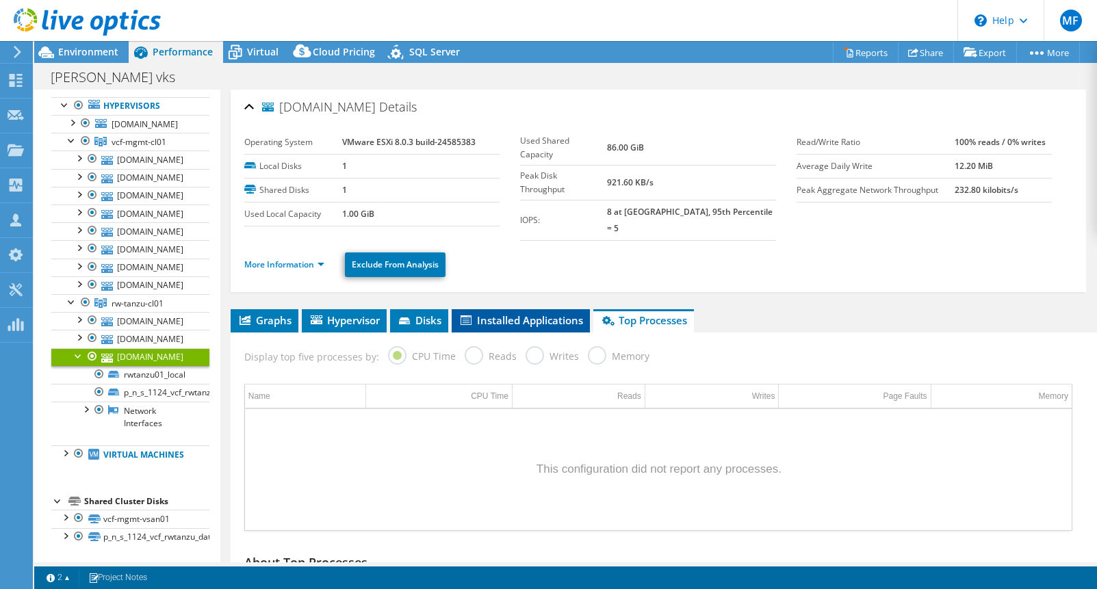
click at [548, 314] on span "Installed Applications" at bounding box center [521, 321] width 125 height 14
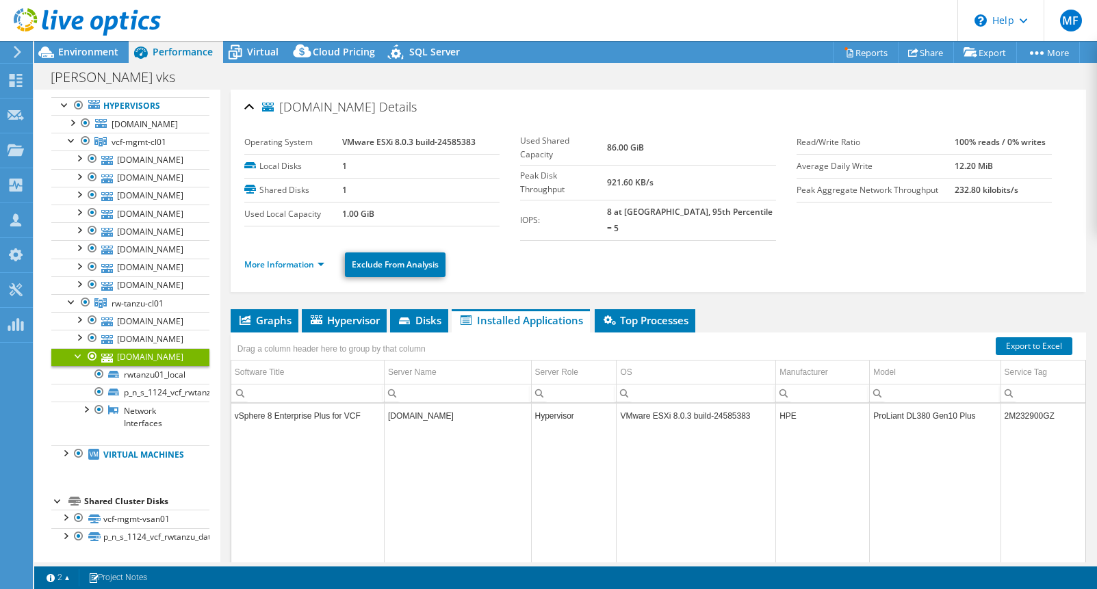
click at [1034, 404] on td "2M232900GZ" at bounding box center [1043, 416] width 85 height 24
copy td "2M232900GZ"
click at [637, 314] on span "Top Processes" at bounding box center [645, 321] width 87 height 14
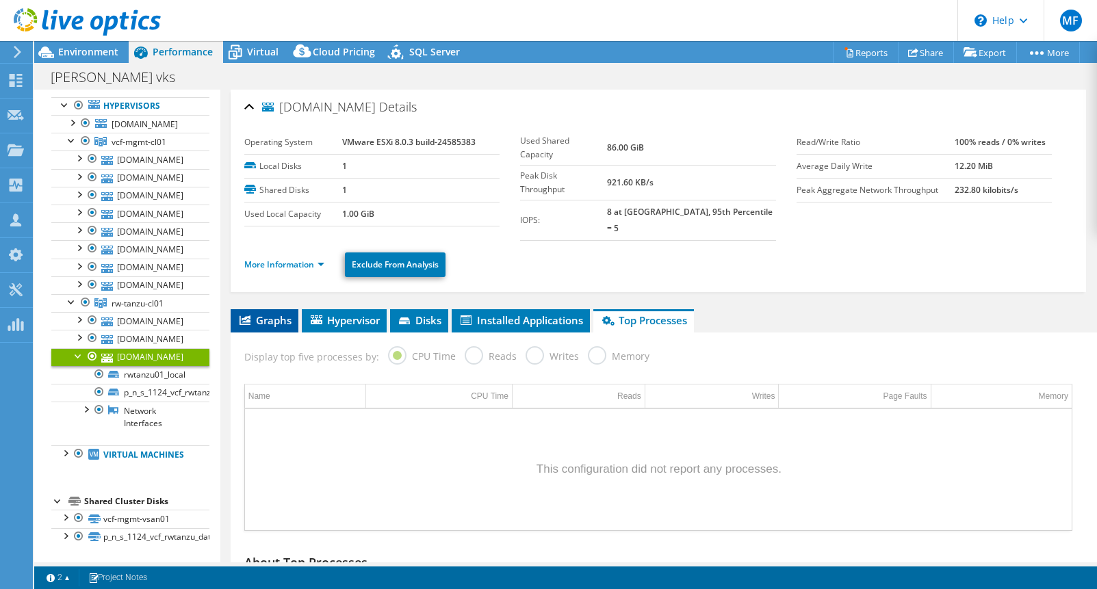
click at [266, 314] on span "Graphs" at bounding box center [265, 321] width 54 height 14
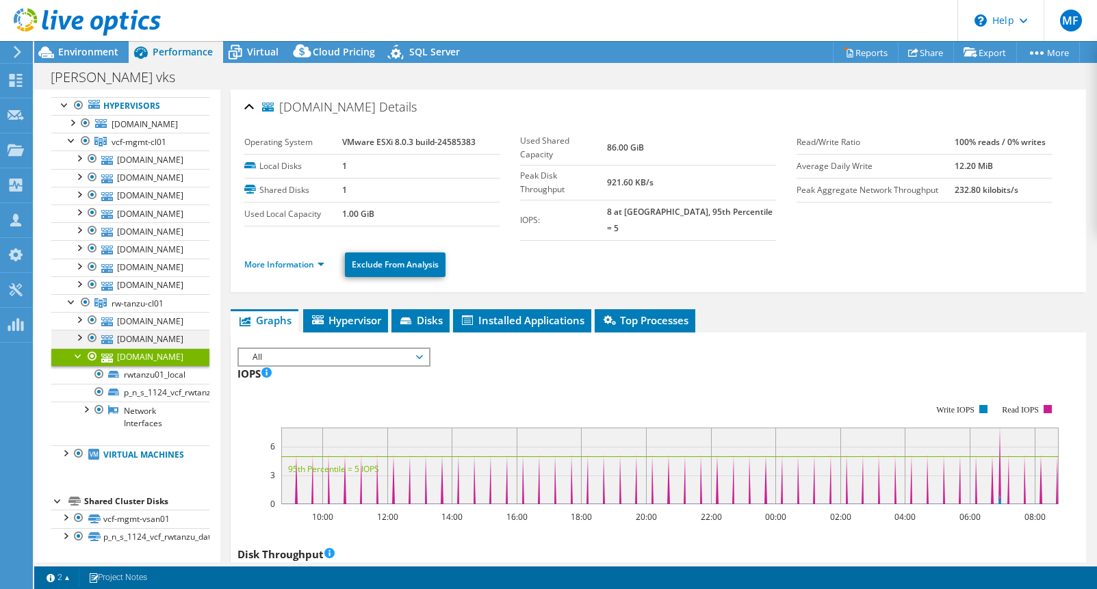
click at [76, 330] on div at bounding box center [79, 337] width 14 height 14
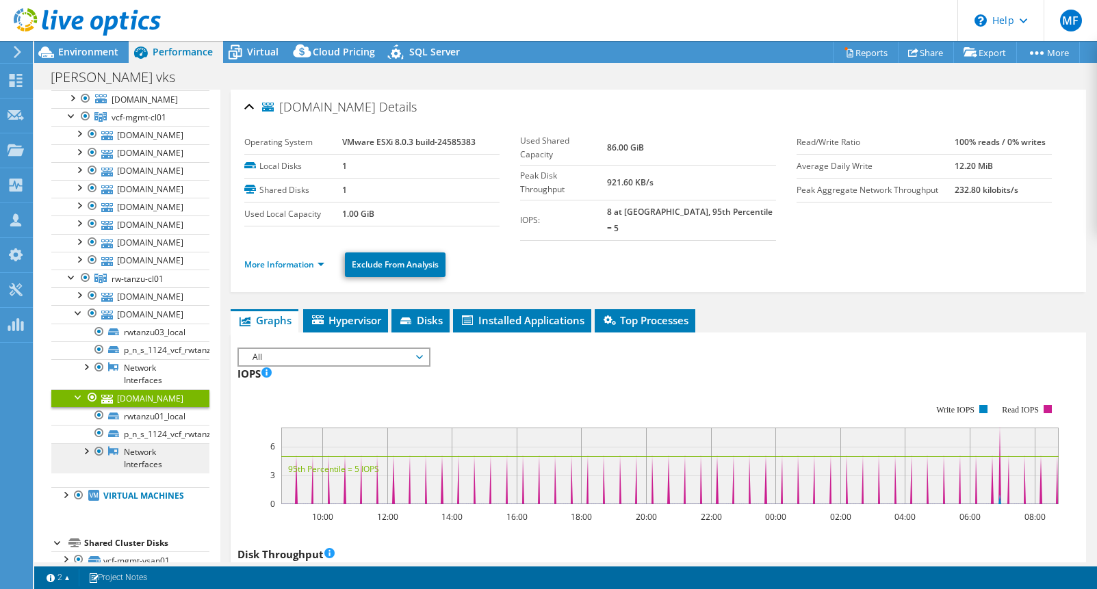
click at [142, 469] on link "Network Interfaces" at bounding box center [130, 459] width 158 height 30
click at [84, 457] on div at bounding box center [86, 451] width 14 height 14
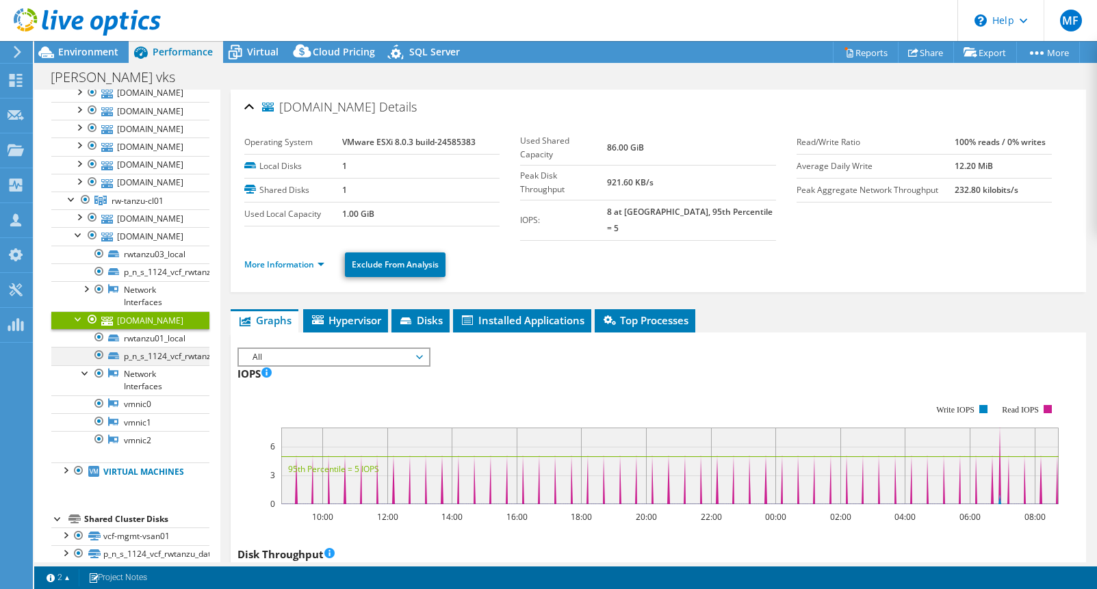
scroll to position [219, 0]
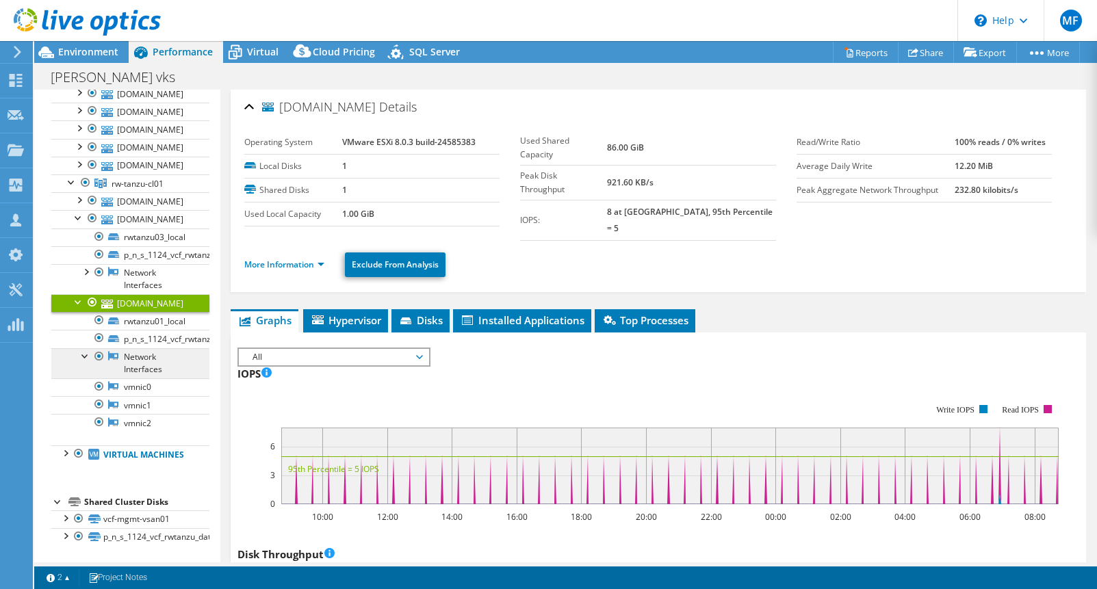
click at [144, 348] on link "Network Interfaces" at bounding box center [130, 363] width 158 height 30
click at [165, 352] on link "Network Interfaces" at bounding box center [130, 363] width 158 height 30
click at [160, 379] on link "vmnic0" at bounding box center [130, 388] width 158 height 18
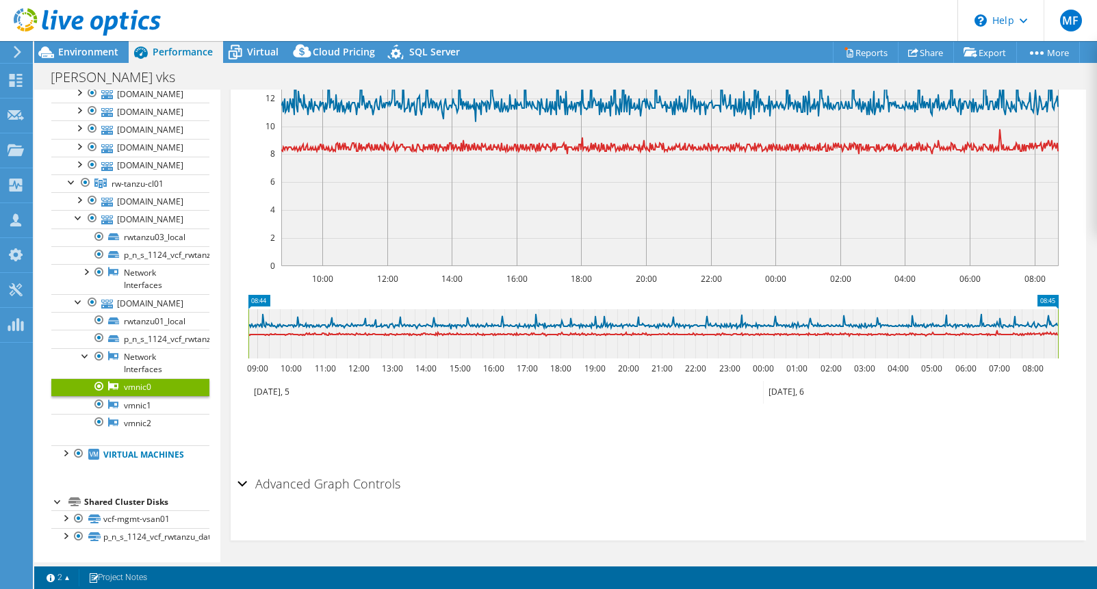
scroll to position [274, 0]
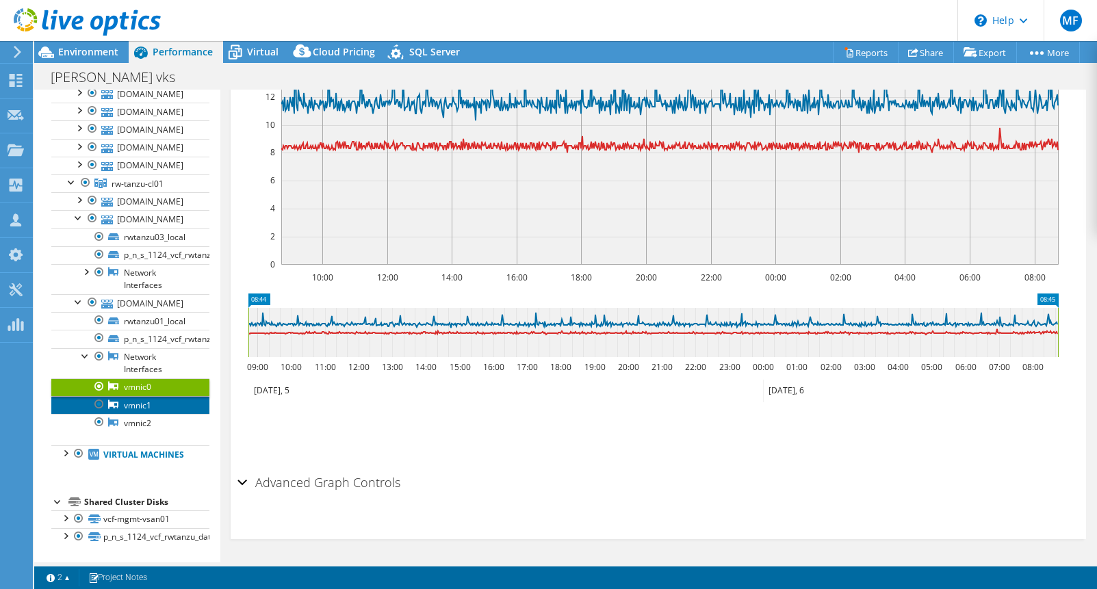
click at [174, 396] on link "vmnic1" at bounding box center [130, 405] width 158 height 18
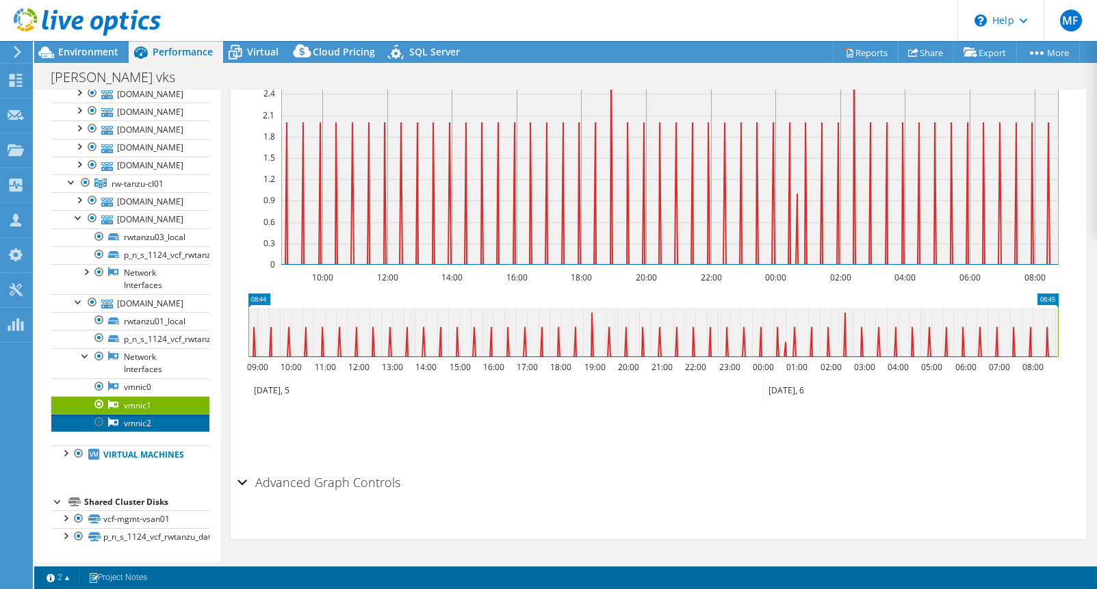
click at [172, 414] on link "vmnic2" at bounding box center [130, 423] width 158 height 18
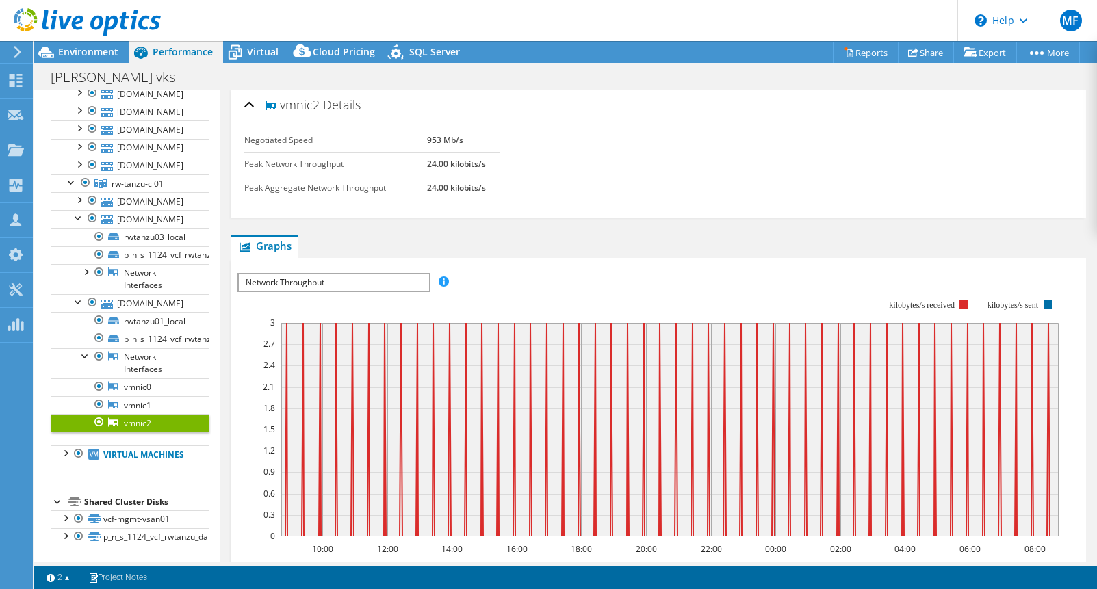
scroll to position [0, 0]
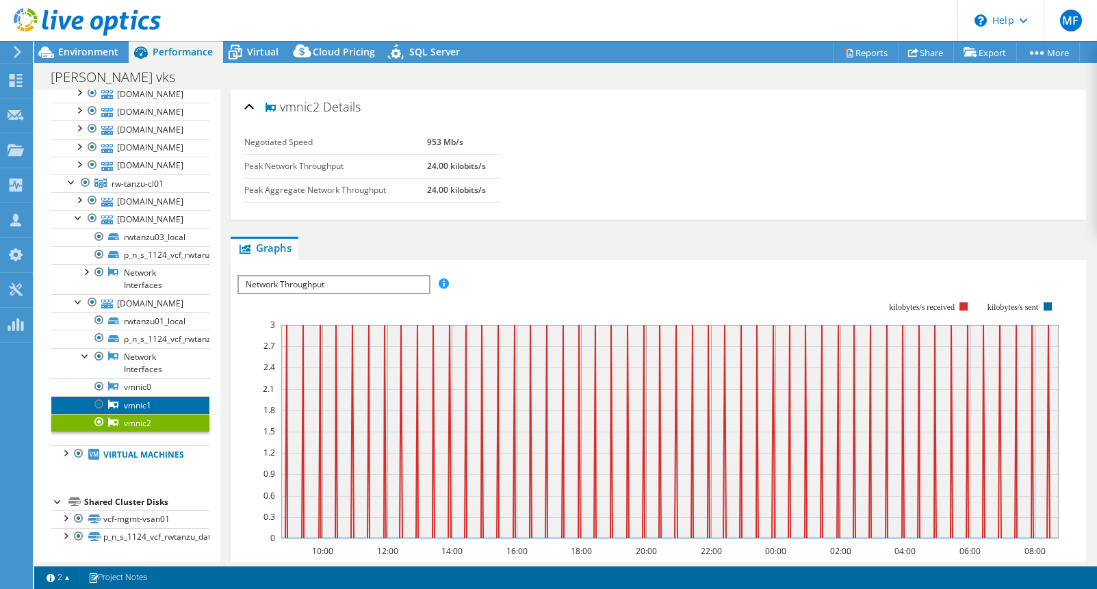
click at [171, 396] on link "vmnic1" at bounding box center [130, 405] width 158 height 18
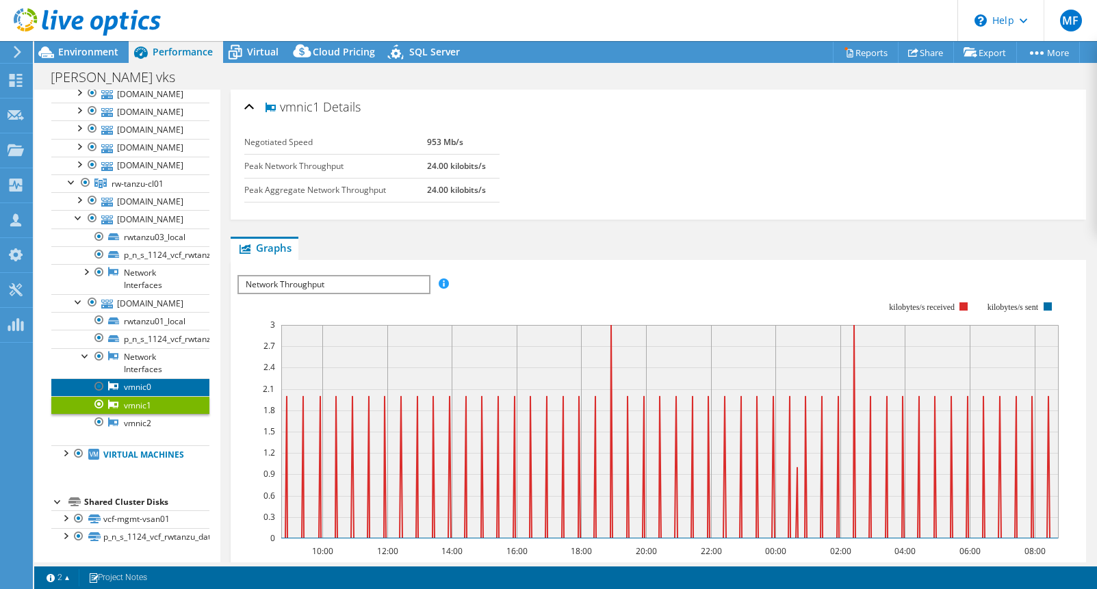
click at [180, 379] on link "vmnic0" at bounding box center [130, 388] width 158 height 18
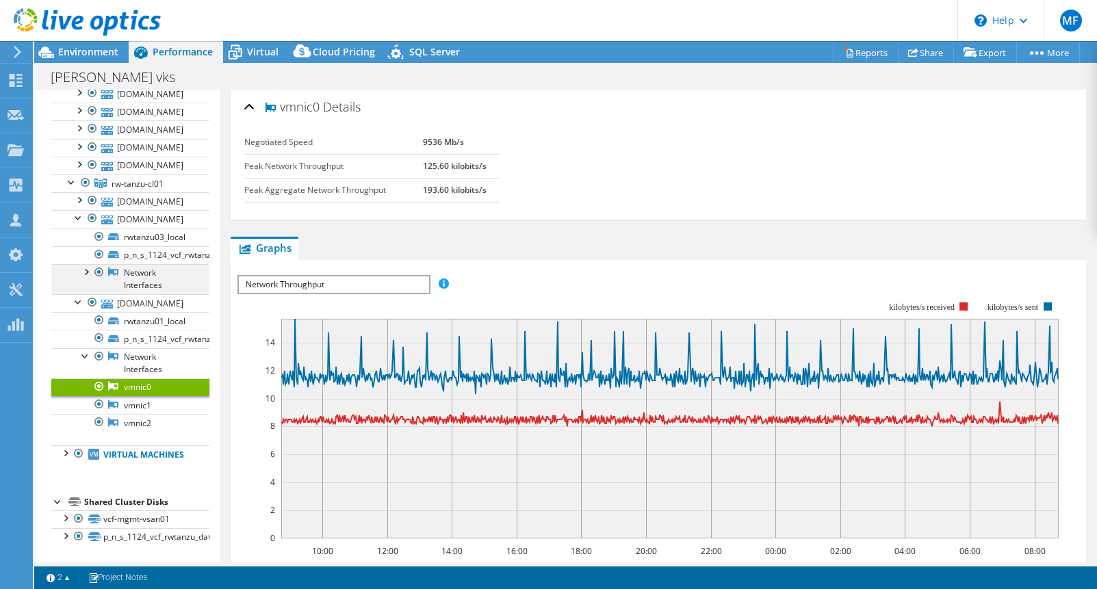
click at [86, 264] on div at bounding box center [86, 271] width 14 height 14
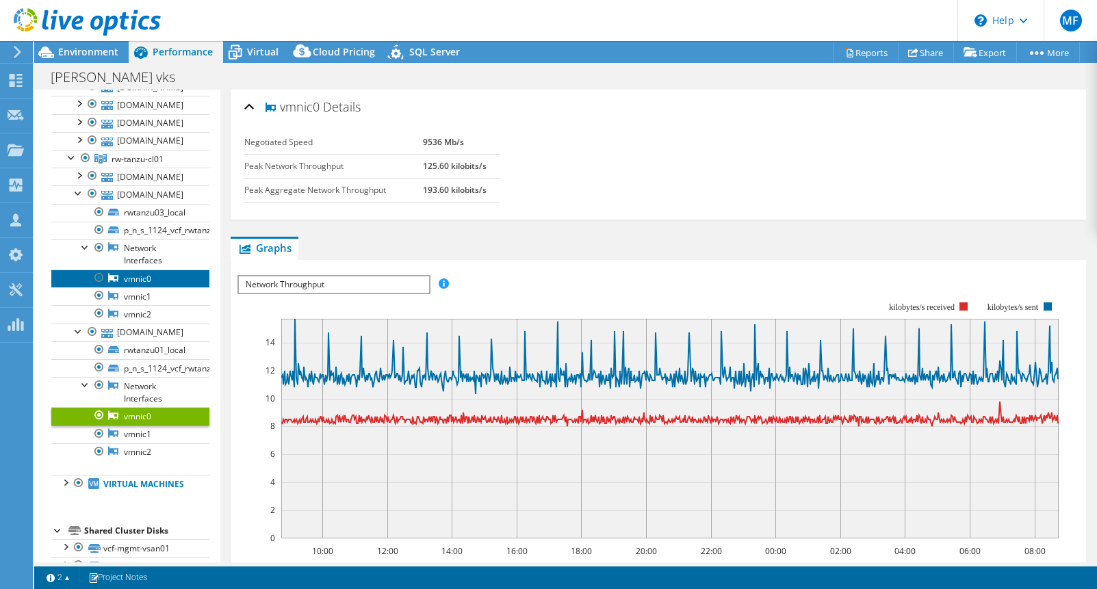
click at [155, 287] on link "vmnic0" at bounding box center [130, 279] width 158 height 18
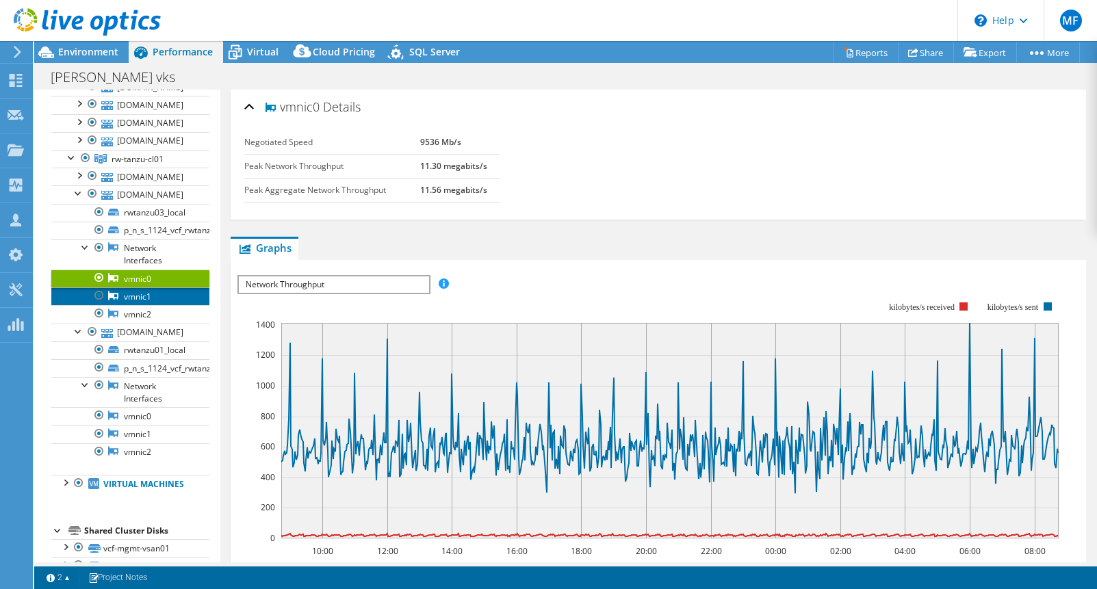
click at [167, 305] on link "vmnic1" at bounding box center [130, 296] width 158 height 18
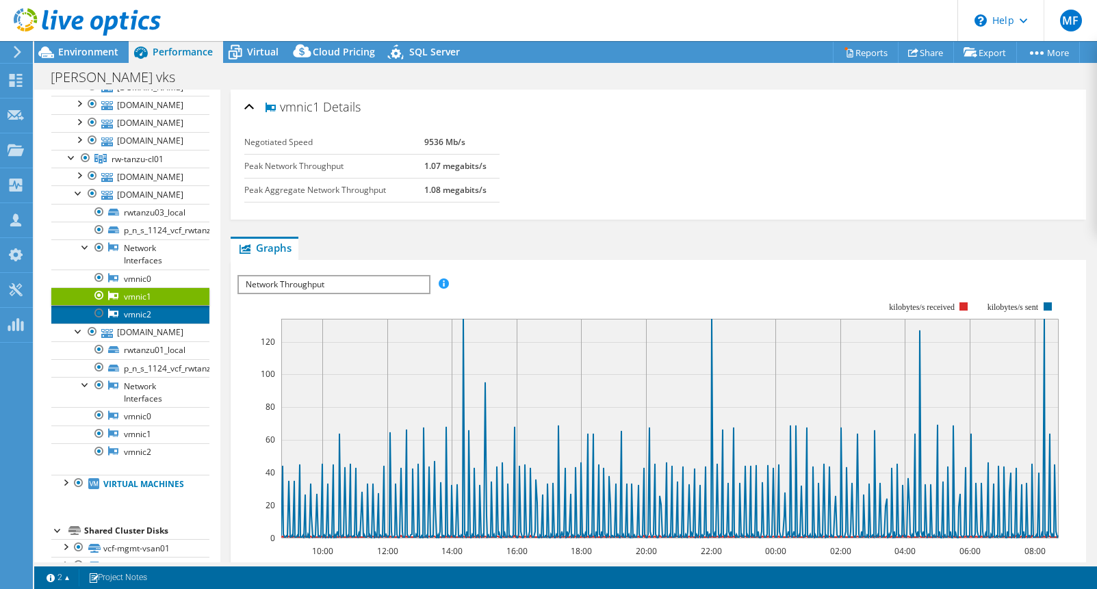
click at [176, 323] on link "vmnic2" at bounding box center [130, 314] width 158 height 18
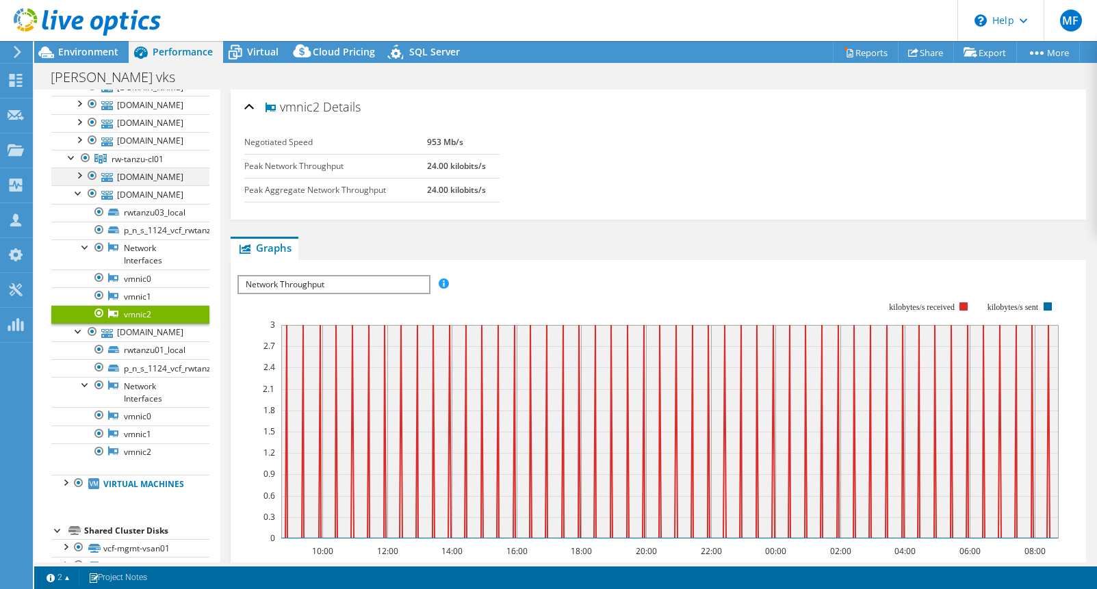
click at [80, 181] on div at bounding box center [79, 175] width 14 height 14
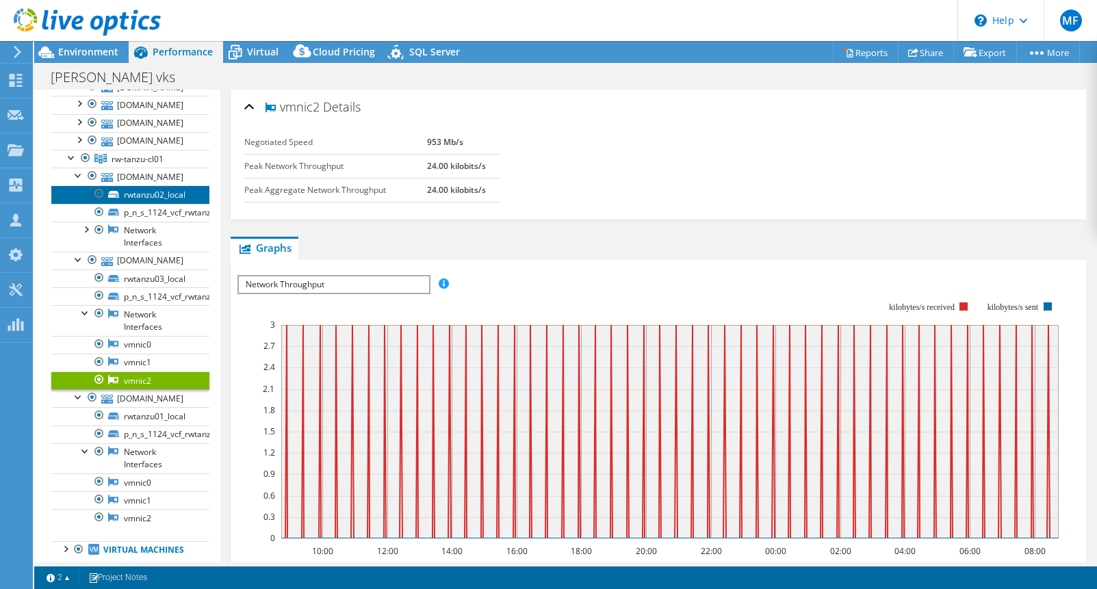
click at [164, 203] on link "rwtanzu02_local" at bounding box center [130, 195] width 158 height 18
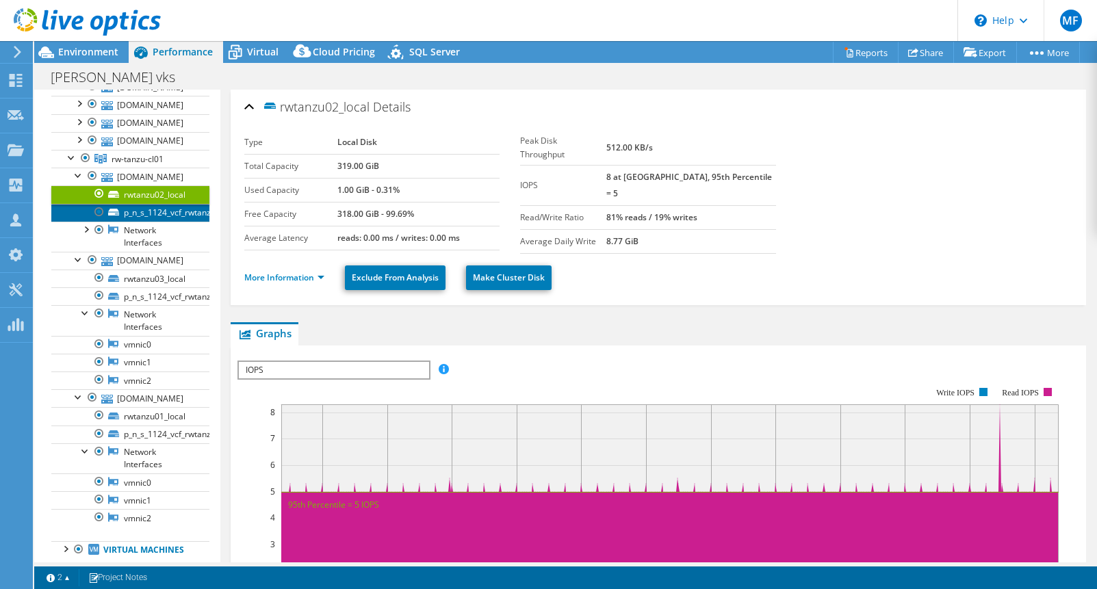
click at [158, 222] on link "p_n_s_1124_vcf_rwtanzu_datastr" at bounding box center [130, 213] width 158 height 18
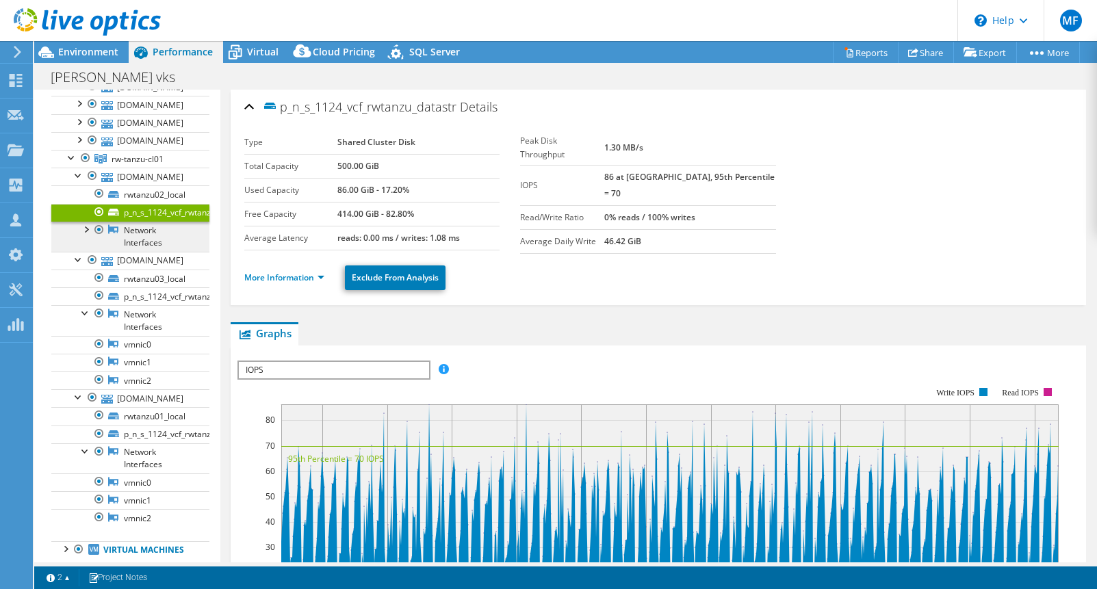
click at [159, 242] on link "Network Interfaces" at bounding box center [130, 237] width 158 height 30
click at [89, 235] on div at bounding box center [86, 229] width 14 height 14
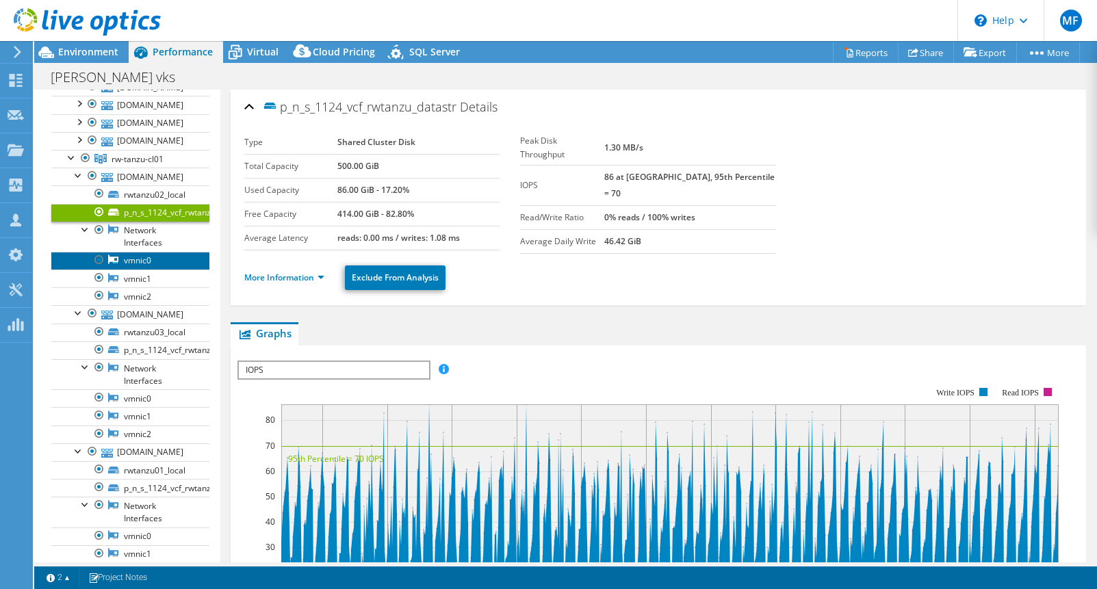
click at [155, 270] on link "vmnic0" at bounding box center [130, 261] width 158 height 18
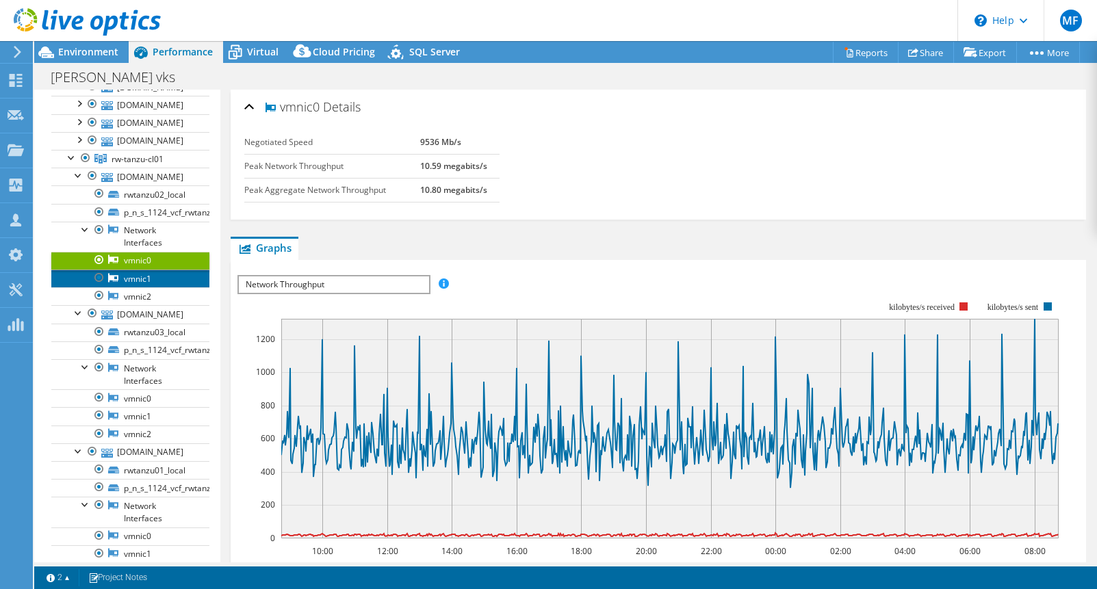
click at [156, 287] on link "vmnic1" at bounding box center [130, 279] width 158 height 18
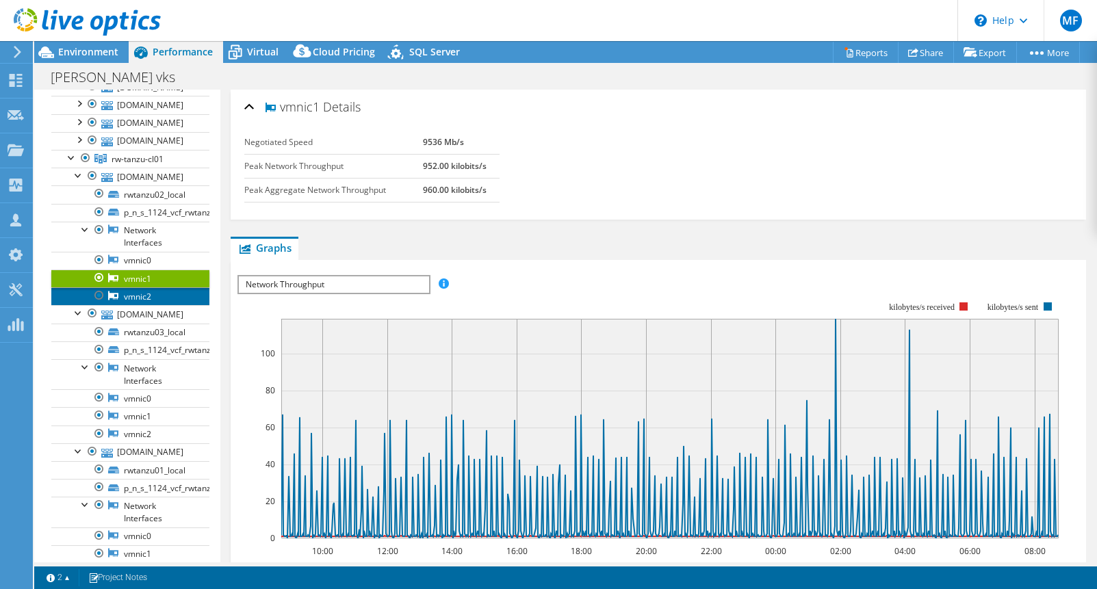
click at [161, 305] on link "vmnic2" at bounding box center [130, 296] width 158 height 18
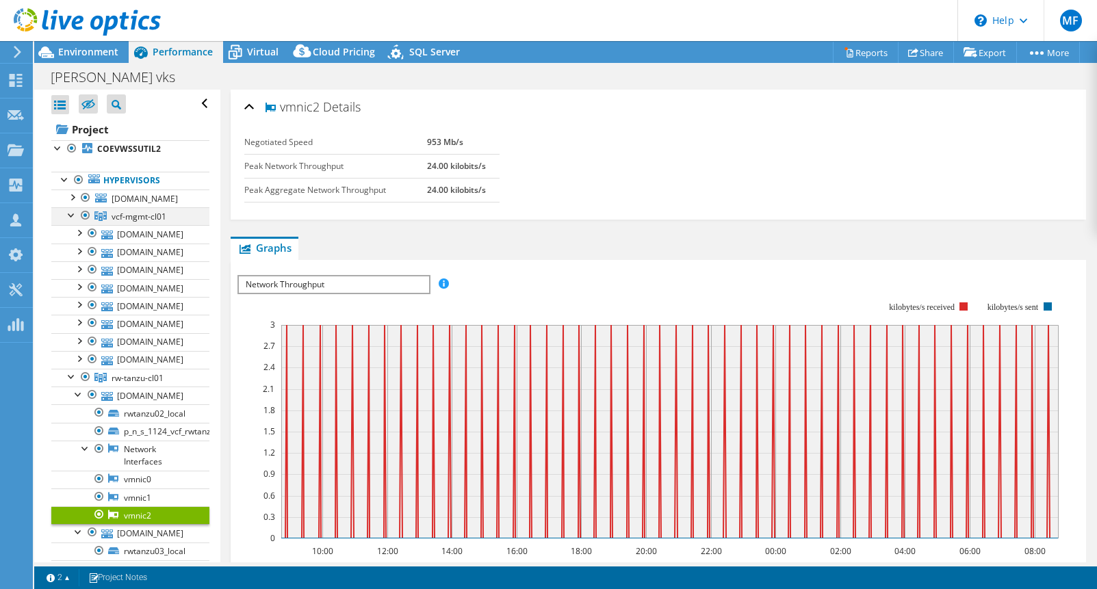
click at [71, 221] on div at bounding box center [72, 214] width 14 height 14
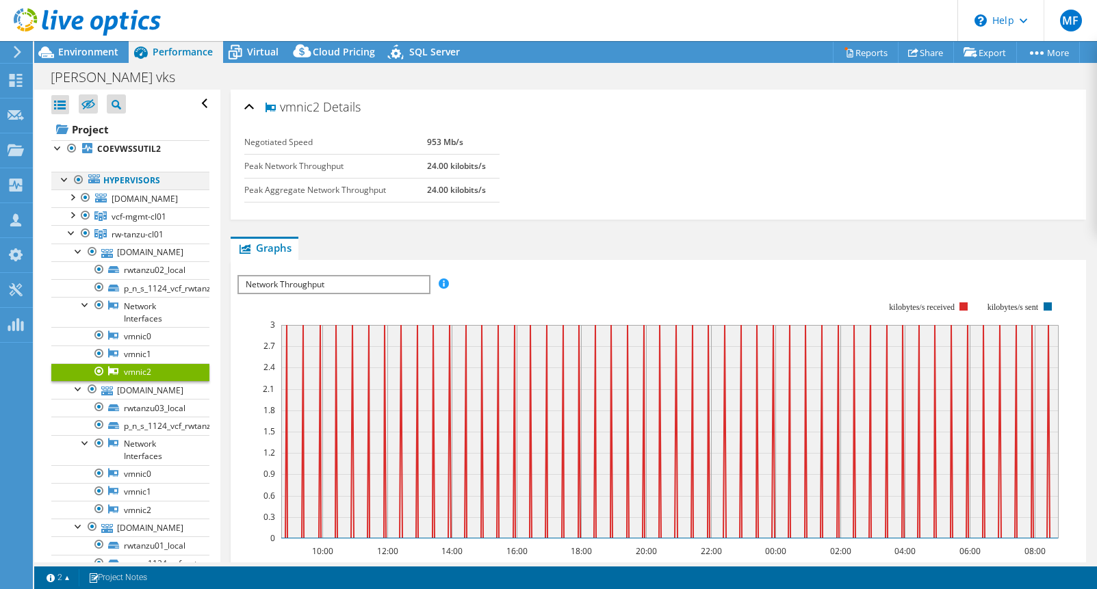
click at [64, 178] on div at bounding box center [65, 179] width 14 height 14
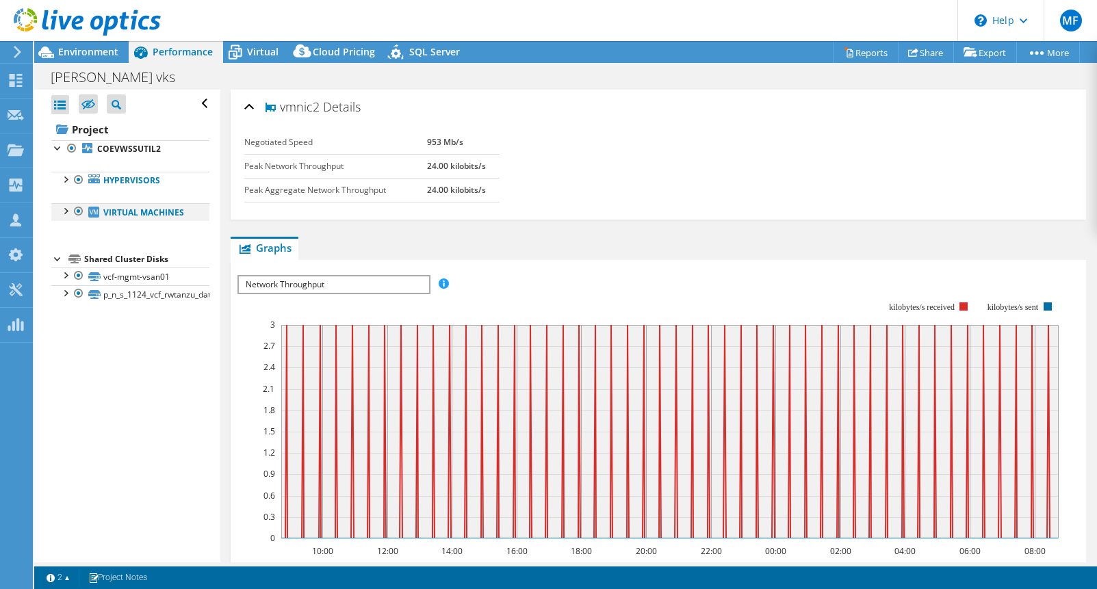
click at [68, 212] on div at bounding box center [65, 210] width 14 height 14
click at [62, 204] on div at bounding box center [65, 210] width 14 height 14
click at [146, 285] on link "vcf-mgmt-vsan01" at bounding box center [130, 277] width 158 height 18
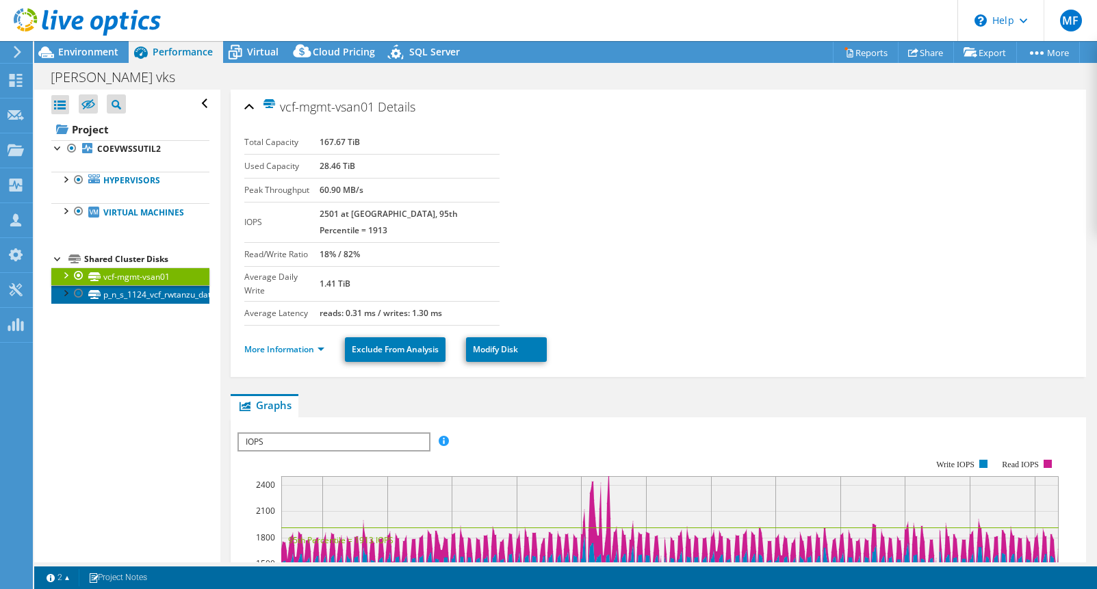
click at [149, 303] on link "p_n_s_1124_vcf_rwtanzu_datastr" at bounding box center [130, 294] width 158 height 18
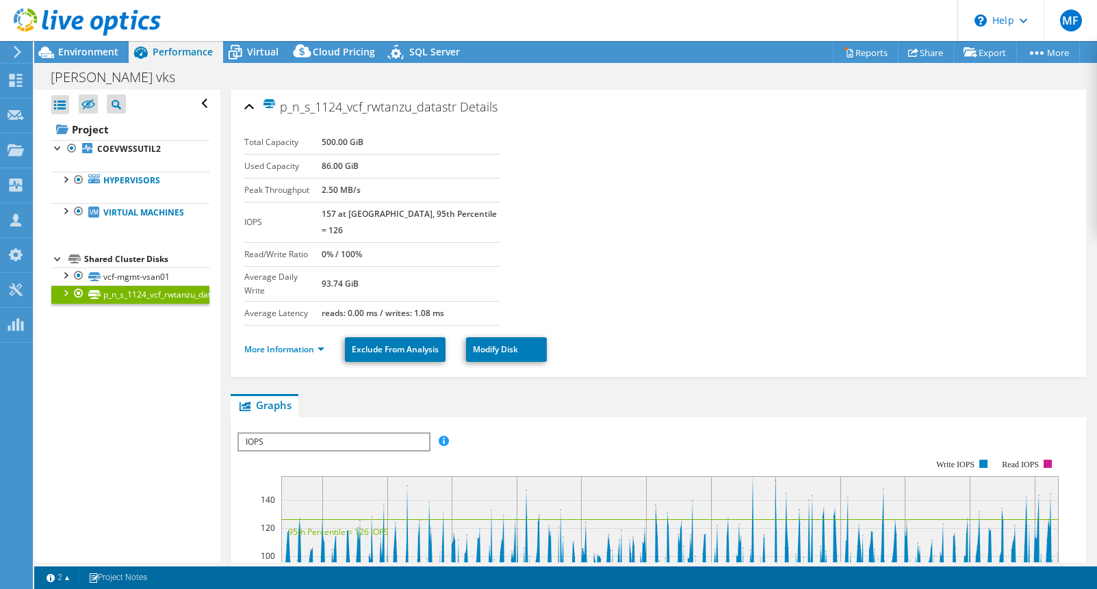
select select "USD"
click at [66, 299] on div at bounding box center [65, 292] width 14 height 14
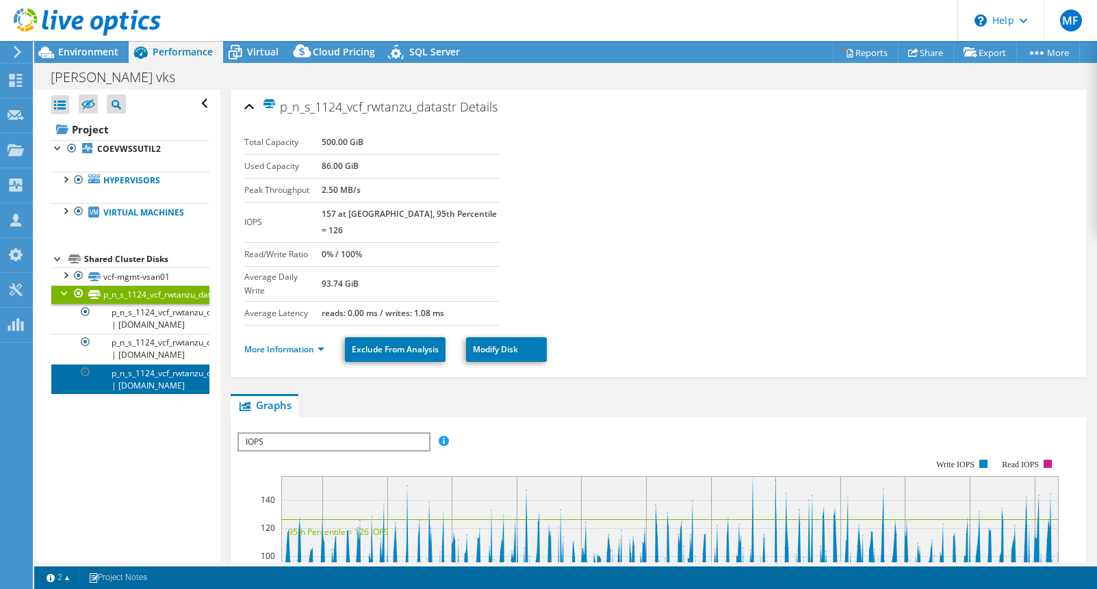
click at [179, 394] on link "p_n_s_1124_vcf_rwtanzu_datastr | [DOMAIN_NAME]" at bounding box center [130, 379] width 158 height 30
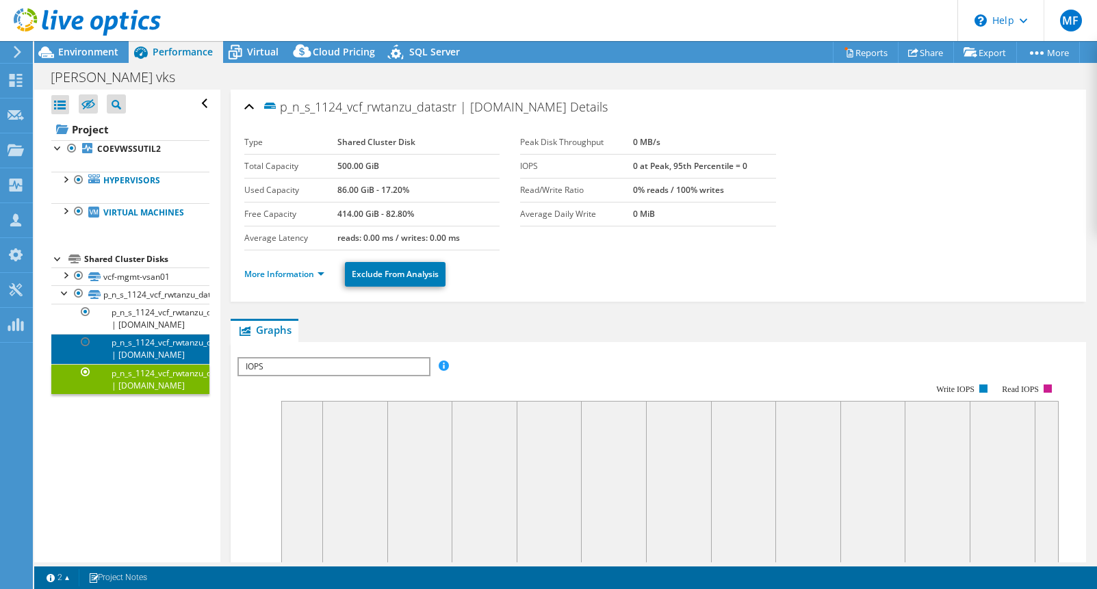
click at [162, 364] on link "p_n_s_1124_vcf_rwtanzu_datastr | [DOMAIN_NAME]" at bounding box center [130, 349] width 158 height 30
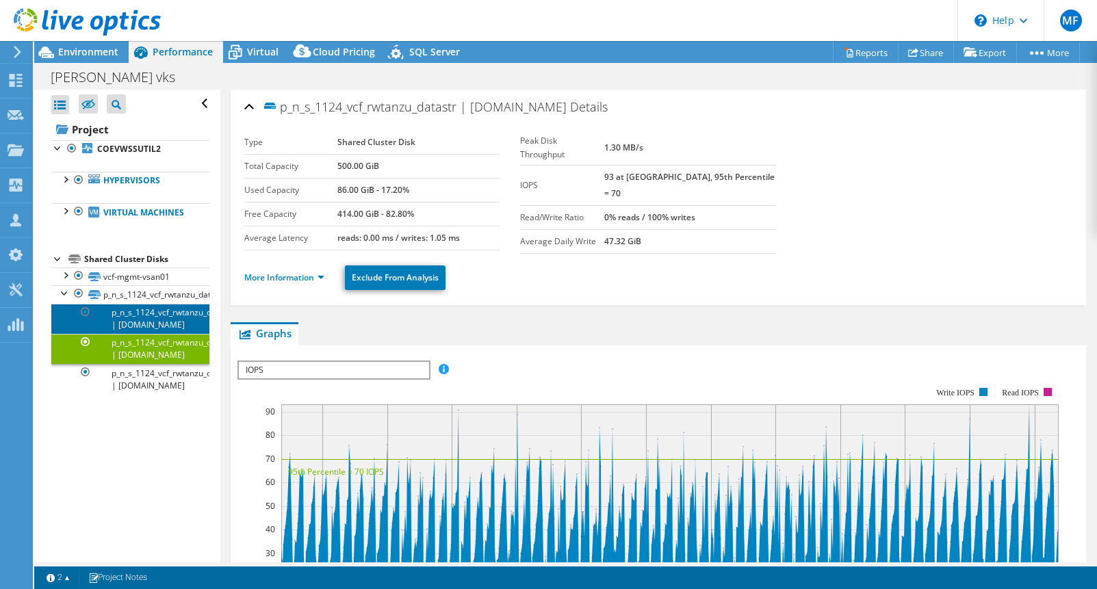
click at [161, 334] on link "p_n_s_1124_vcf_rwtanzu_datastr | [DOMAIN_NAME]" at bounding box center [130, 319] width 158 height 30
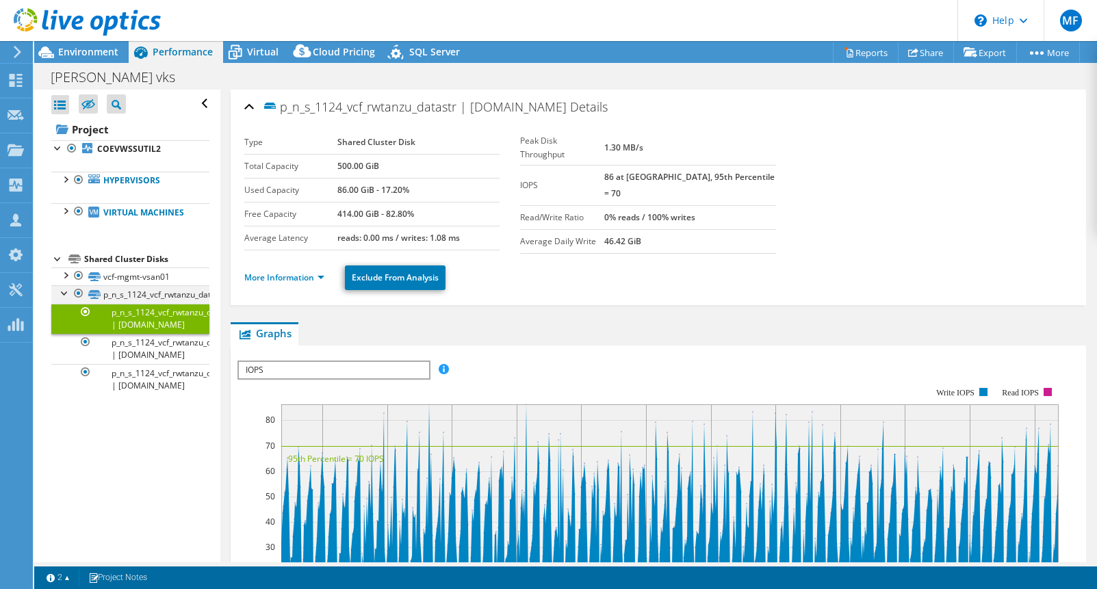
click at [64, 299] on div at bounding box center [65, 292] width 14 height 14
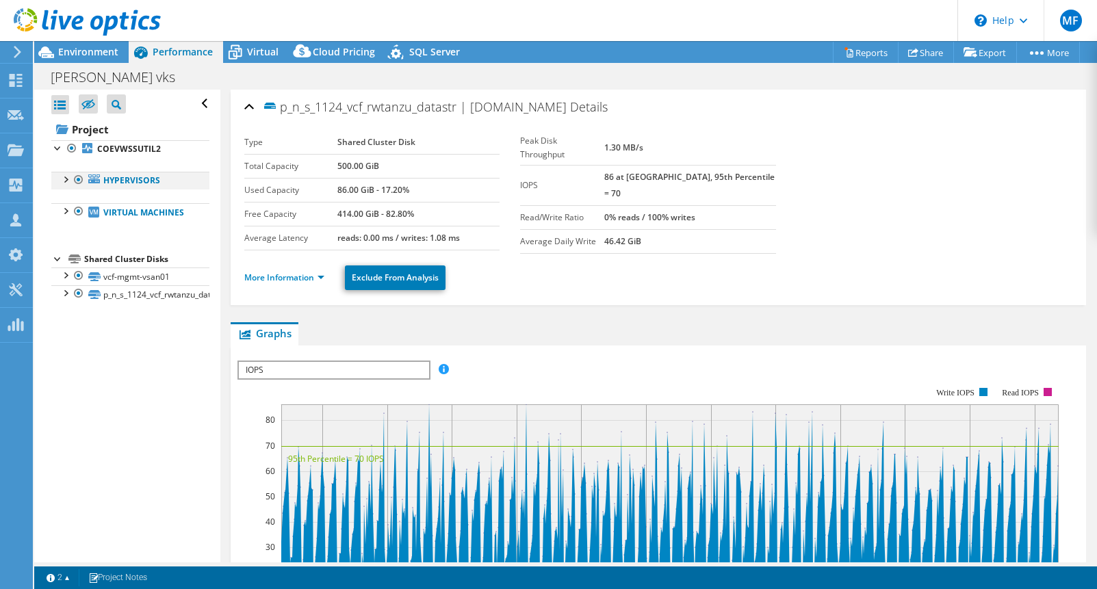
click at [67, 181] on div at bounding box center [65, 179] width 14 height 14
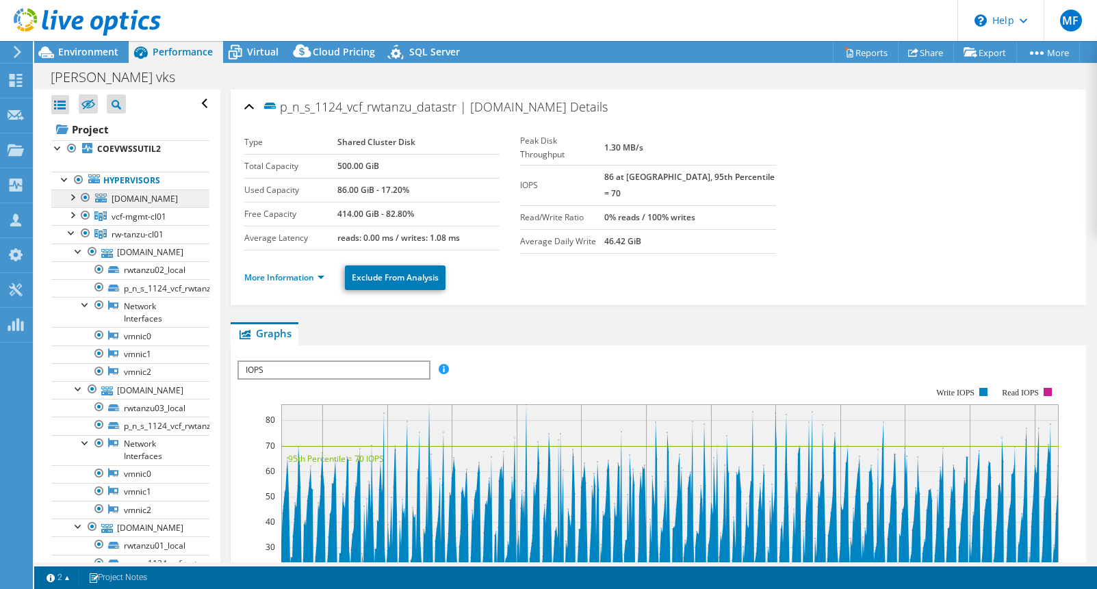
drag, startPoint x: 75, startPoint y: 242, endPoint x: 72, endPoint y: 216, distance: 26.2
click at [75, 239] on div at bounding box center [72, 232] width 14 height 14
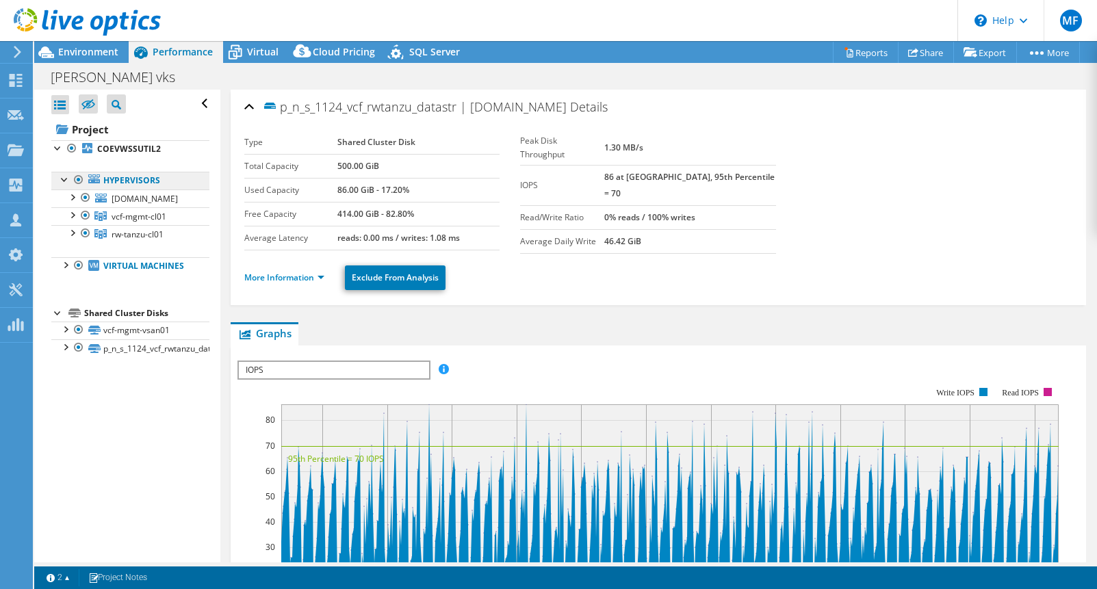
click at [114, 181] on link "Hypervisors" at bounding box center [130, 181] width 158 height 18
click at [103, 131] on link "Project" at bounding box center [130, 129] width 158 height 22
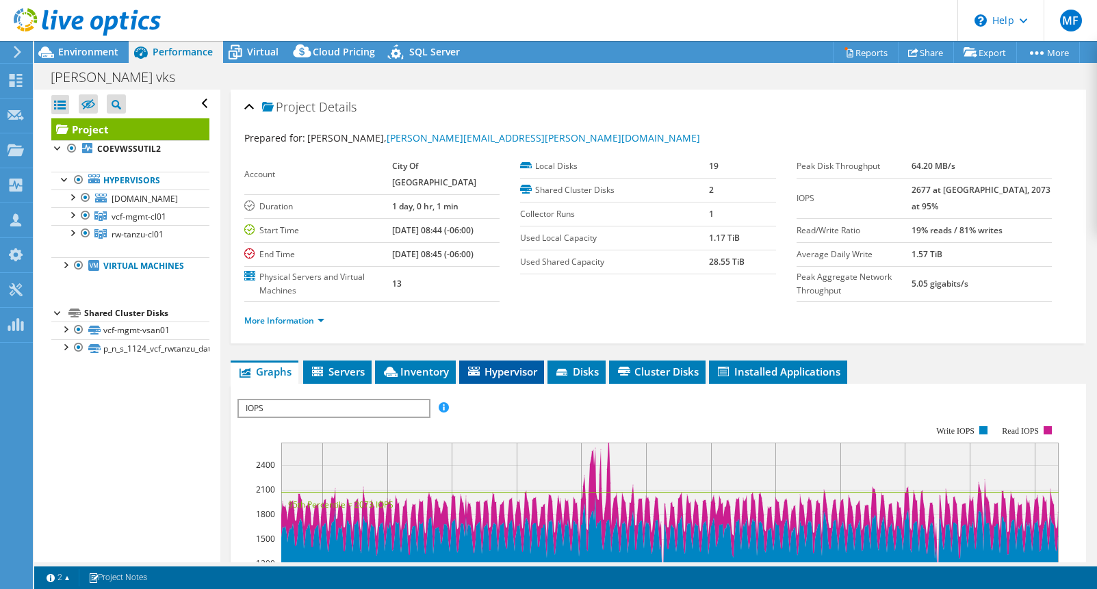
click at [517, 379] on span "Hypervisor" at bounding box center [501, 372] width 71 height 14
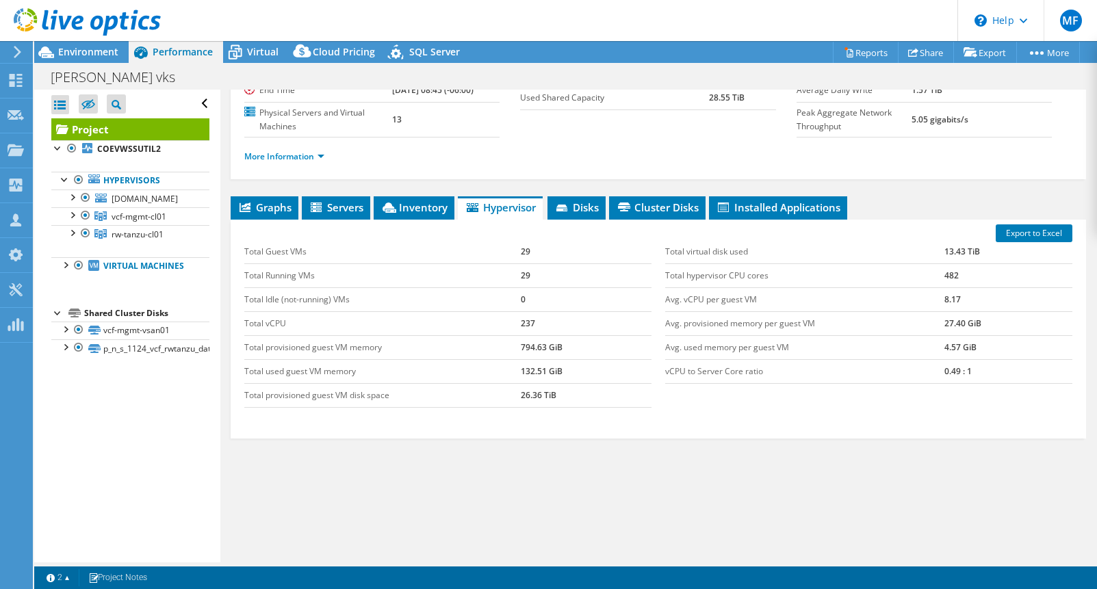
scroll to position [181, 0]
click at [433, 207] on span "Inventory" at bounding box center [414, 208] width 67 height 14
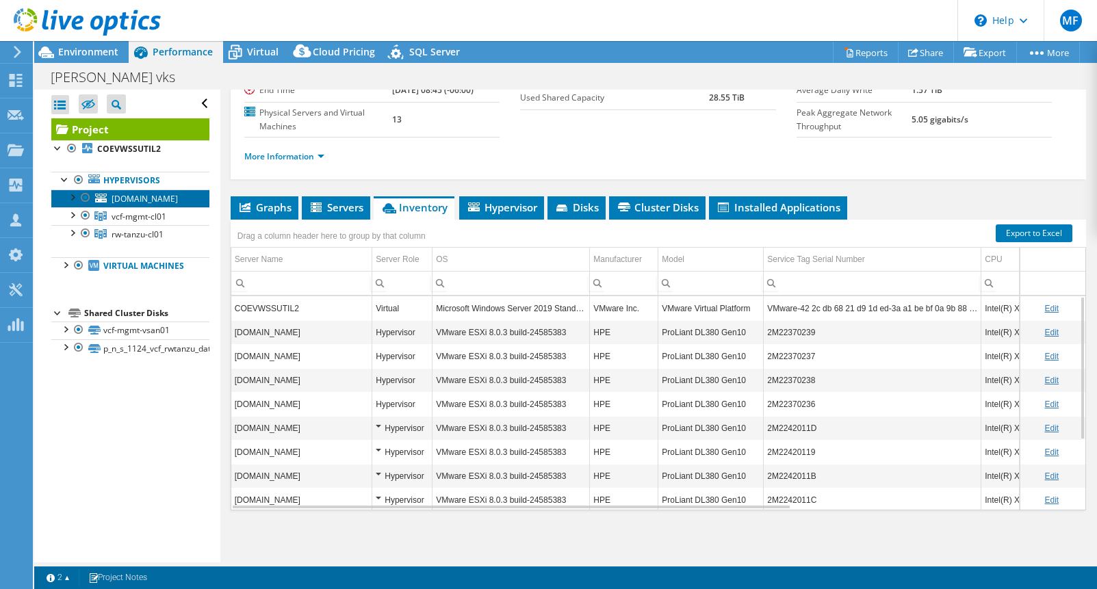
click at [135, 205] on span "[DOMAIN_NAME]" at bounding box center [145, 199] width 66 height 12
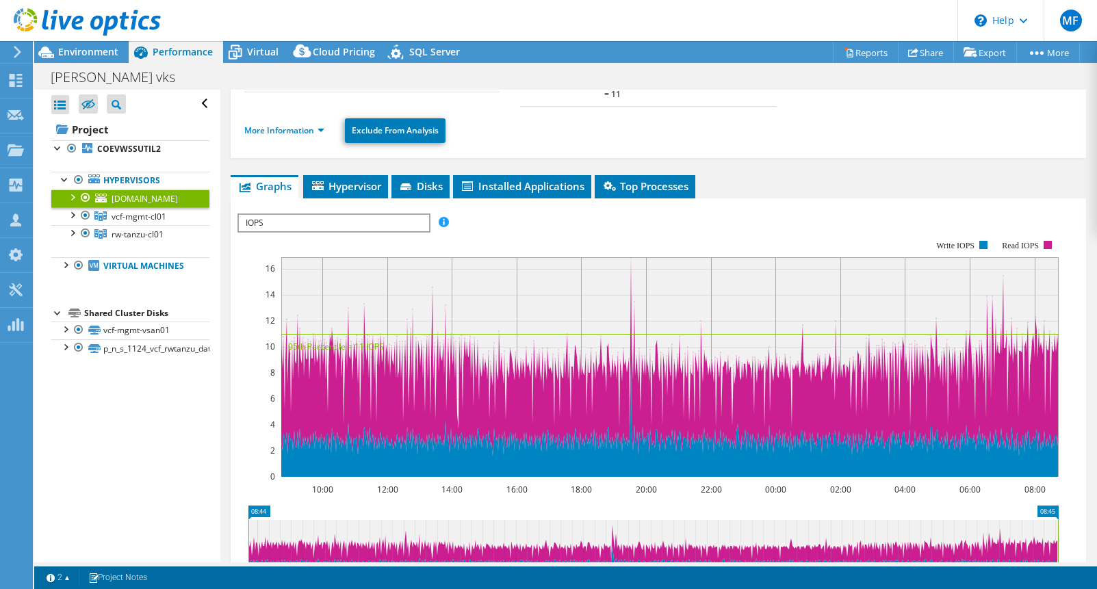
scroll to position [0, 0]
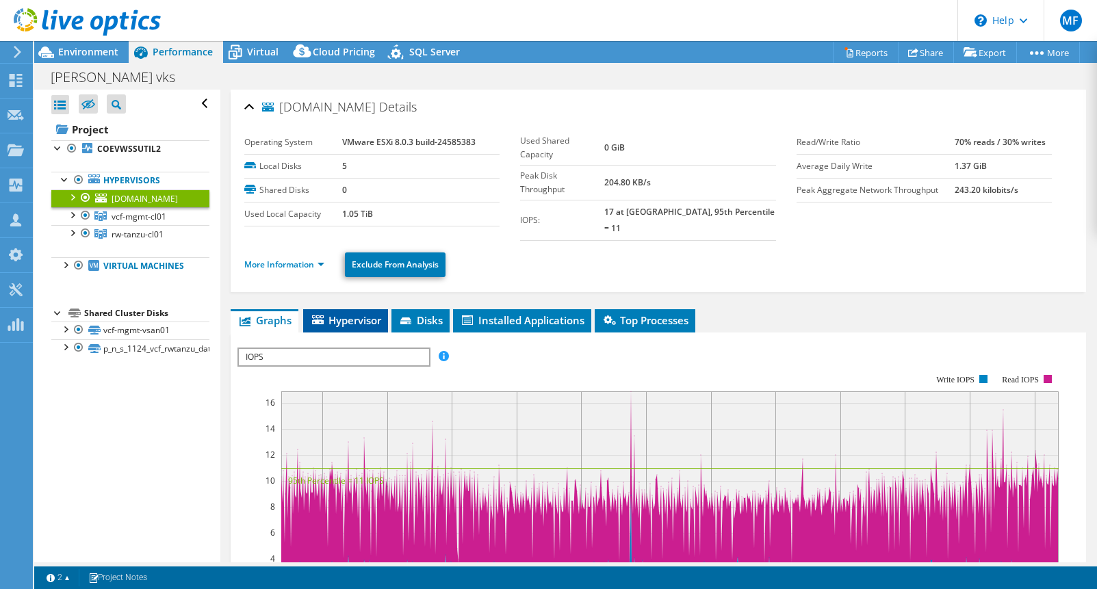
click at [351, 309] on li "Hypervisor" at bounding box center [345, 320] width 85 height 23
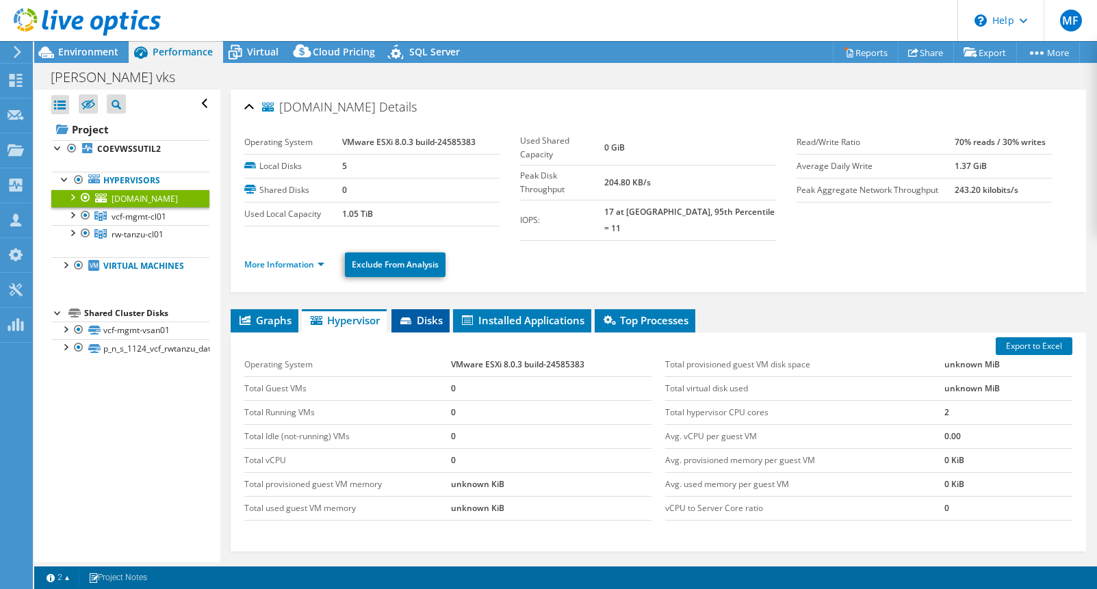
click at [418, 314] on span "Disks" at bounding box center [420, 321] width 44 height 14
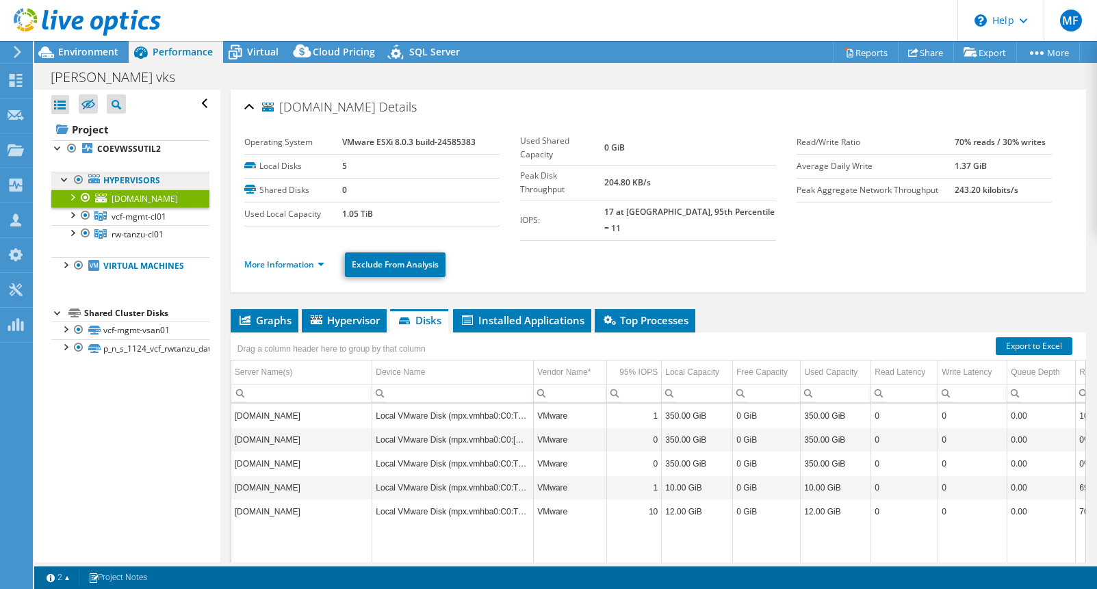
click at [131, 183] on link "Hypervisors" at bounding box center [130, 181] width 158 height 18
click at [114, 131] on link "Project" at bounding box center [130, 129] width 158 height 22
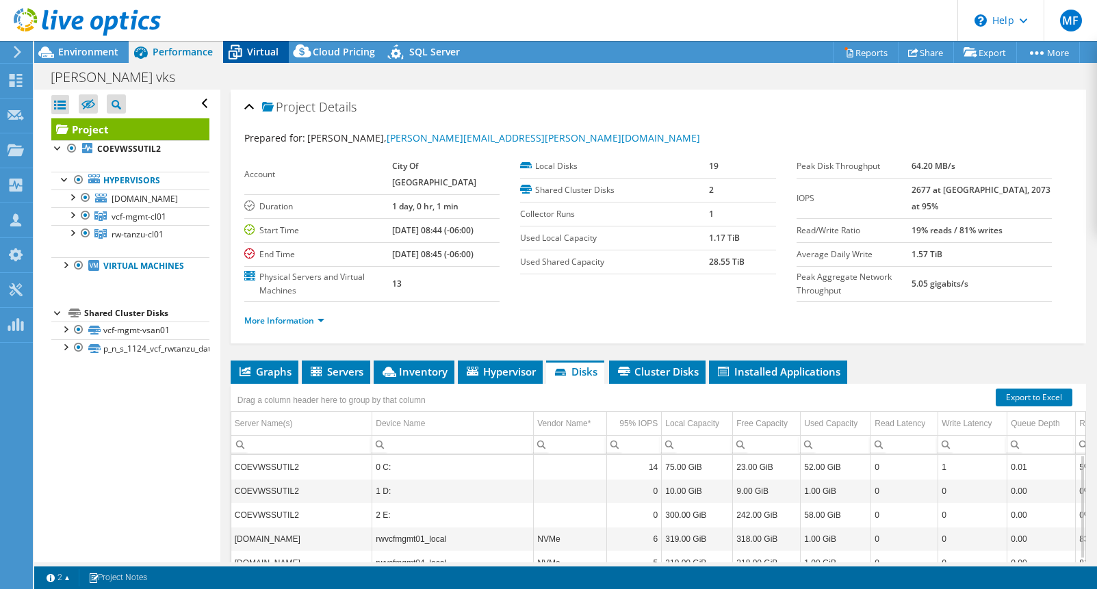
click at [256, 51] on span "Virtual" at bounding box center [262, 51] width 31 height 13
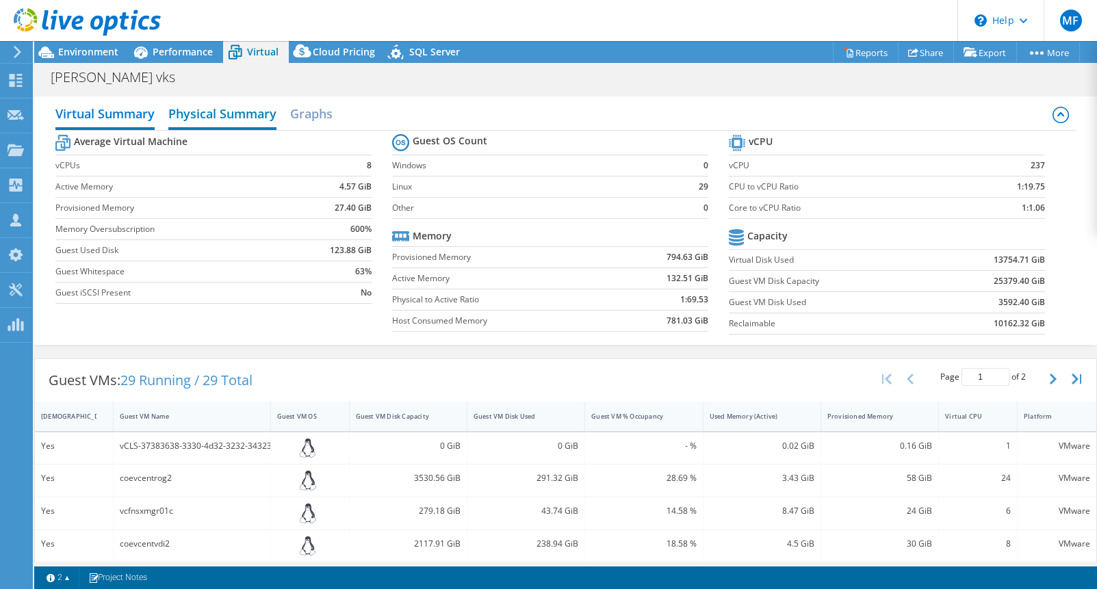
click at [220, 114] on h2 "Physical Summary" at bounding box center [222, 115] width 108 height 30
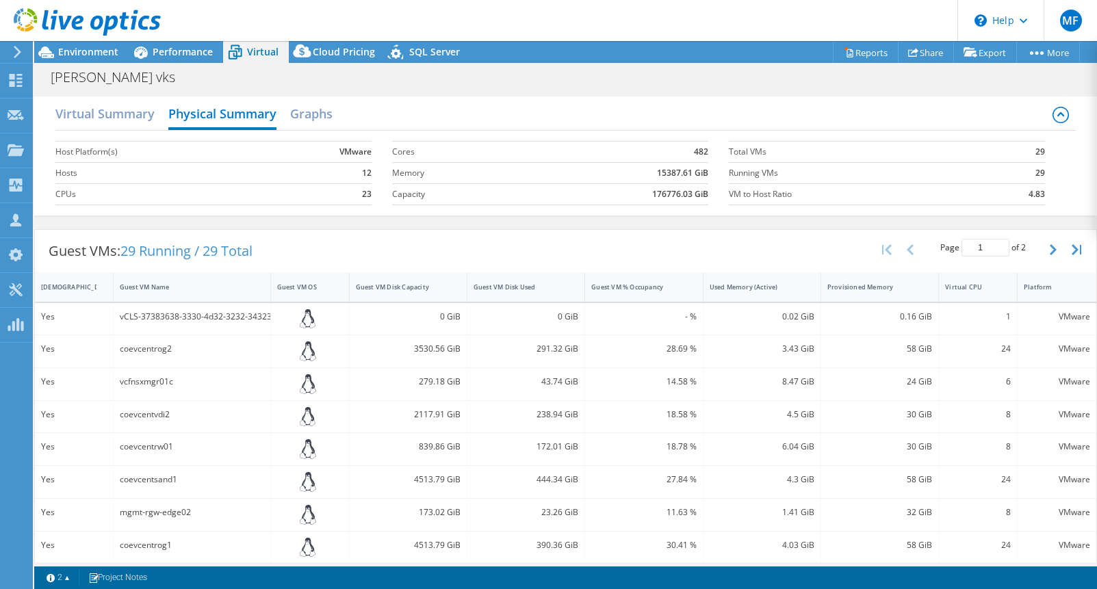
click at [349, 123] on div "Virtual Summary Physical Summary Graphs" at bounding box center [565, 115] width 1021 height 31
click at [312, 112] on h2 "Graphs" at bounding box center [311, 115] width 42 height 30
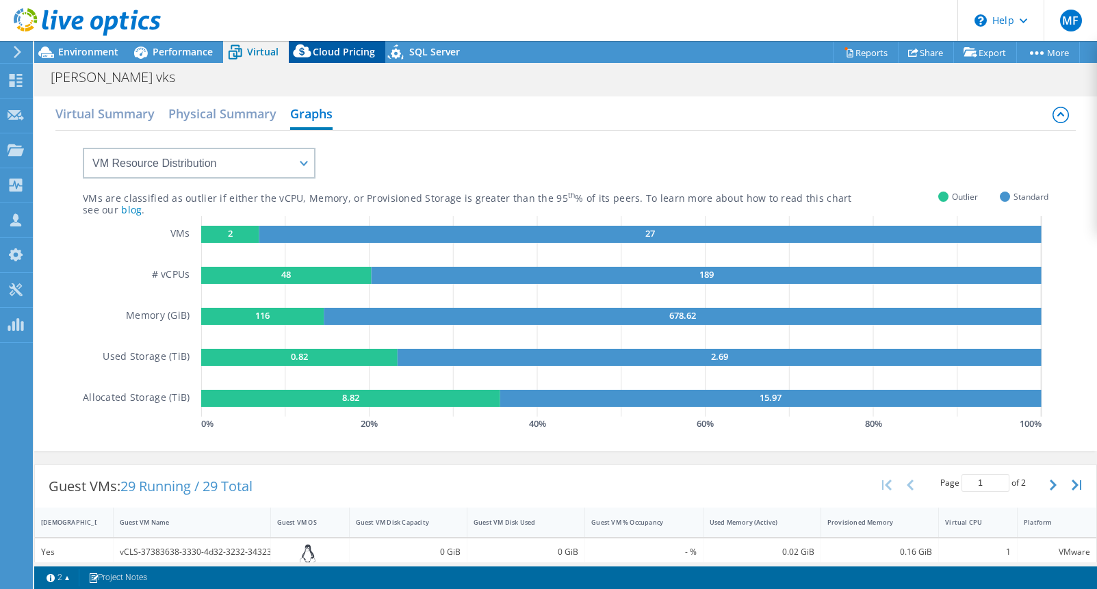
click at [326, 54] on span "Cloud Pricing" at bounding box center [344, 51] width 62 height 13
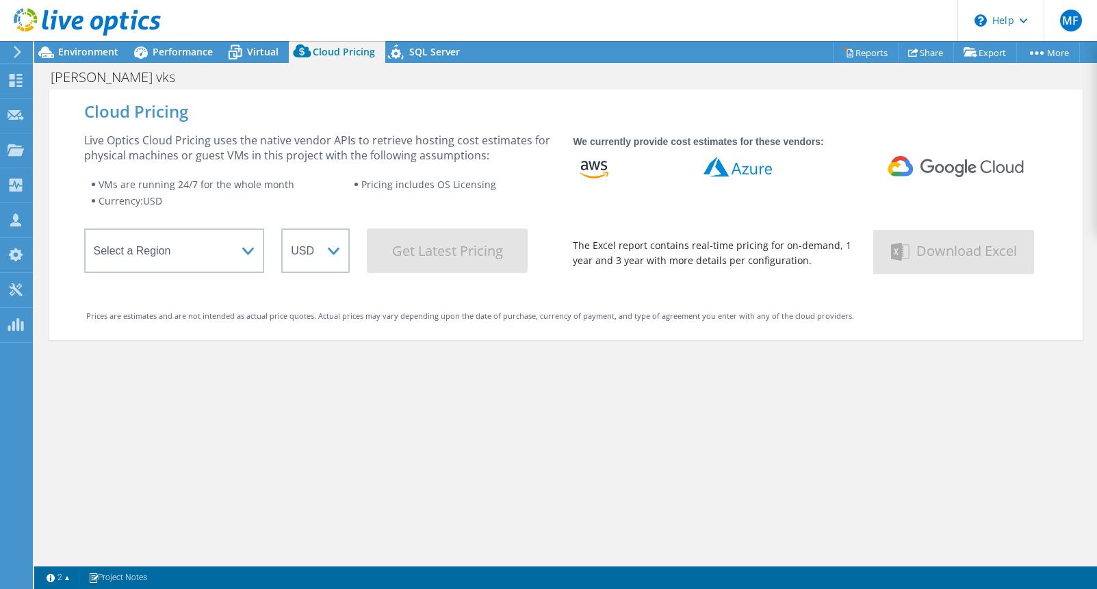
click at [441, 64] on div "coe vks Print" at bounding box center [565, 76] width 1063 height 25
click at [426, 44] on div "SQL Server" at bounding box center [427, 52] width 85 height 22
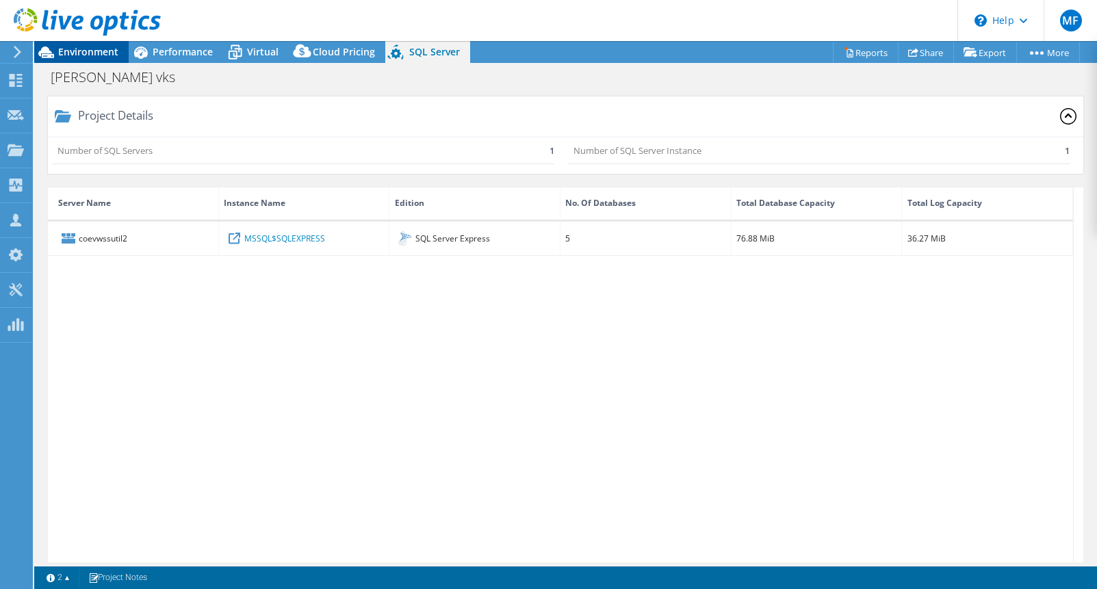
click at [90, 55] on span "Environment" at bounding box center [88, 51] width 60 height 13
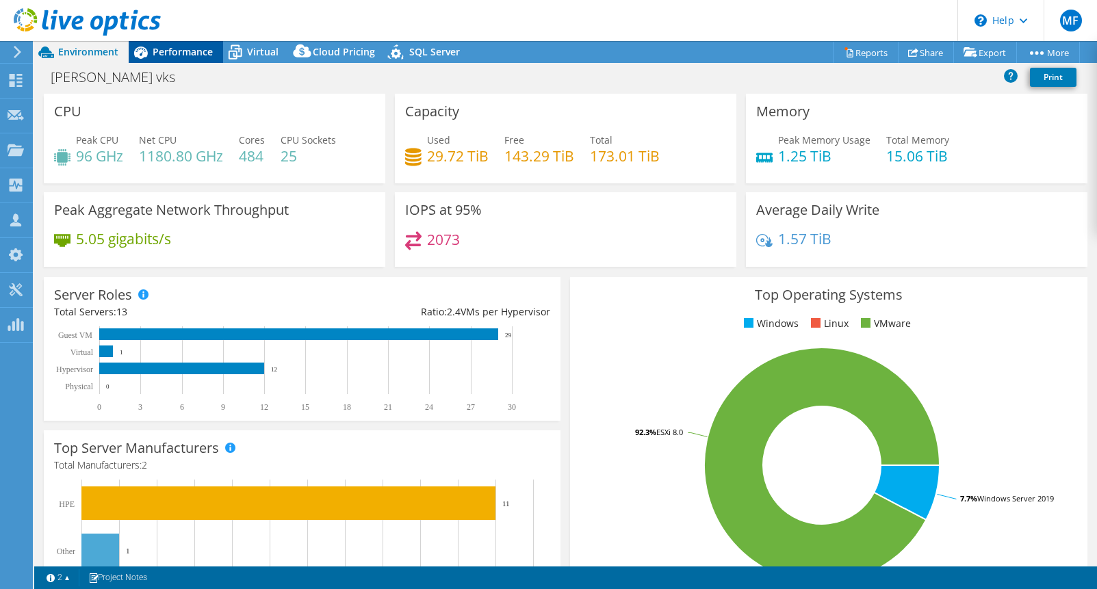
click at [162, 55] on span "Performance" at bounding box center [183, 51] width 60 height 13
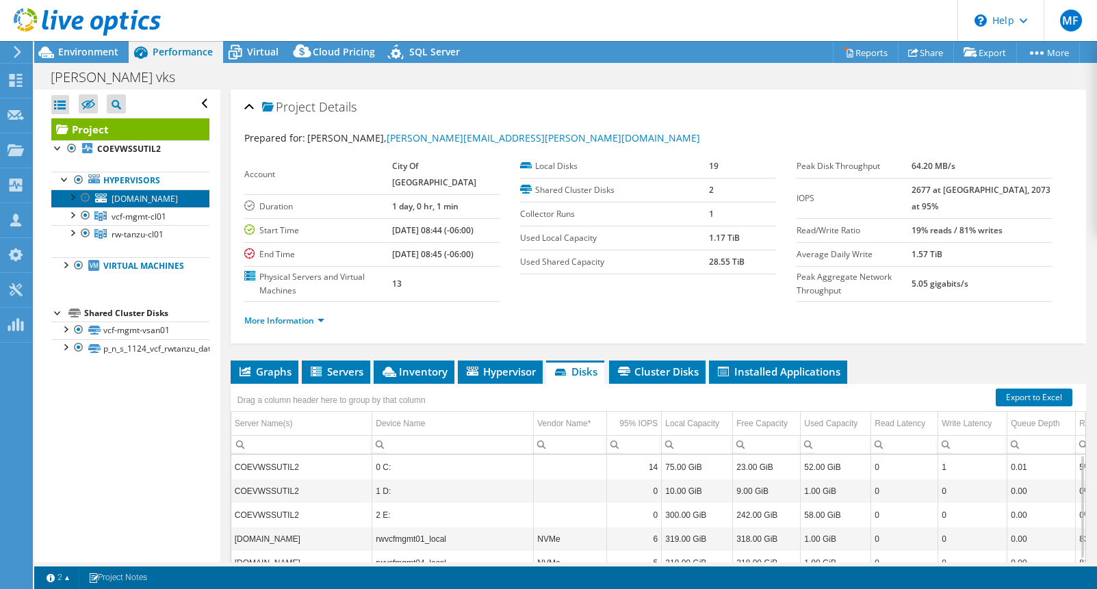
click at [157, 202] on link "[DOMAIN_NAME]" at bounding box center [130, 199] width 158 height 18
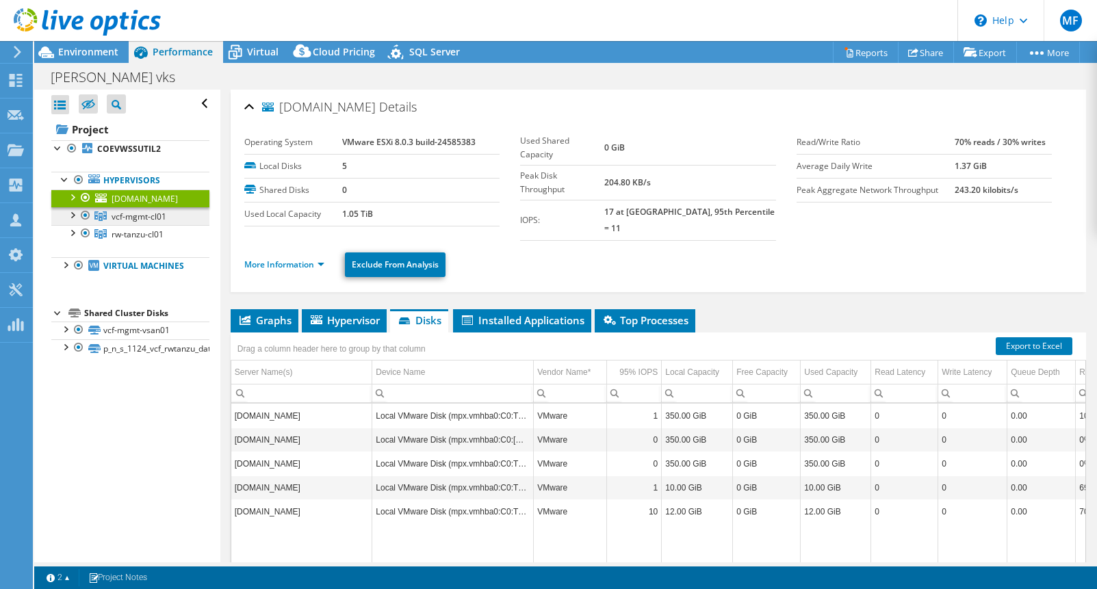
click at [170, 225] on link "vcf-mgmt-cl01" at bounding box center [130, 216] width 158 height 18
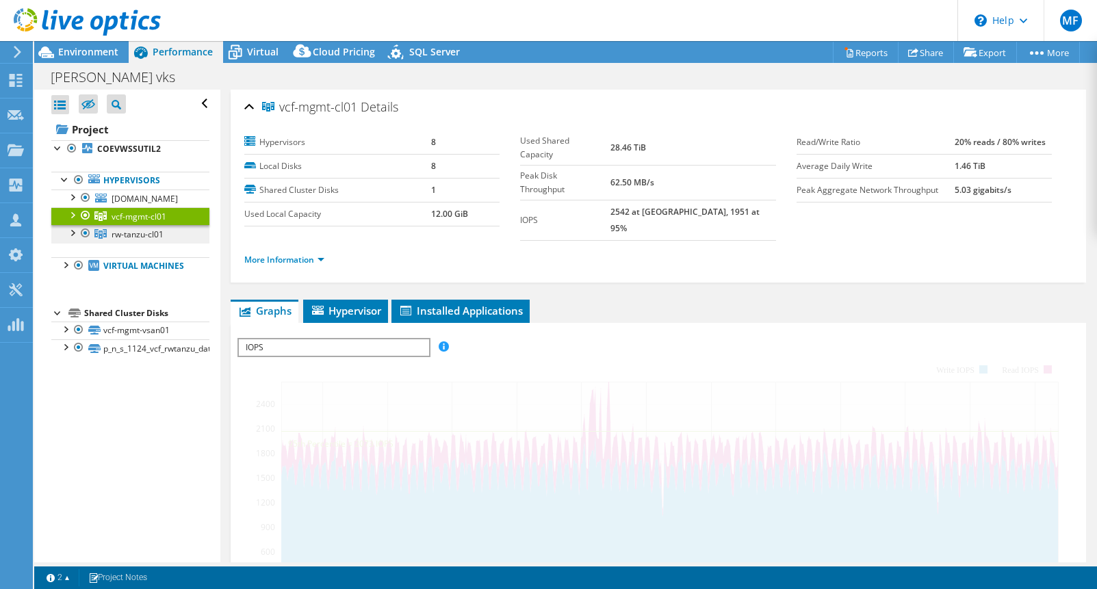
click at [169, 243] on link "rw-tanzu-cl01" at bounding box center [130, 234] width 158 height 18
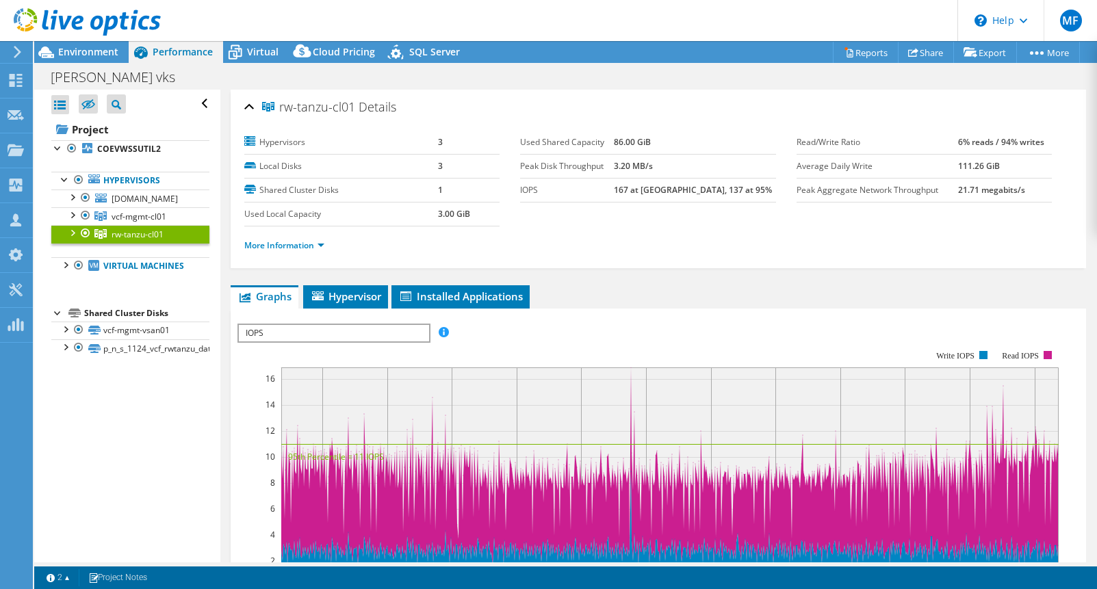
click at [185, 316] on div "Project COEVWSSUTIL2 Hypervisors mgmt-vsan-wtn.gov.edmonton.ab.ca" at bounding box center [130, 238] width 158 height 240
click at [132, 172] on link "Hypervisors" at bounding box center [130, 181] width 158 height 18
click at [229, 307] on div "rw-tanzu-cl01 Details Hypervisors 3 Local Disks 3 Shared Cluster Disks 1 Used L…" at bounding box center [658, 488] width 876 height 796
click at [127, 182] on link "Hypervisors" at bounding box center [130, 181] width 158 height 18
click at [147, 175] on link "Hypervisors" at bounding box center [130, 181] width 158 height 18
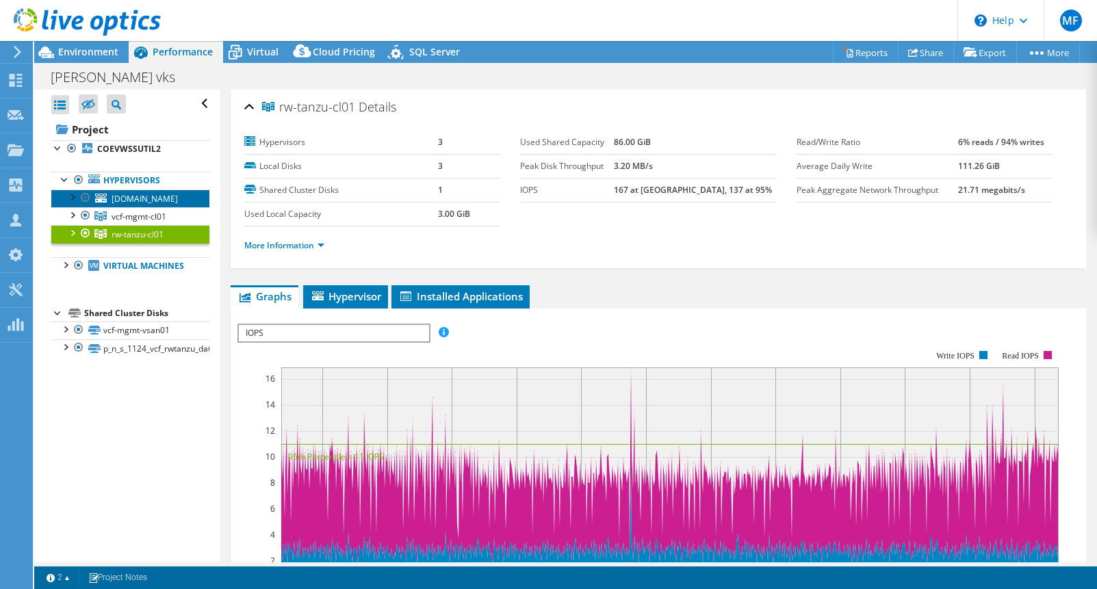
click at [170, 205] on span "[DOMAIN_NAME]" at bounding box center [145, 199] width 66 height 12
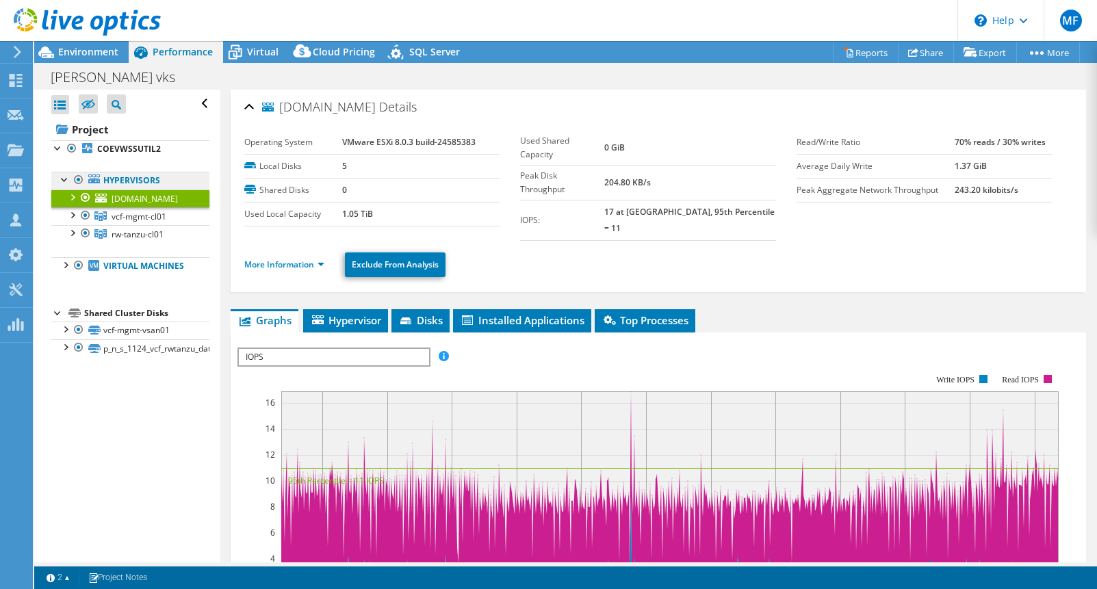
click at [188, 183] on link "Hypervisors" at bounding box center [130, 181] width 158 height 18
click at [167, 177] on link "Hypervisors" at bounding box center [130, 181] width 158 height 18
click at [120, 155] on b "COEVWSSUTIL2" at bounding box center [129, 149] width 64 height 12
